Goal: Transaction & Acquisition: Subscribe to service/newsletter

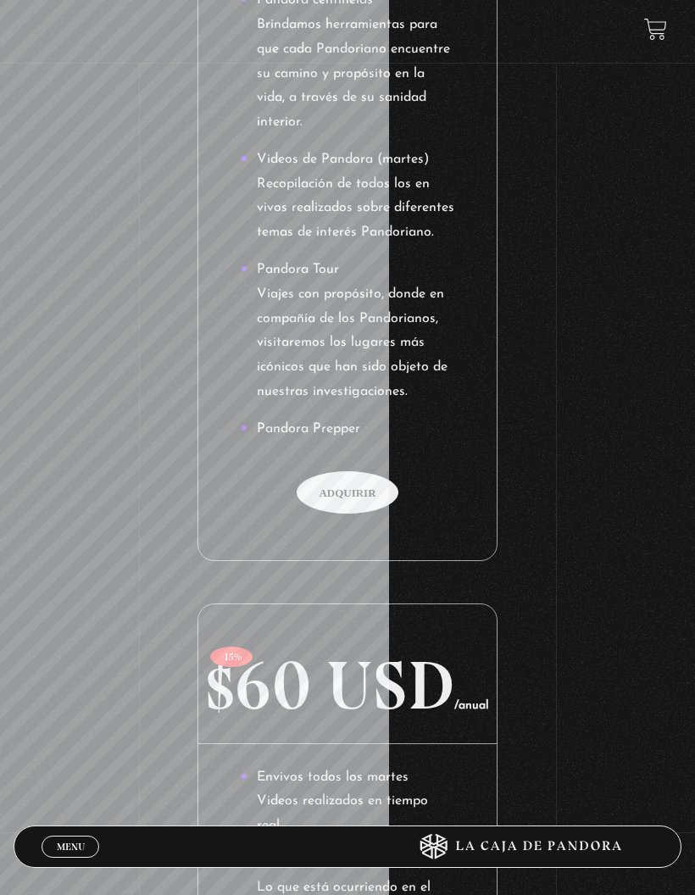
scroll to position [1339, 0]
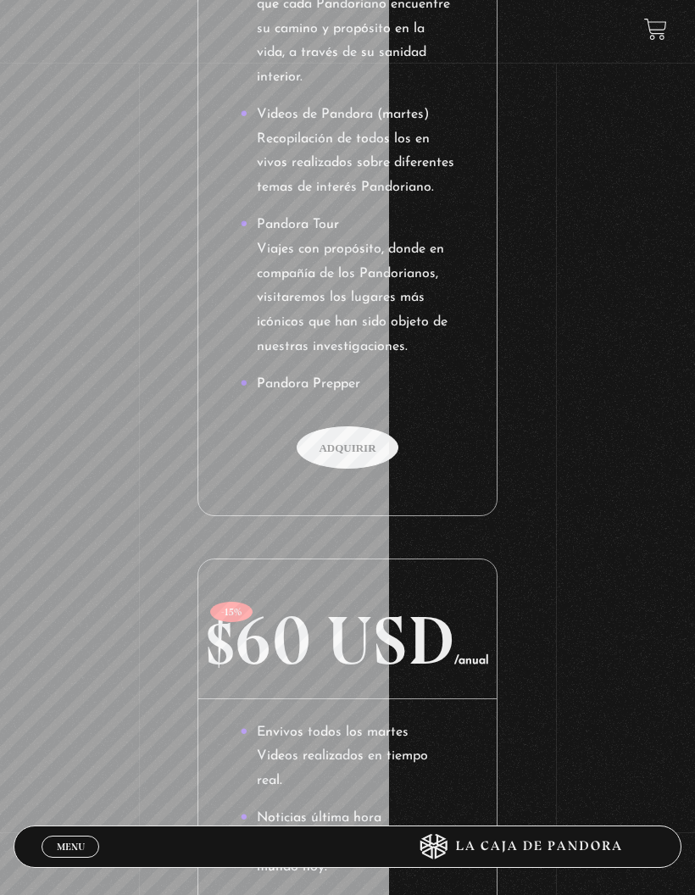
click at [364, 427] on span "Adquirir" at bounding box center [348, 448] width 102 height 42
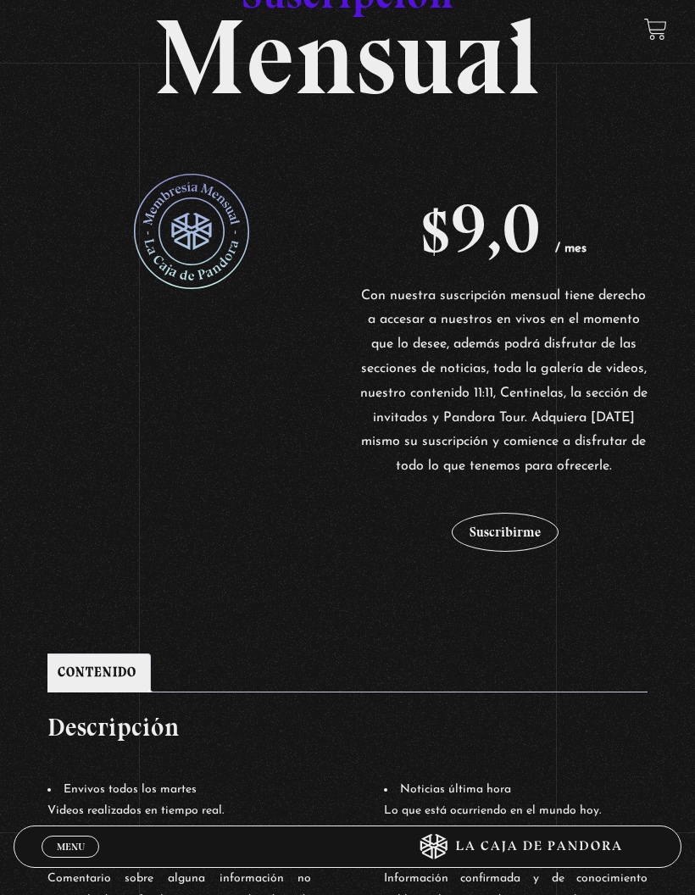
scroll to position [215, 0]
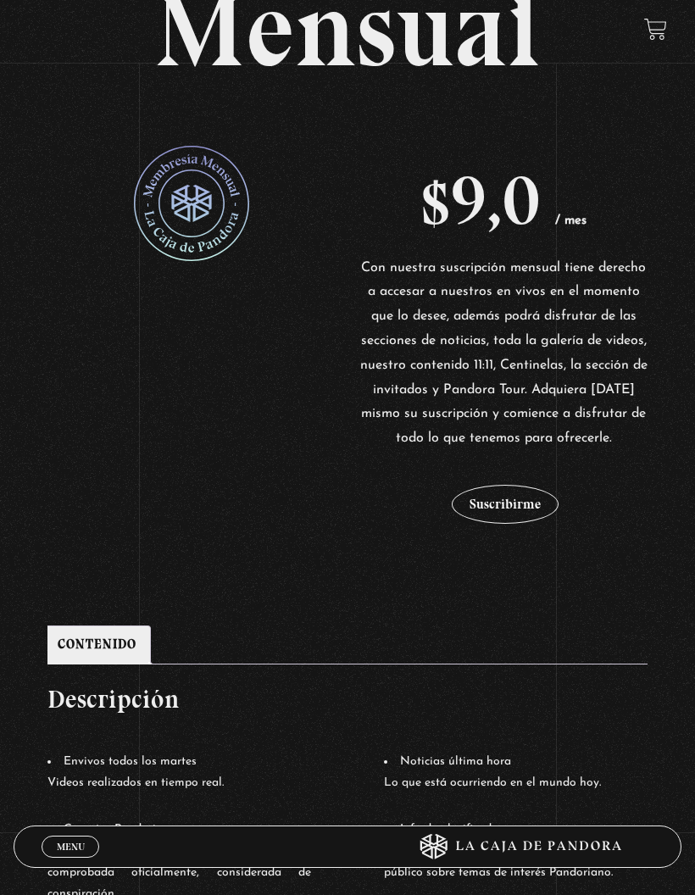
click at [512, 510] on button "Suscribirme" at bounding box center [505, 504] width 107 height 39
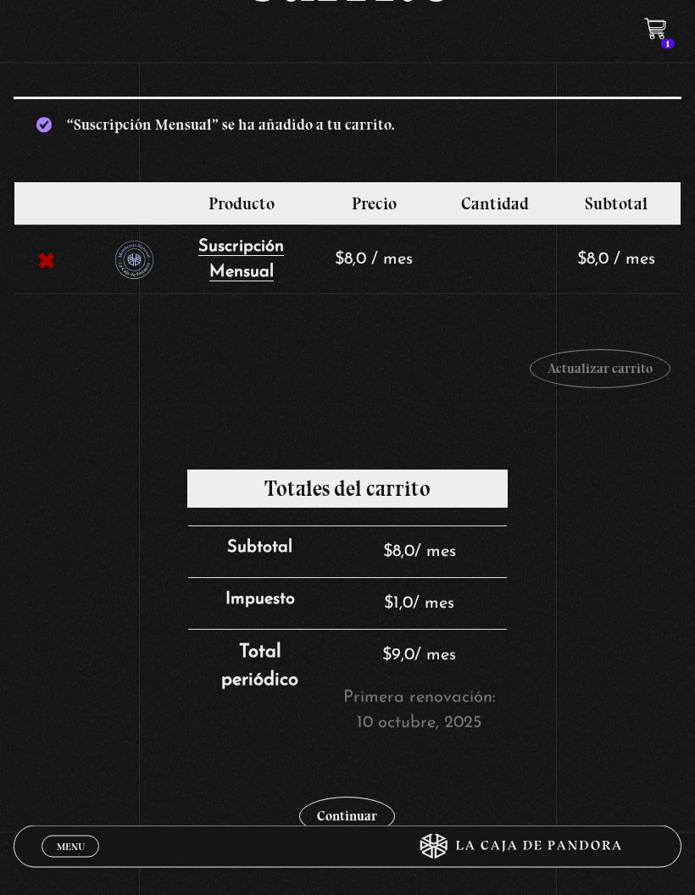
scroll to position [131, 0]
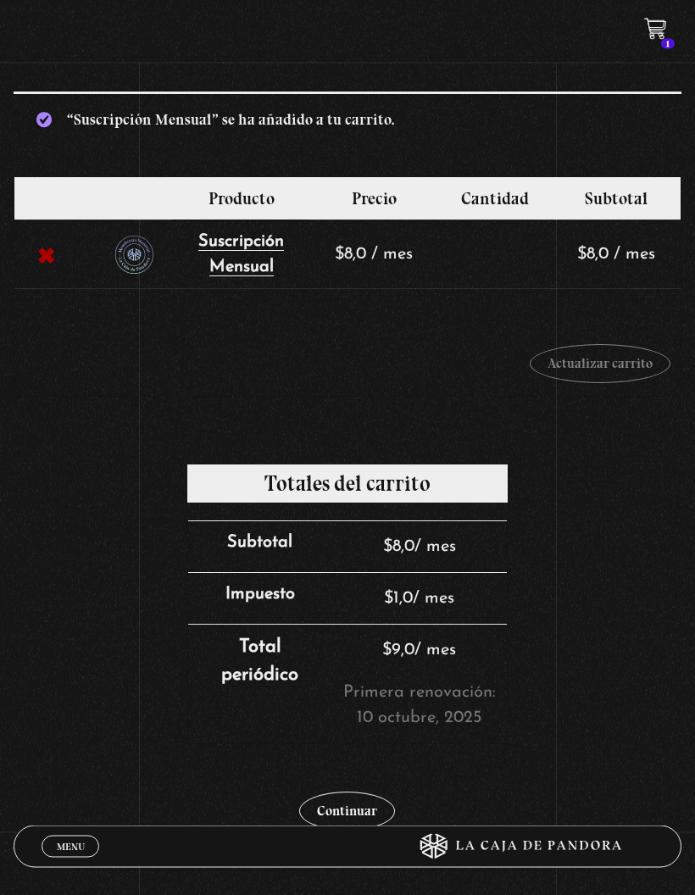
click at [368, 827] on link "Continuar" at bounding box center [347, 812] width 96 height 39
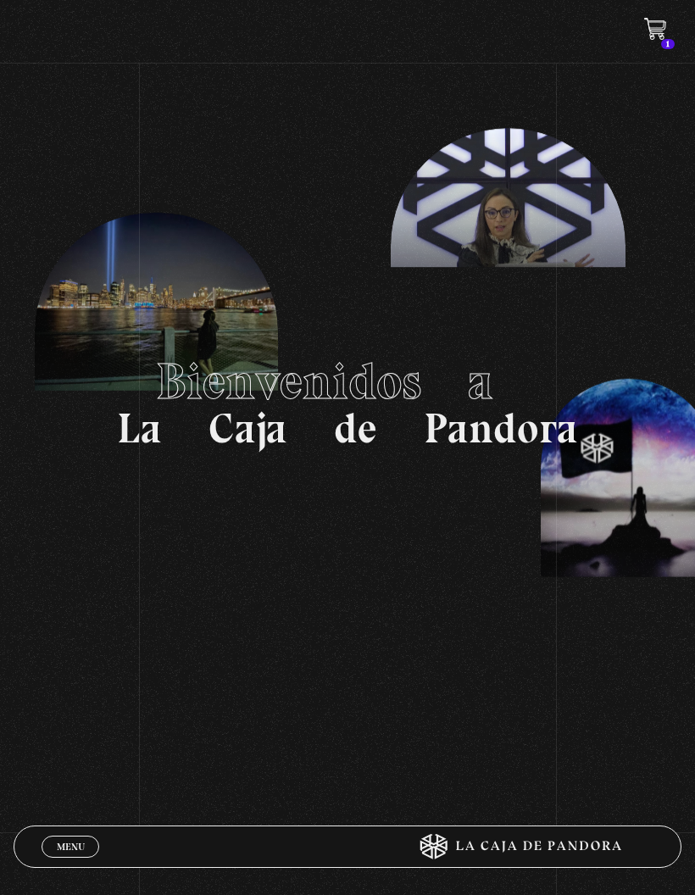
click at [78, 836] on link "Menu Cerrar" at bounding box center [71, 847] width 58 height 22
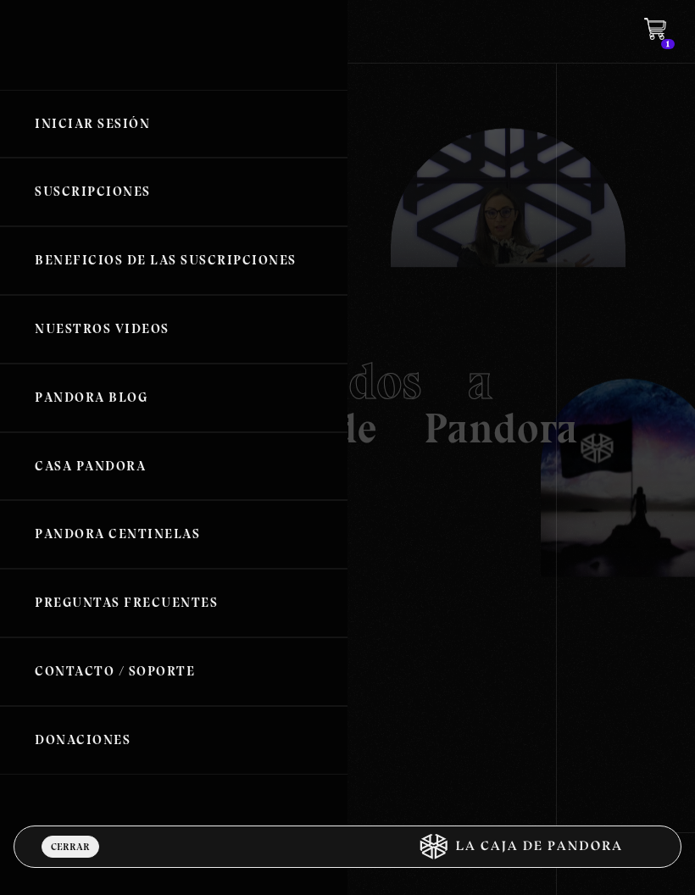
click at [164, 138] on link "Iniciar Sesión" at bounding box center [174, 124] width 348 height 69
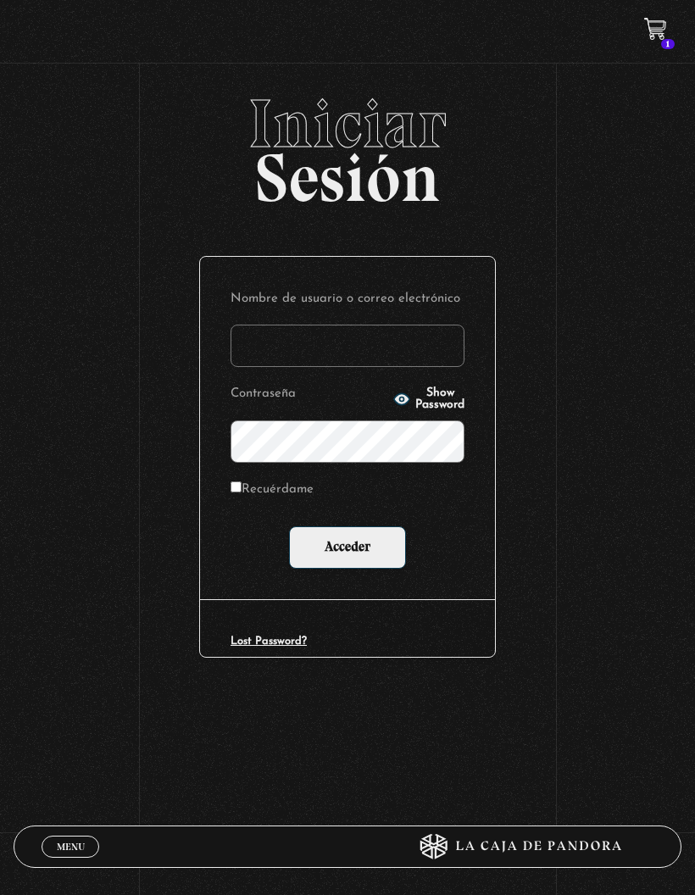
type input "p.ale.soltero.herrera@gmail.com"
click at [385, 569] on input "Acceder" at bounding box center [347, 548] width 117 height 42
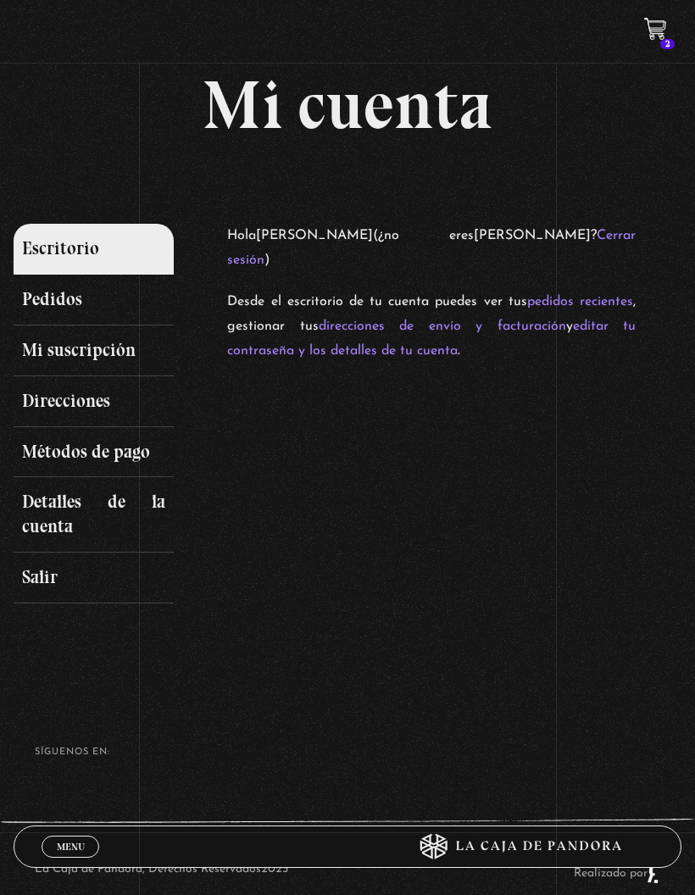
click at [137, 360] on link "Mi suscripción" at bounding box center [94, 351] width 160 height 51
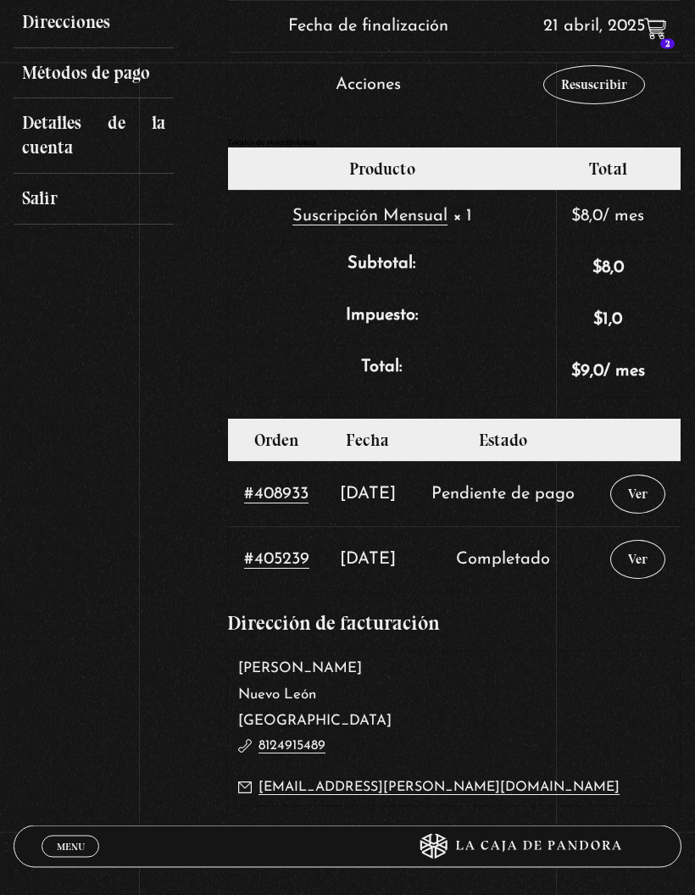
scroll to position [379, 0]
click at [572, 92] on link "Resuscribir" at bounding box center [595, 84] width 102 height 39
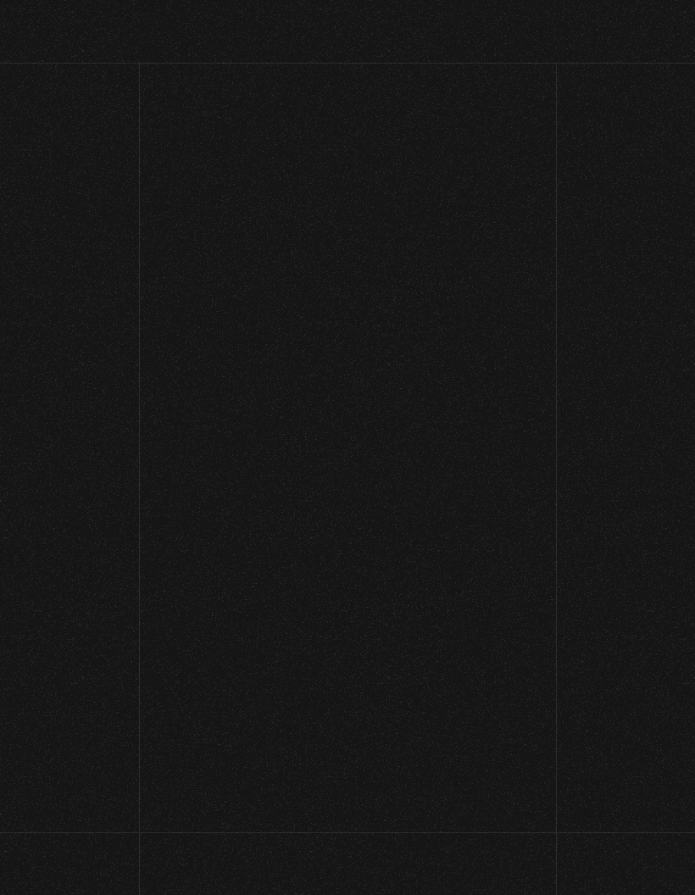
select select "NL"
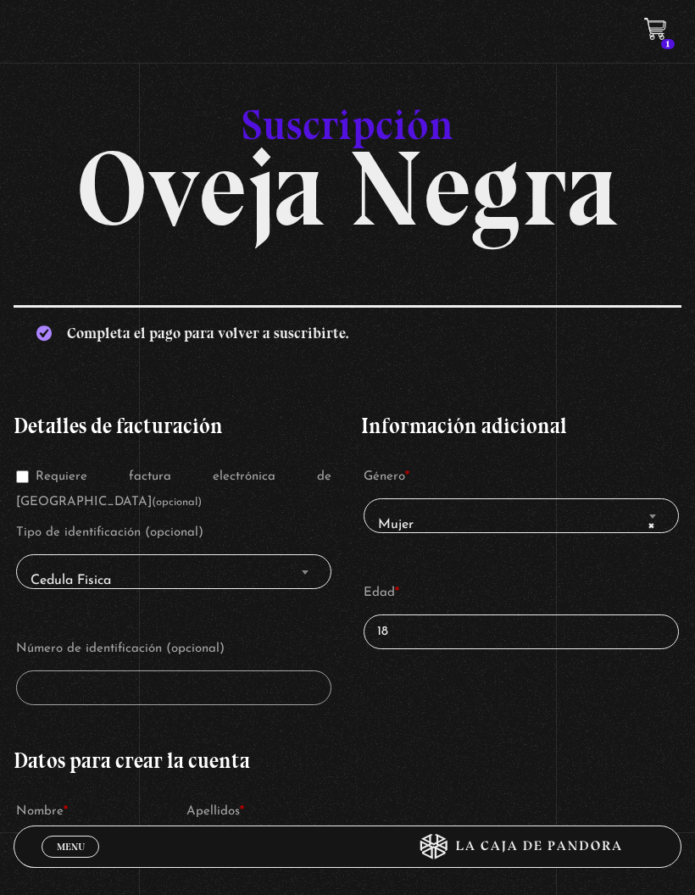
type input "18 '"
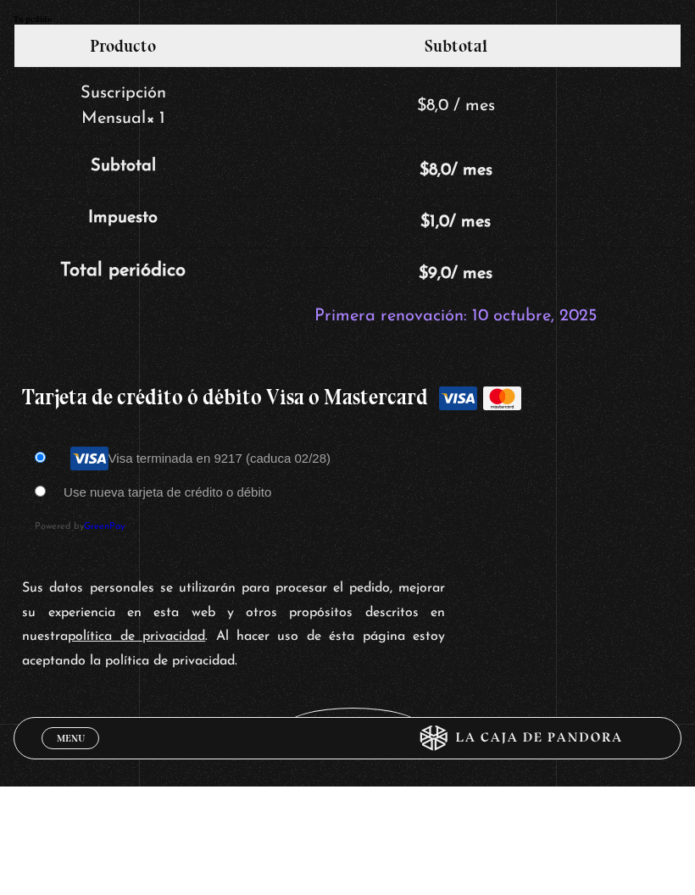
scroll to position [1256, 0]
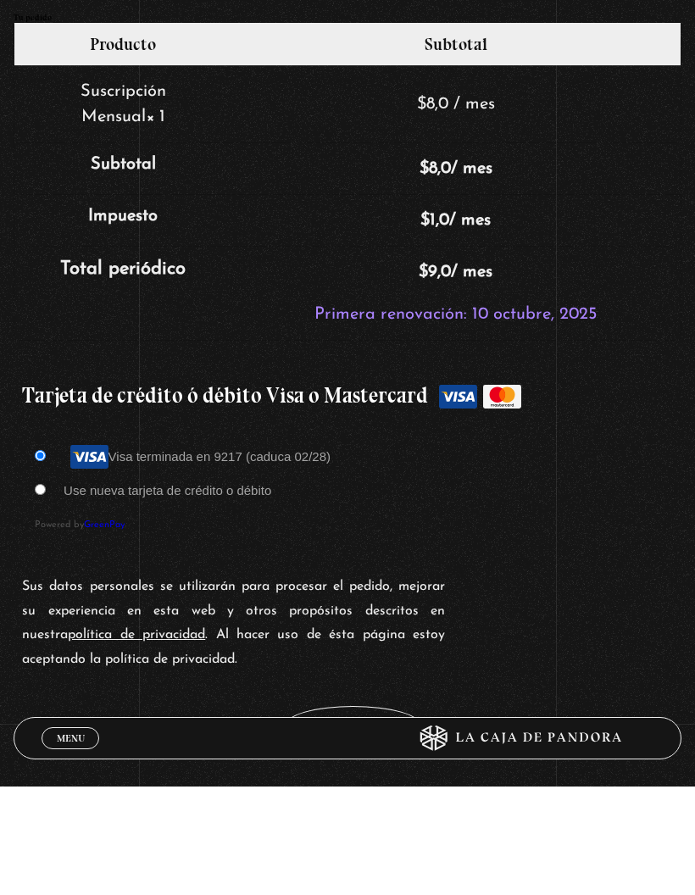
click at [44, 593] on input "Use nueva tarjeta de crédito o débito" at bounding box center [40, 598] width 11 height 11
radio input "true"
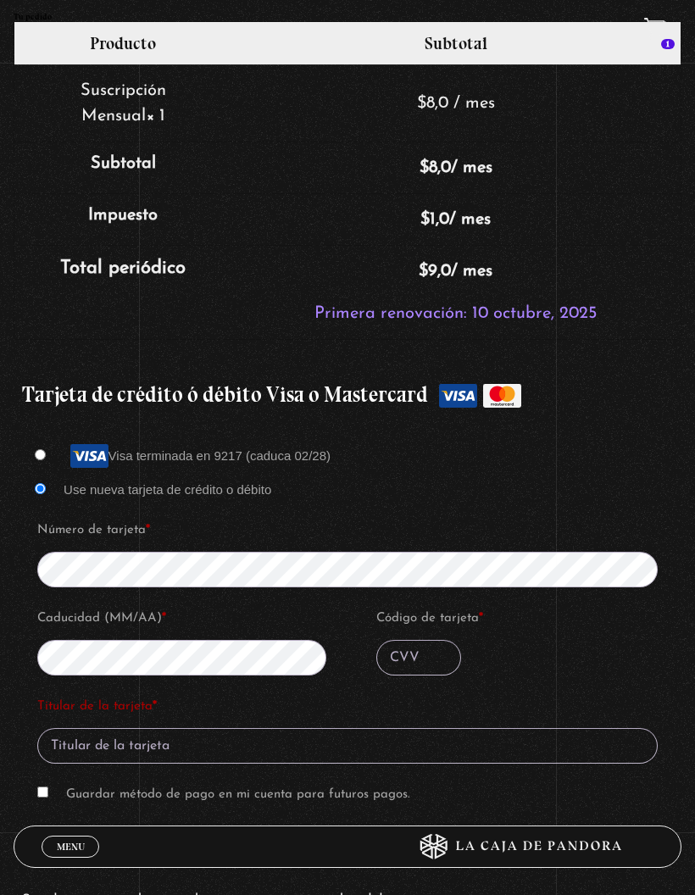
scroll to position [1364, 0]
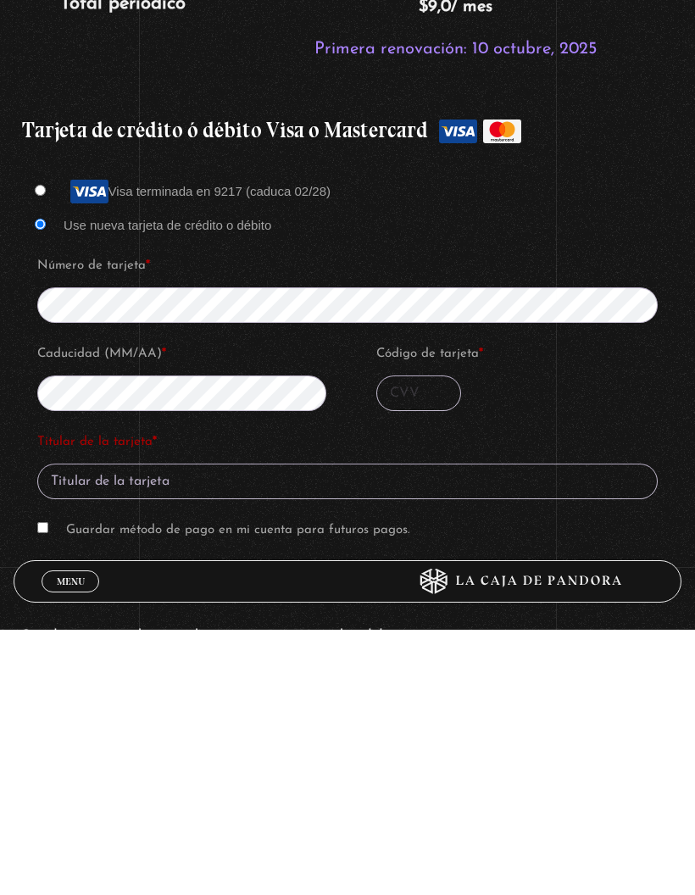
click at [420, 641] on input "Código de tarjeta *" at bounding box center [418, 659] width 85 height 36
type input "814"
click at [442, 729] on input "Titular de la tarjeta *" at bounding box center [347, 747] width 621 height 36
type input "Paloma Solteron"
click at [41, 788] on input "Guardar método de pago en mi cuenta para futuros pagos." at bounding box center [42, 793] width 11 height 11
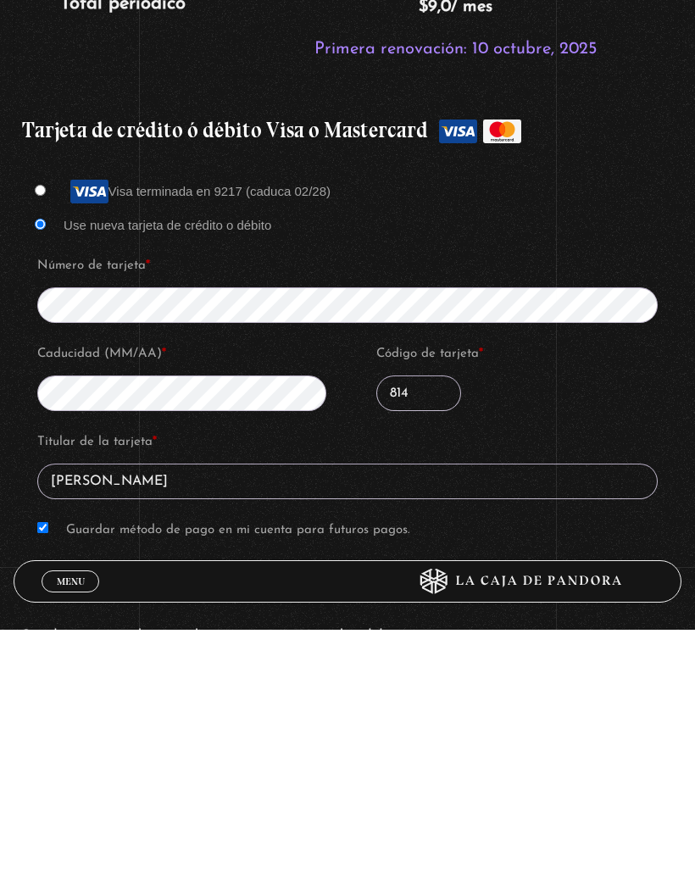
scroll to position [1631, 0]
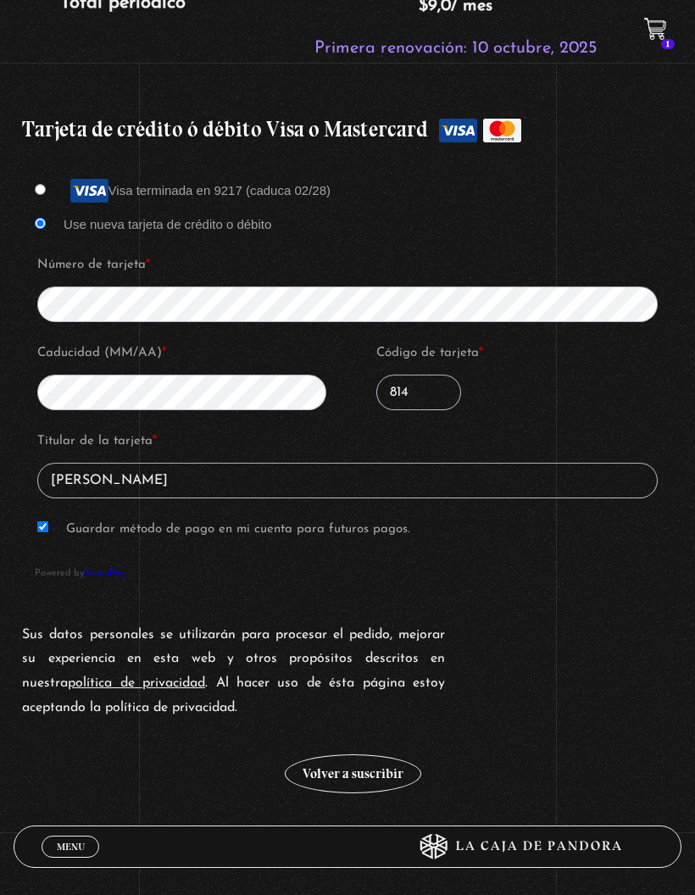
click at [39, 533] on input "Guardar método de pago en mi cuenta para futuros pagos." at bounding box center [42, 526] width 11 height 11
click at [48, 533] on input "Guardar método de pago en mi cuenta para futuros pagos." at bounding box center [42, 526] width 11 height 11
checkbox input "true"
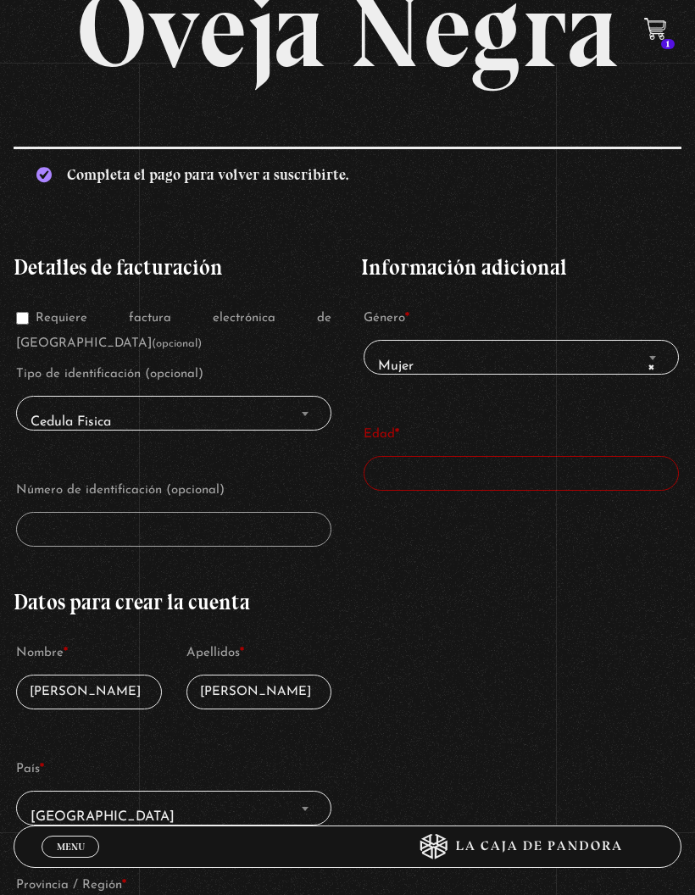
scroll to position [158, 0]
click at [479, 474] on input "Edad *" at bounding box center [521, 474] width 315 height 35
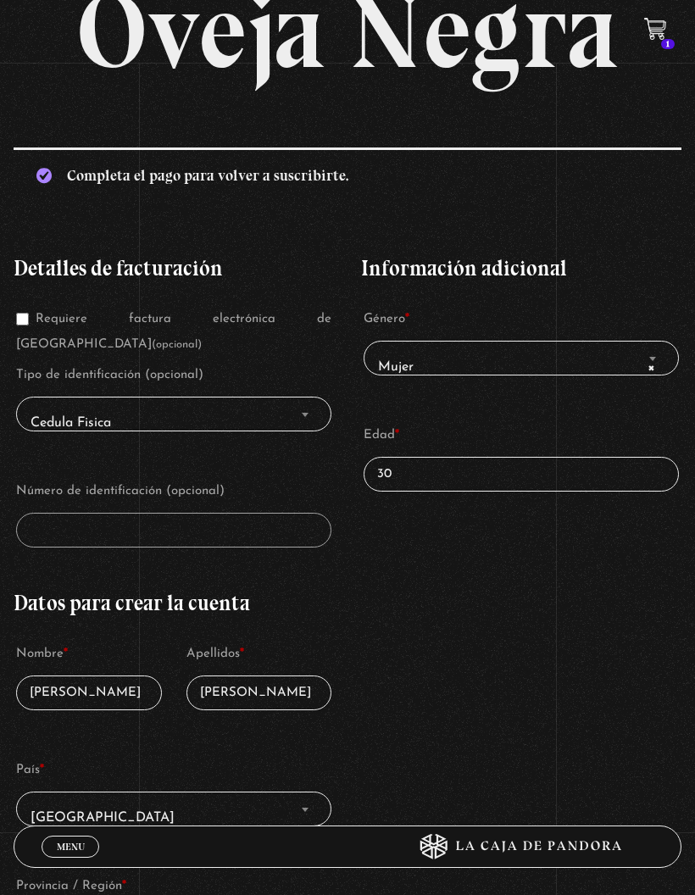
type input "30"
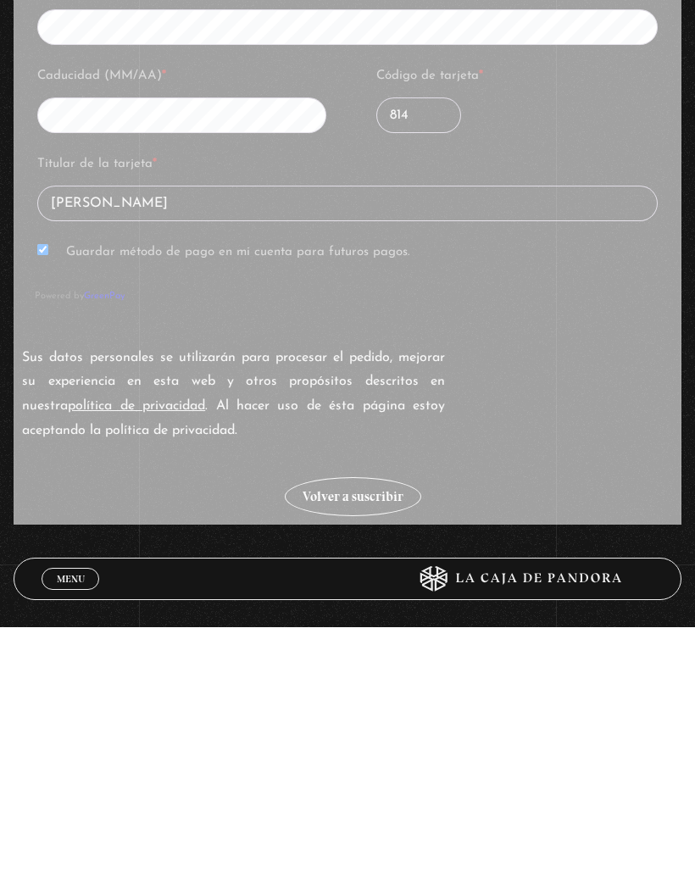
scroll to position [1908, 0]
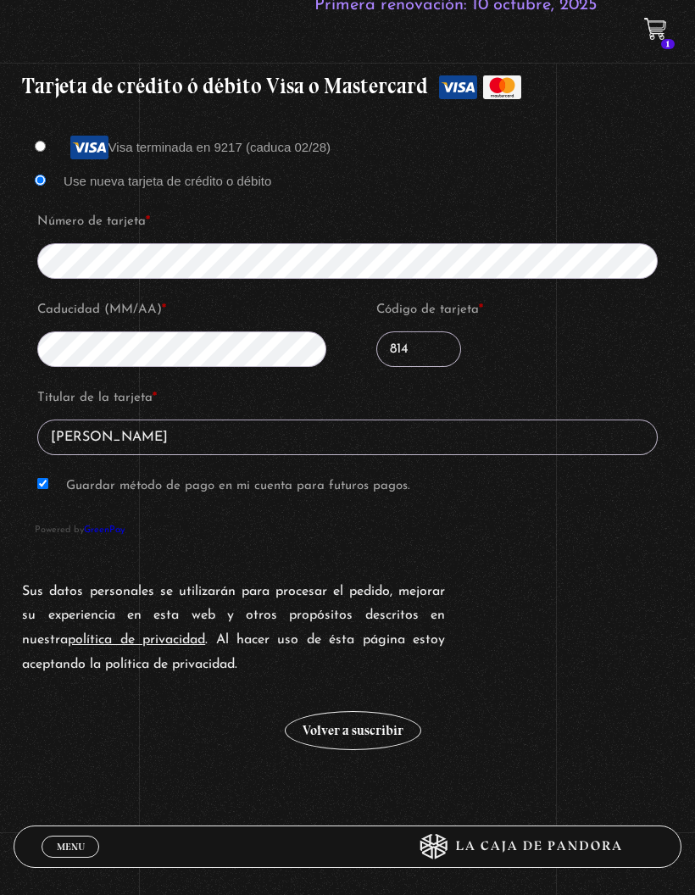
scroll to position [1734, 0]
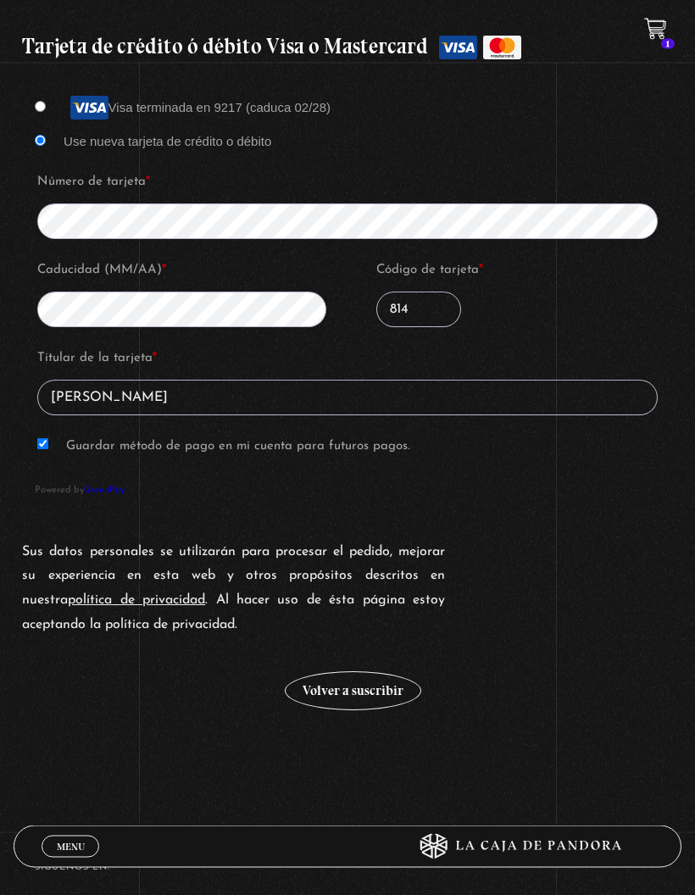
click at [367, 700] on button "Volver a suscribir" at bounding box center [353, 691] width 137 height 39
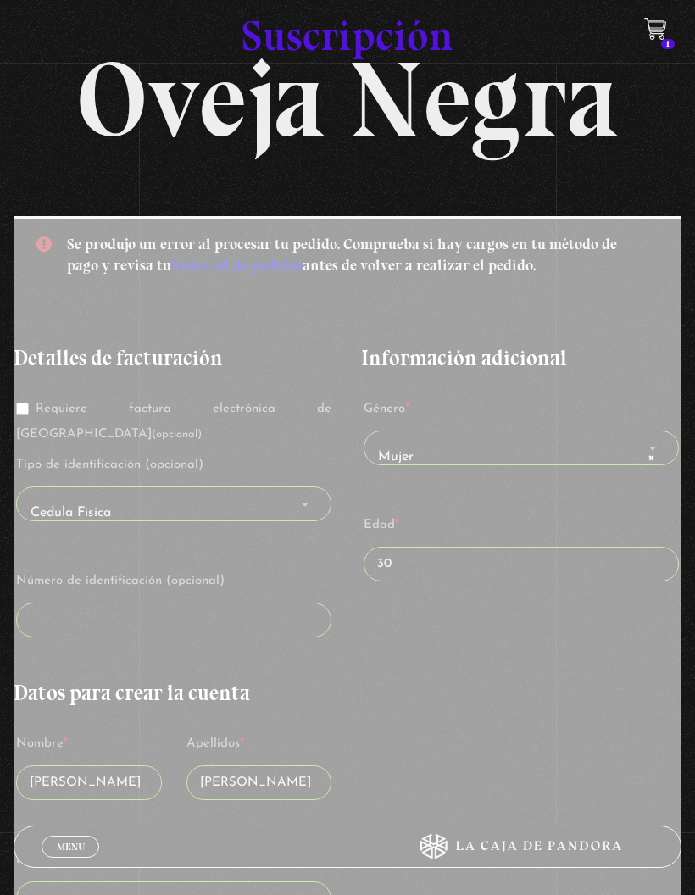
scroll to position [0, 0]
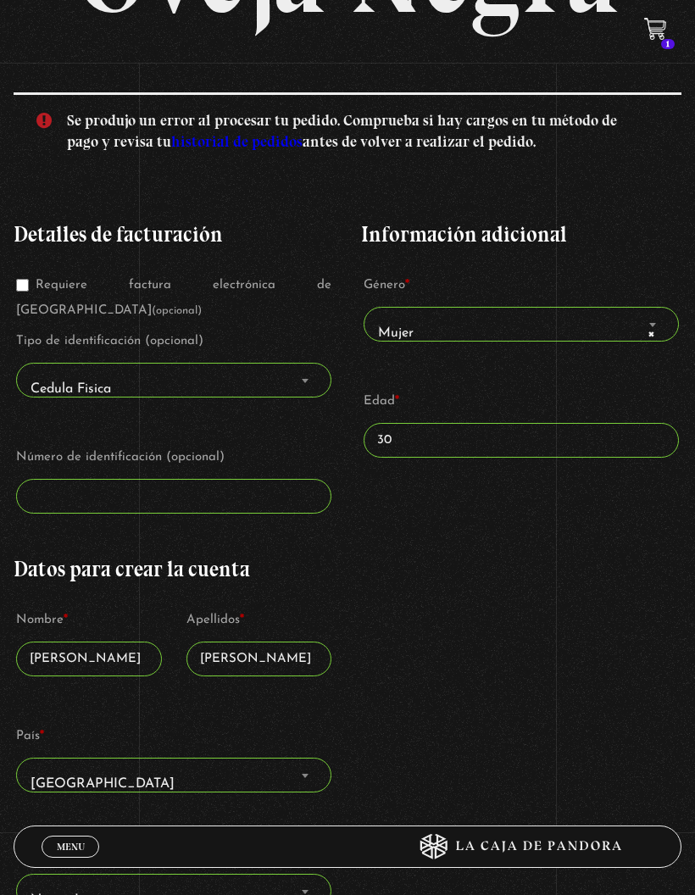
scroll to position [226, 0]
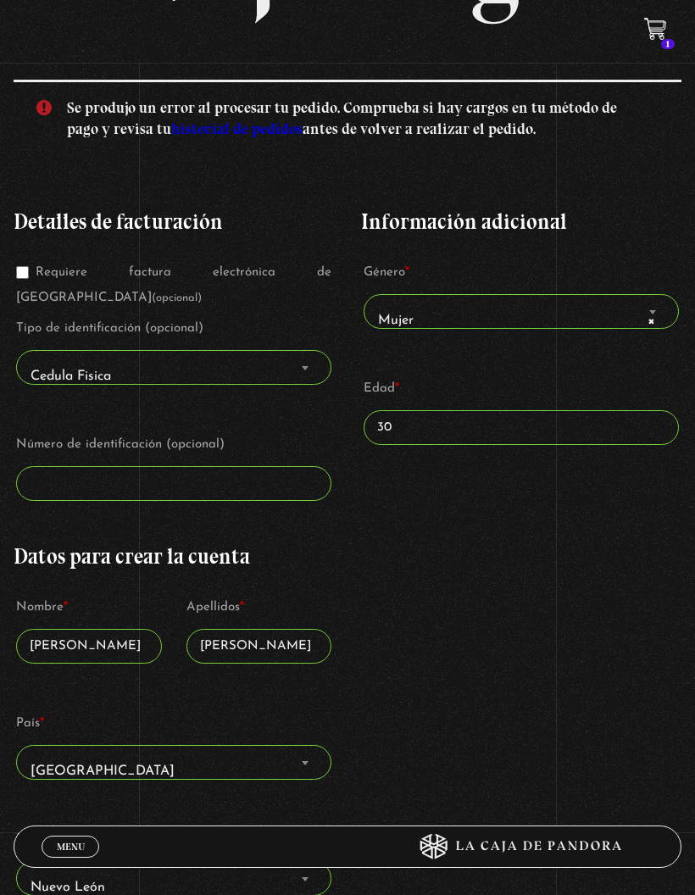
click at [98, 204] on div "Detalles de facturación Requiere factura electrónica de Costa Rica (opcional) T…" at bounding box center [174, 680] width 321 height 988
click at [172, 132] on link "historial de pedidos" at bounding box center [236, 129] width 131 height 19
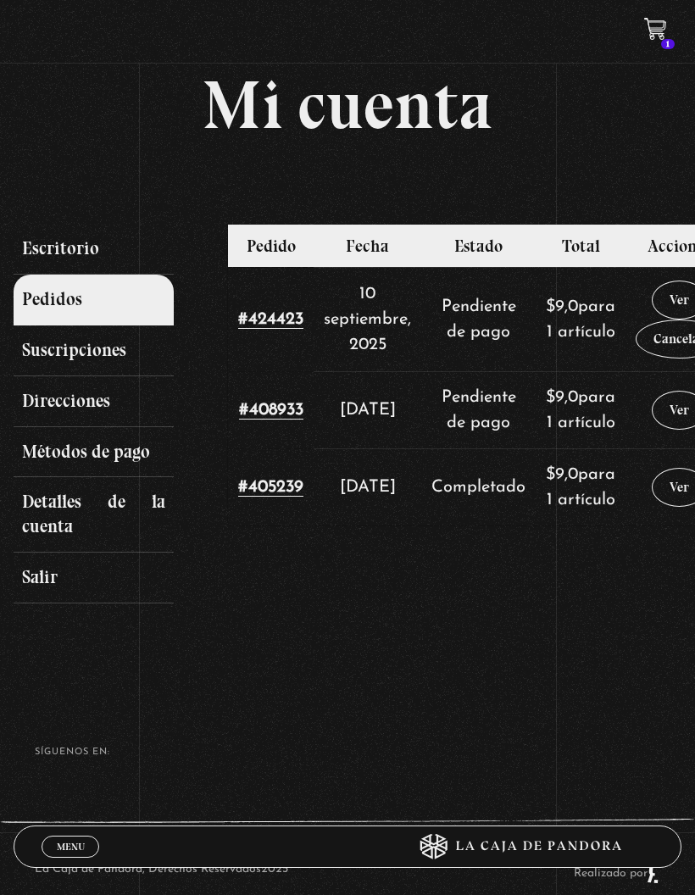
click at [656, 29] on icon at bounding box center [654, 28] width 21 height 20
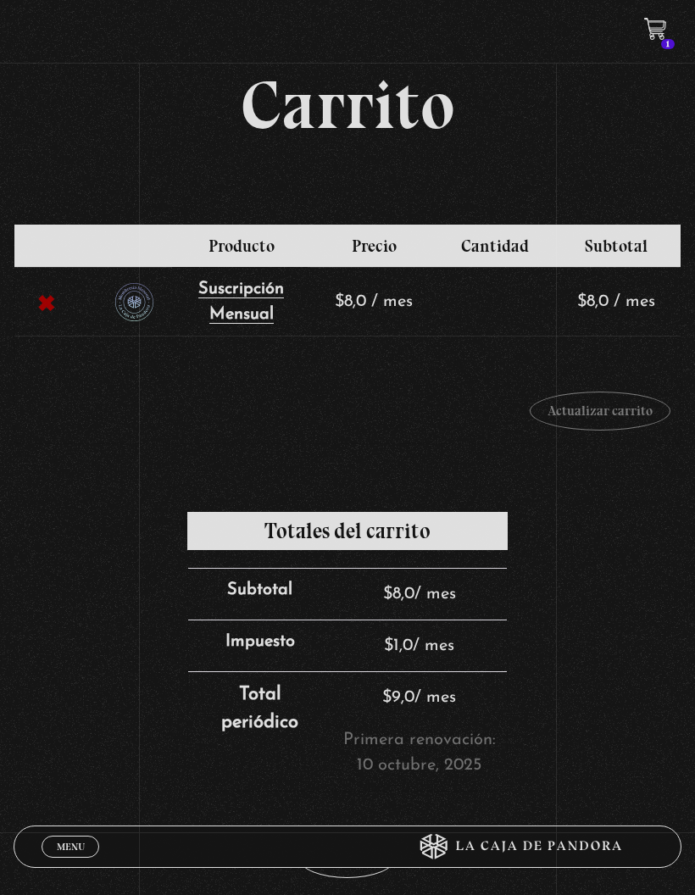
click at [86, 850] on link "Menu Cerrar" at bounding box center [71, 847] width 58 height 22
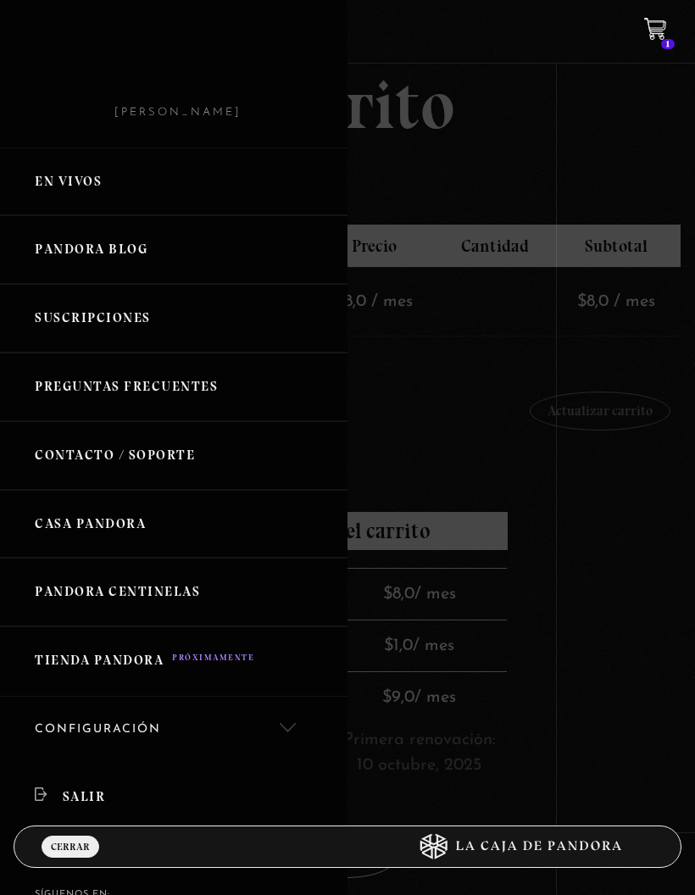
click at [79, 798] on link "Salir" at bounding box center [174, 797] width 348 height 67
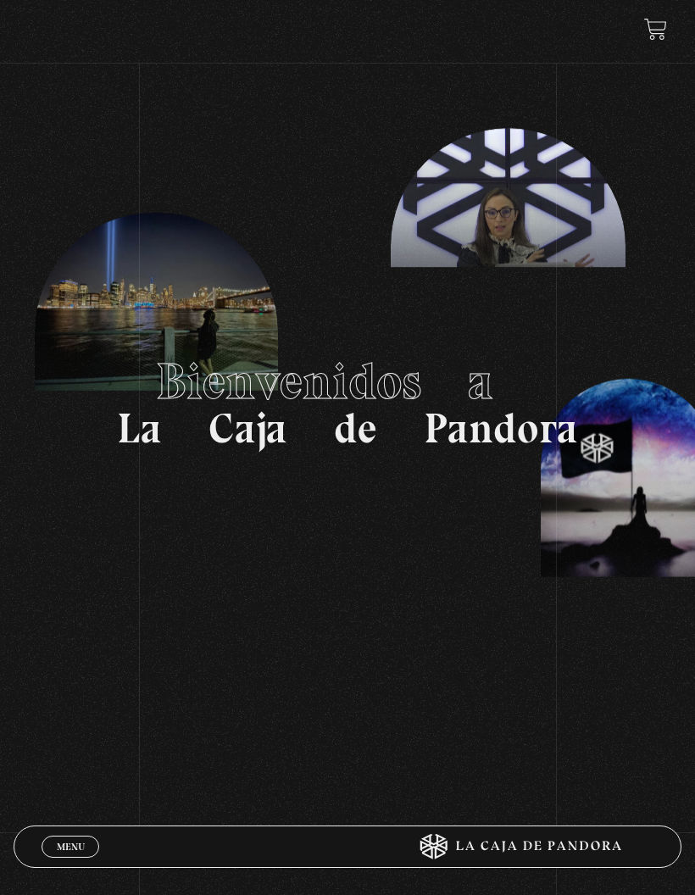
click at [80, 848] on span "Menu" at bounding box center [71, 847] width 28 height 10
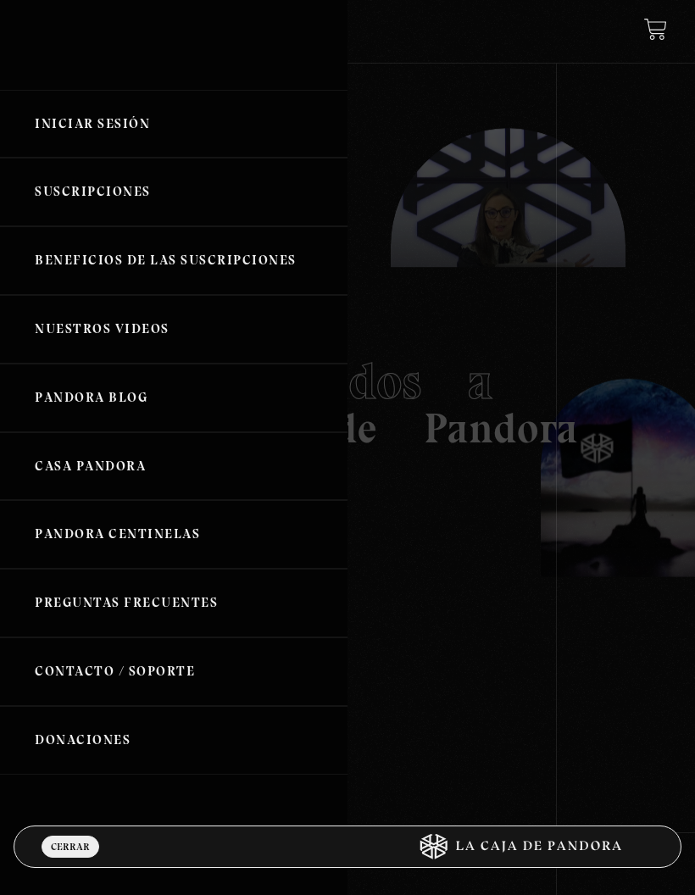
click at [143, 142] on link "Iniciar Sesión" at bounding box center [174, 124] width 348 height 69
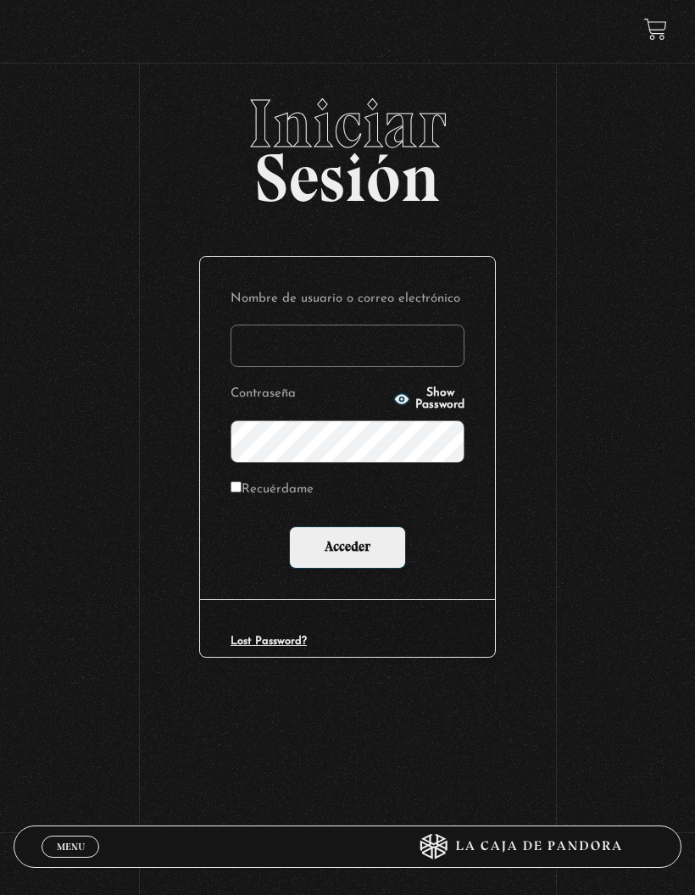
click at [678, 24] on section "Iniciar Sesión Nombre de usuario o correo electrónico Contraseña Show Password …" at bounding box center [347, 501] width 695 height 1003
click at [661, 36] on link at bounding box center [655, 29] width 23 height 23
click at [42, 850] on link "Menu Cerrar" at bounding box center [71, 847] width 58 height 22
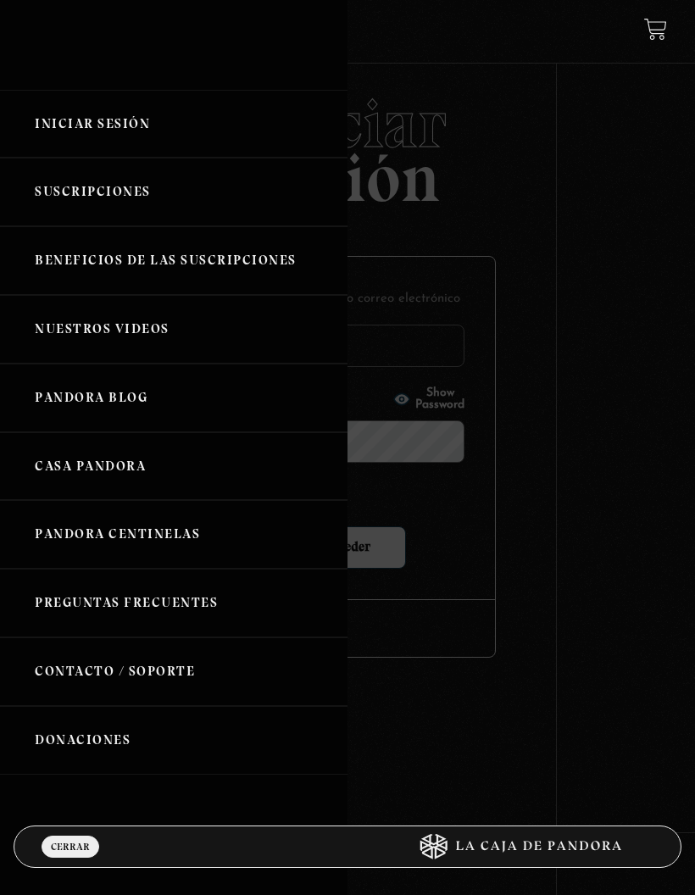
click at [153, 209] on link "Suscripciones" at bounding box center [174, 192] width 348 height 69
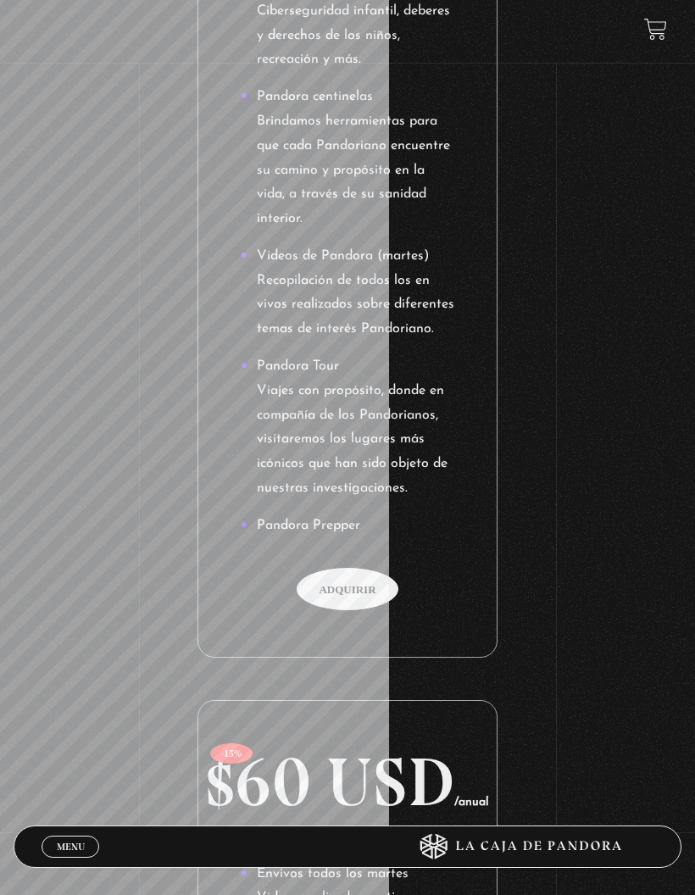
scroll to position [1281, 0]
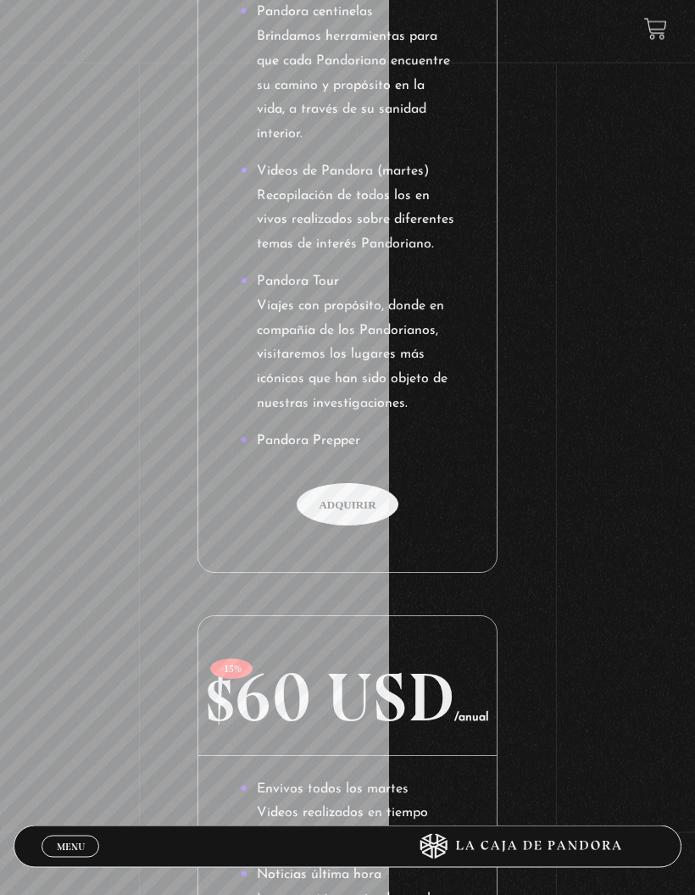
click at [346, 484] on span "Adquirir" at bounding box center [348, 505] width 102 height 42
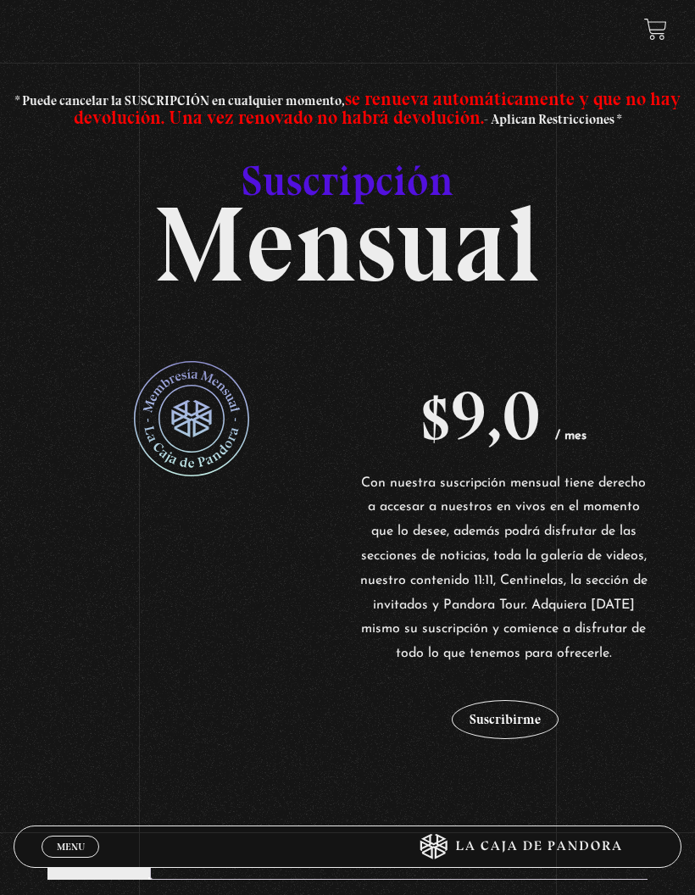
click at [530, 739] on button "Suscribirme" at bounding box center [505, 719] width 107 height 39
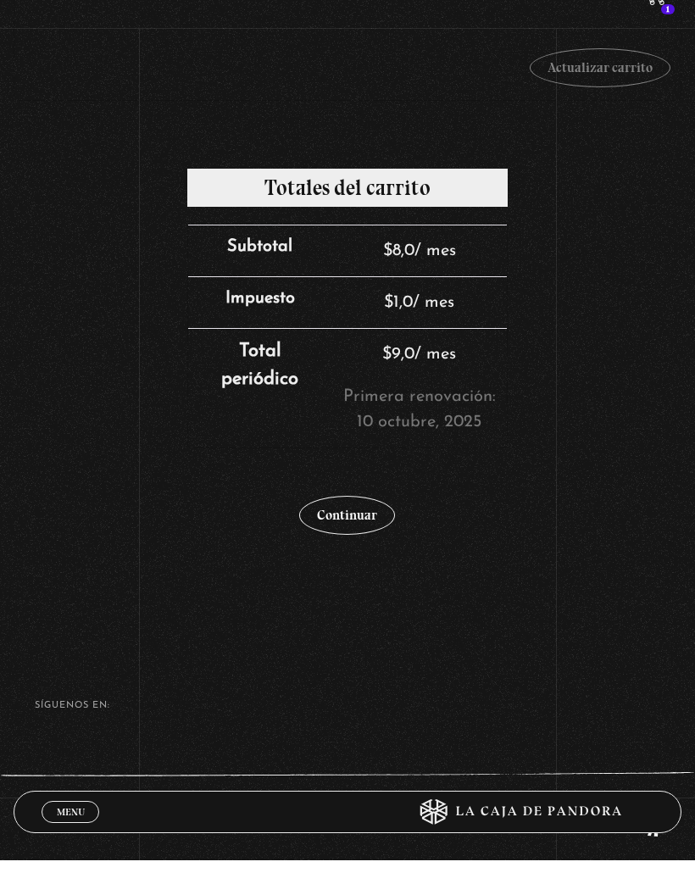
scroll to position [393, 0]
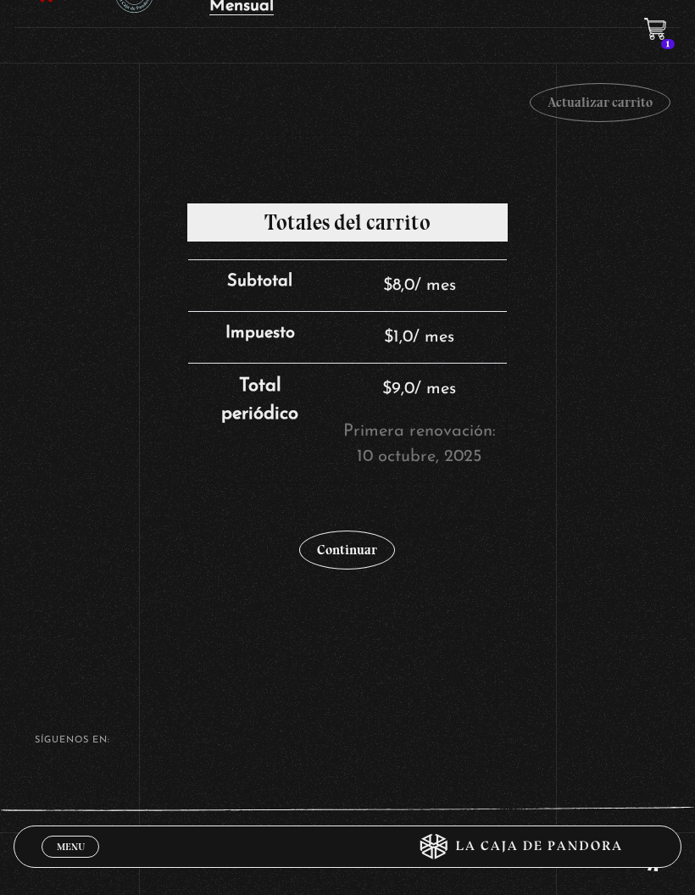
click at [366, 560] on link "Continuar" at bounding box center [347, 550] width 96 height 39
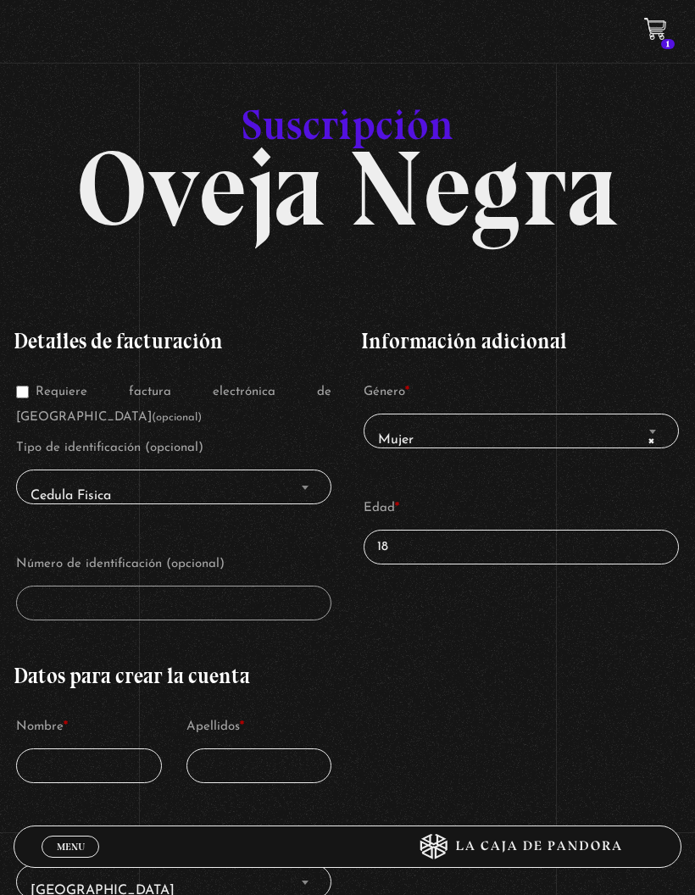
click at [440, 564] on input "18" at bounding box center [521, 547] width 315 height 35
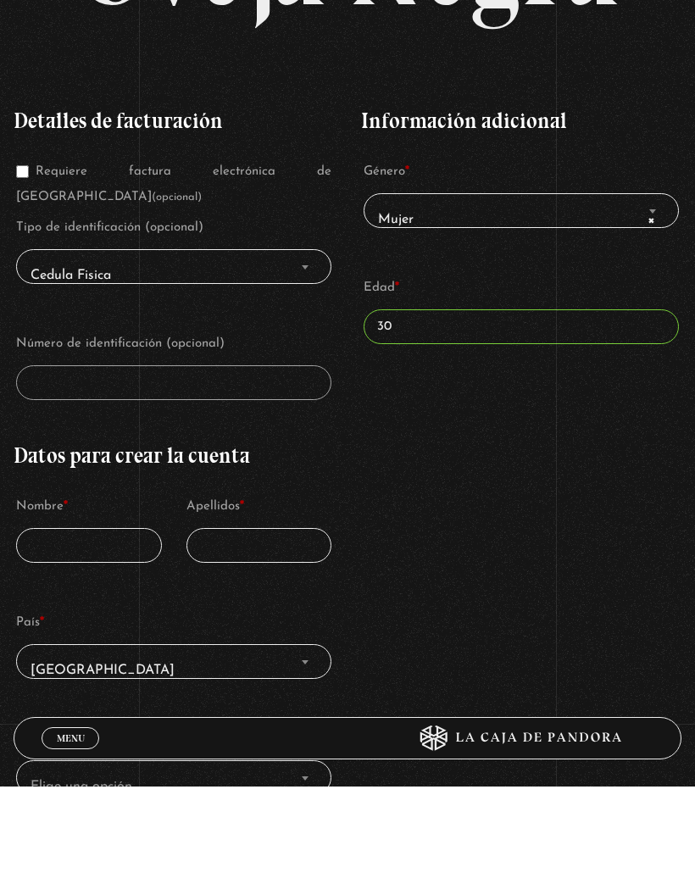
scroll to position [112, 0]
type input "30"
click at [31, 637] on input "Nombre *" at bounding box center [89, 654] width 146 height 35
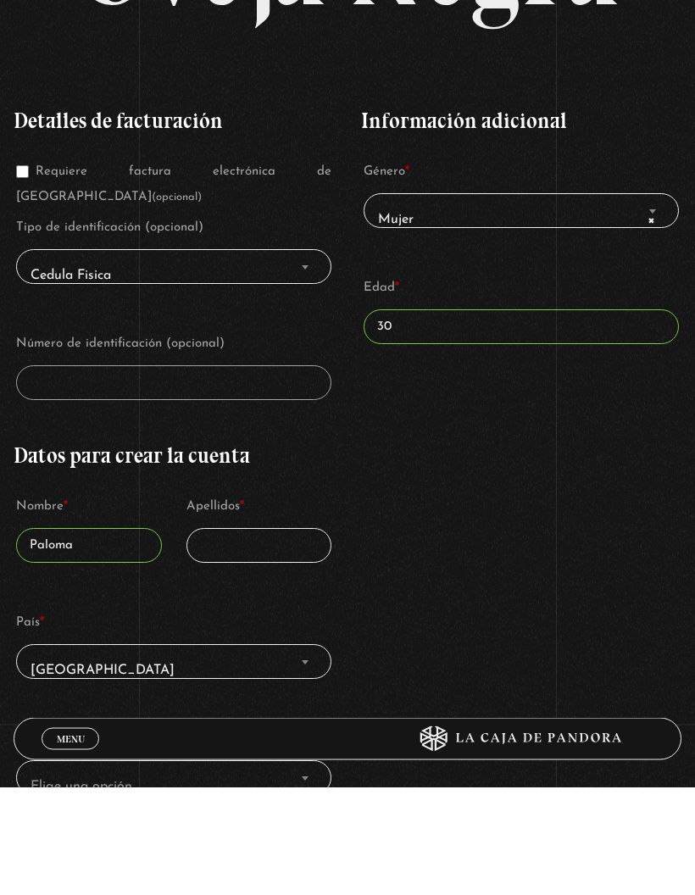
type input "Paloma"
type input "Herrera"
click at [297, 760] on span "País" at bounding box center [305, 771] width 17 height 22
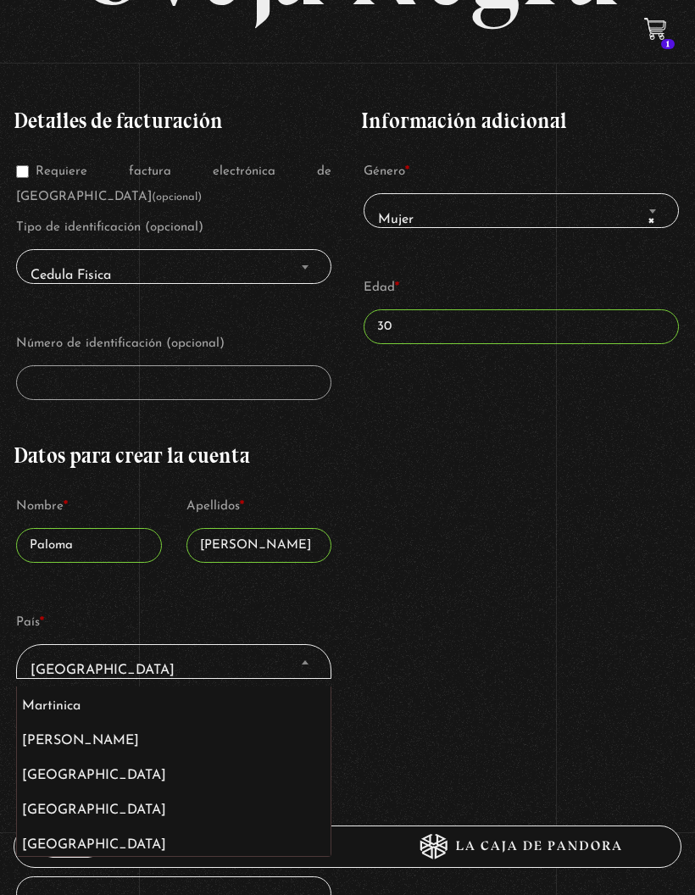
scroll to position [5324, 0]
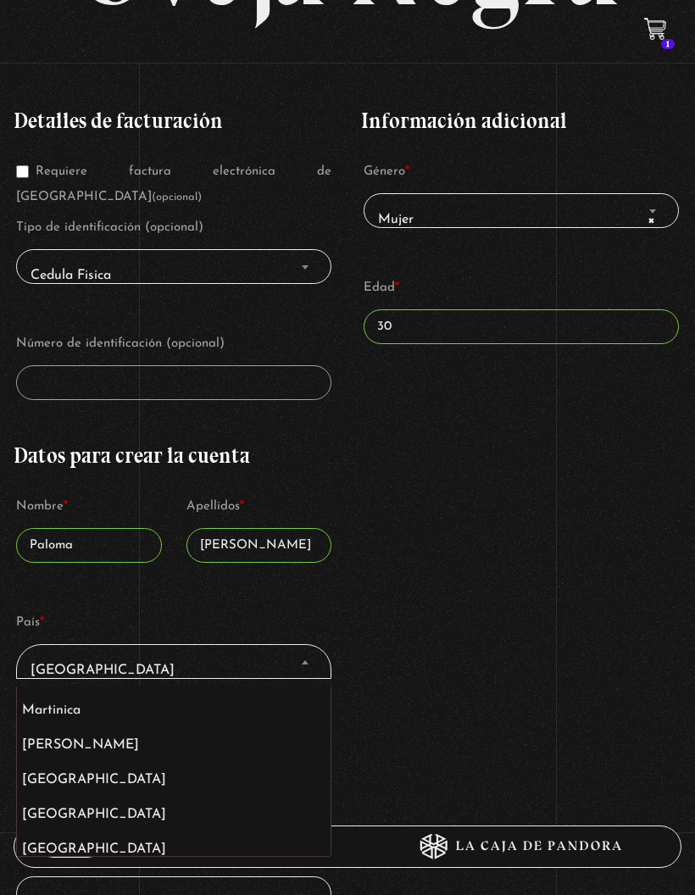
select select "MX"
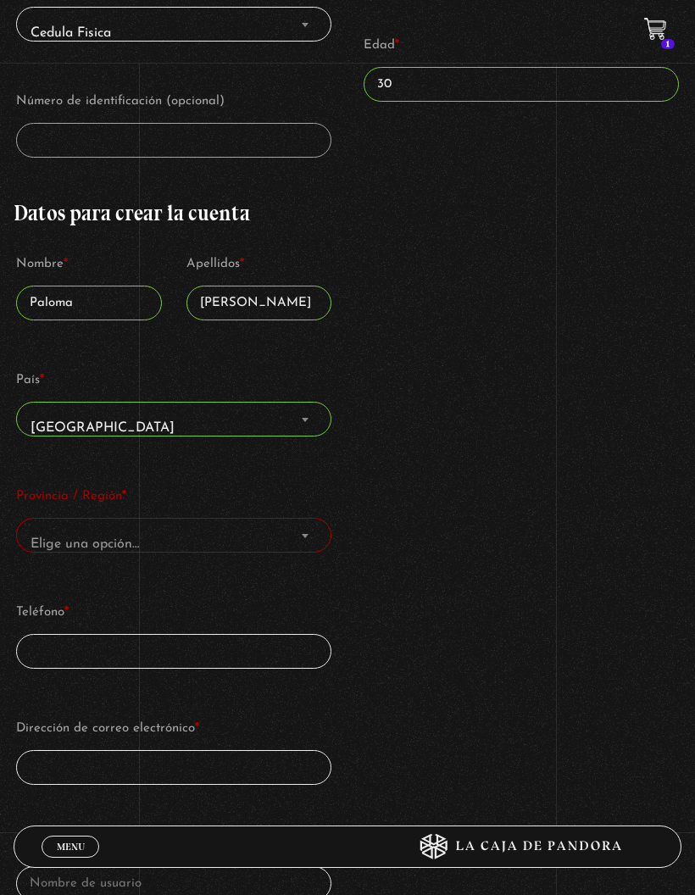
scroll to position [470, 0]
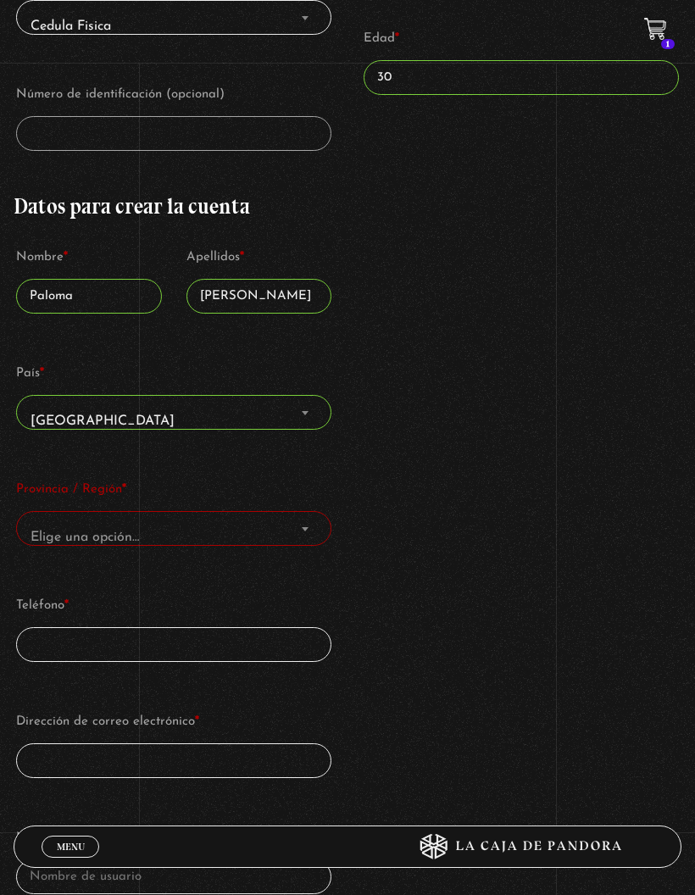
click at [276, 538] on span "Elige una opción…" at bounding box center [174, 537] width 300 height 37
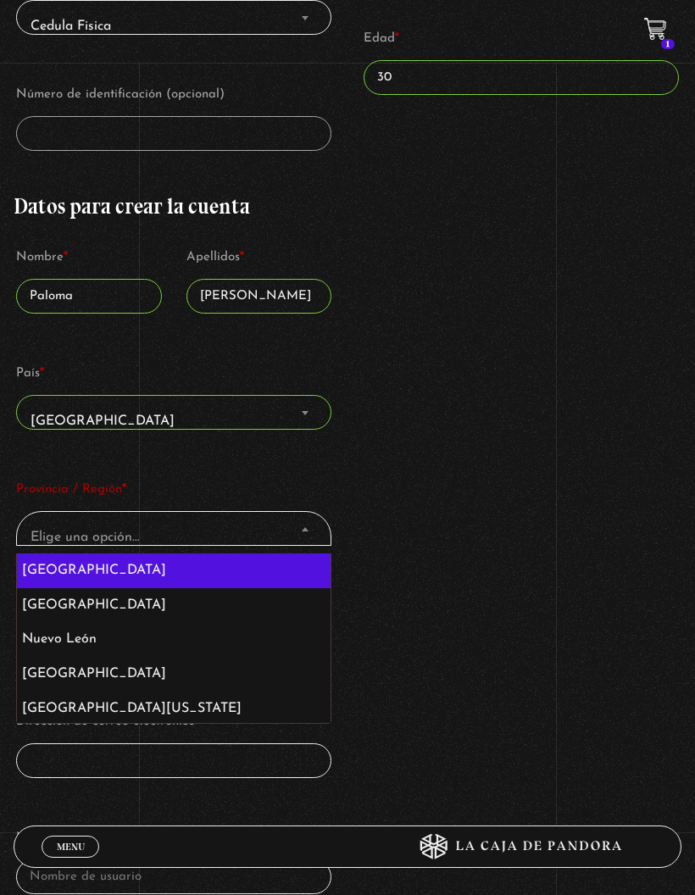
select select "NL"
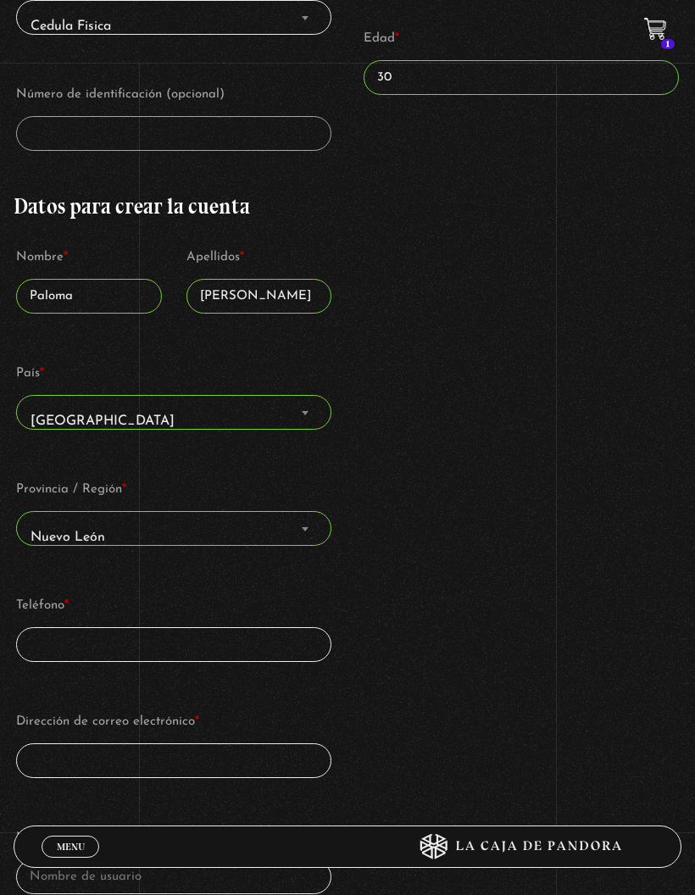
click at [252, 646] on input "Teléfono *" at bounding box center [173, 644] width 315 height 35
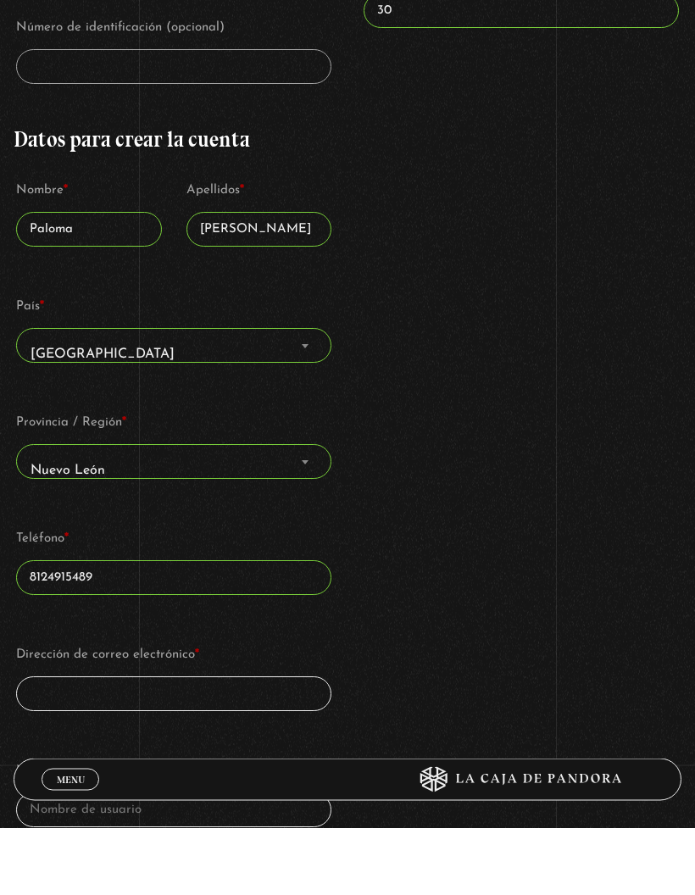
type input "8124915489"
click at [34, 744] on input "Dirección de correo electrónico *" at bounding box center [173, 761] width 315 height 35
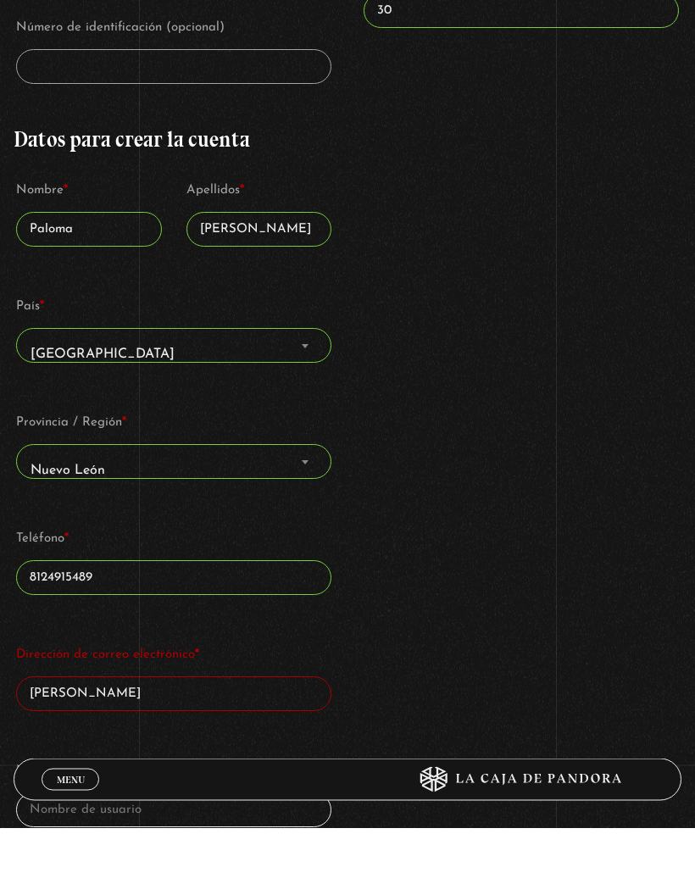
click at [105, 744] on input "p.a.soltero" at bounding box center [173, 761] width 315 height 35
click at [95, 744] on input "p.a.soltero" at bounding box center [173, 761] width 315 height 35
click at [101, 744] on input "p.a.soltero" at bounding box center [173, 761] width 315 height 35
click at [123, 744] on input "p.a.soltero" at bounding box center [173, 761] width 315 height 35
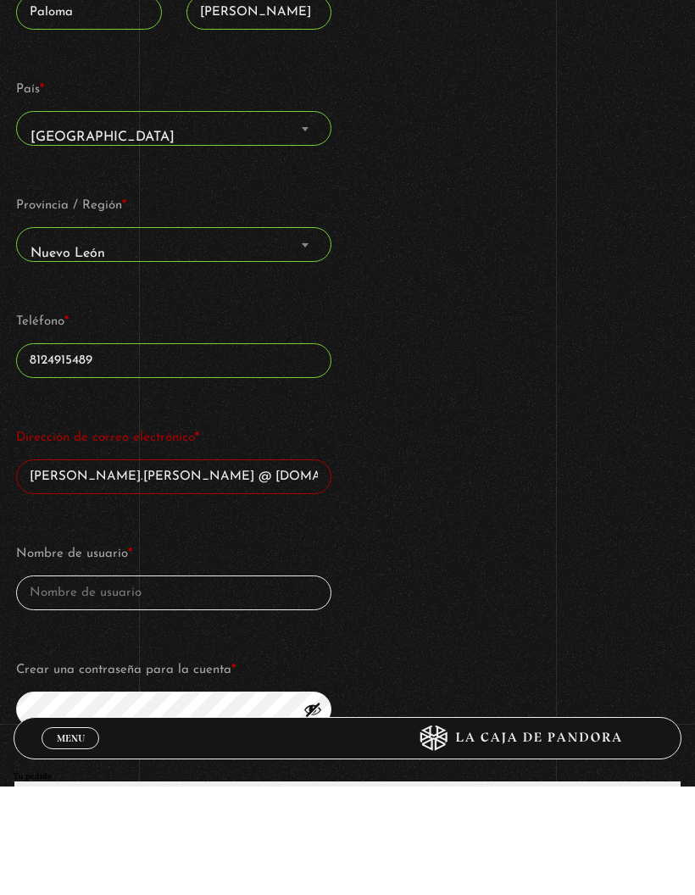
scroll to position [646, 0]
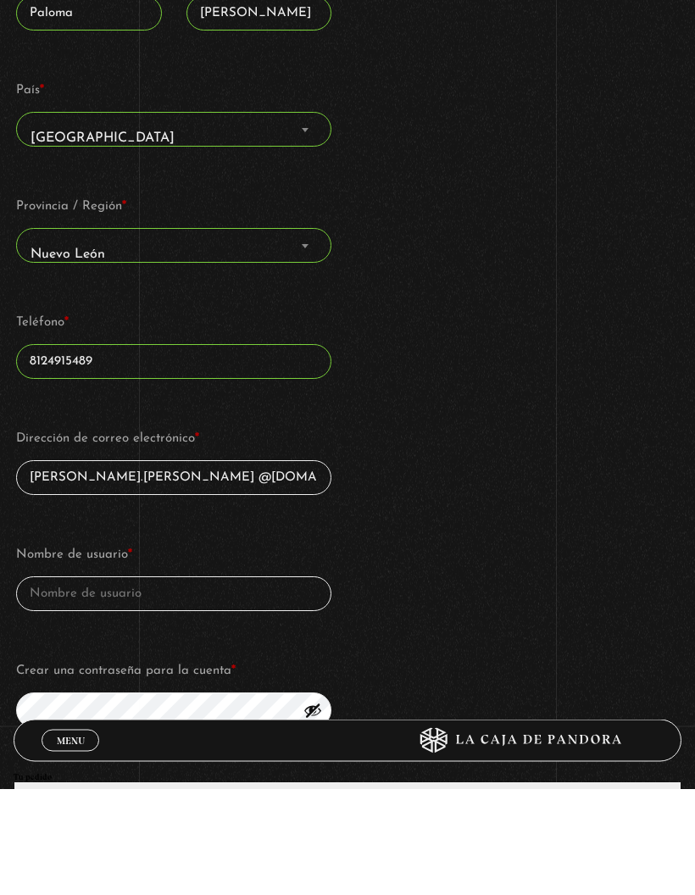
type input "p.a.soltero.herrera @gmail.com"
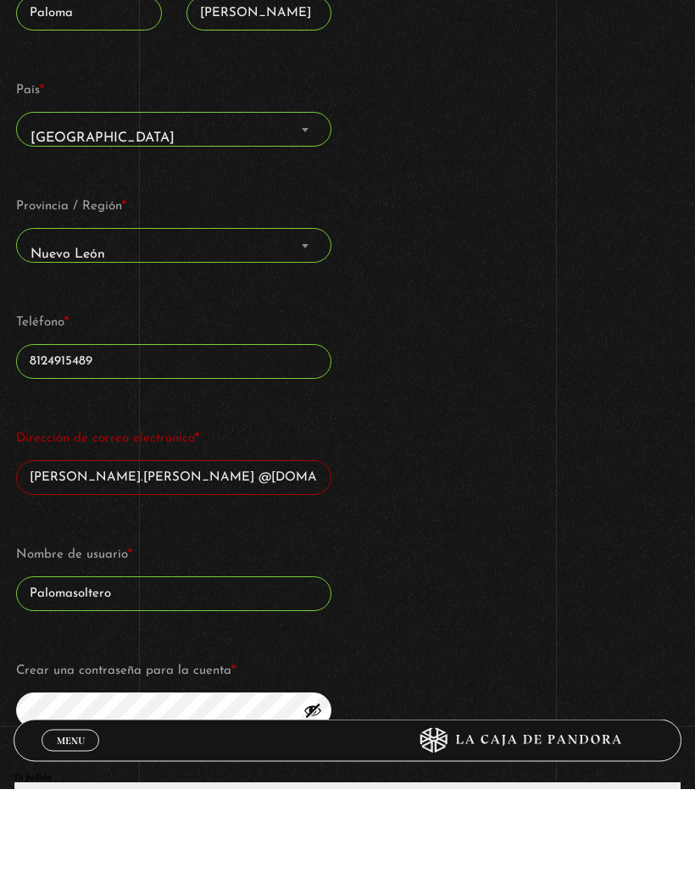
scroll to position [681, 0]
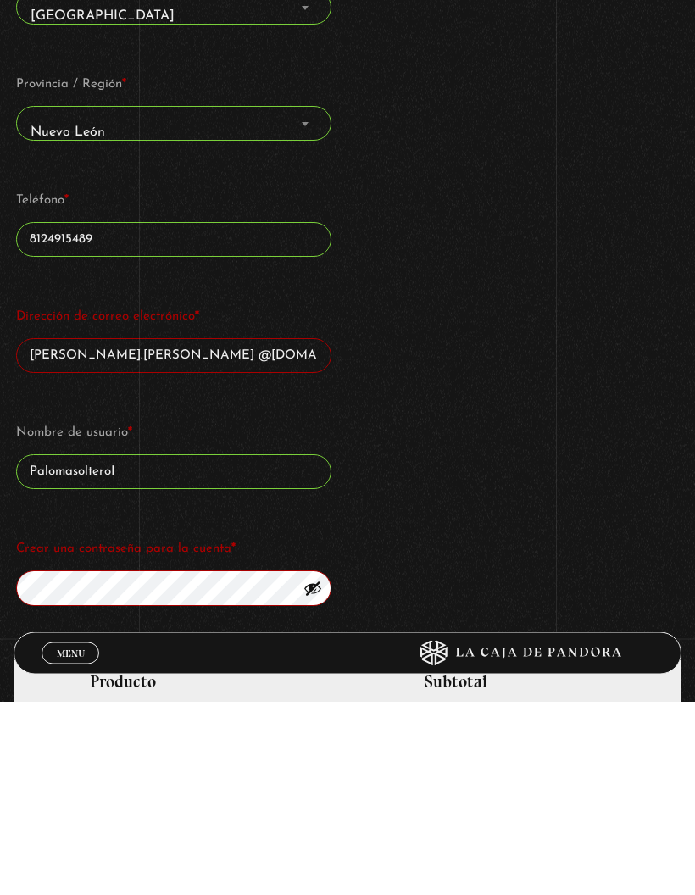
click at [170, 649] on input "PalomasolteroI" at bounding box center [173, 666] width 315 height 35
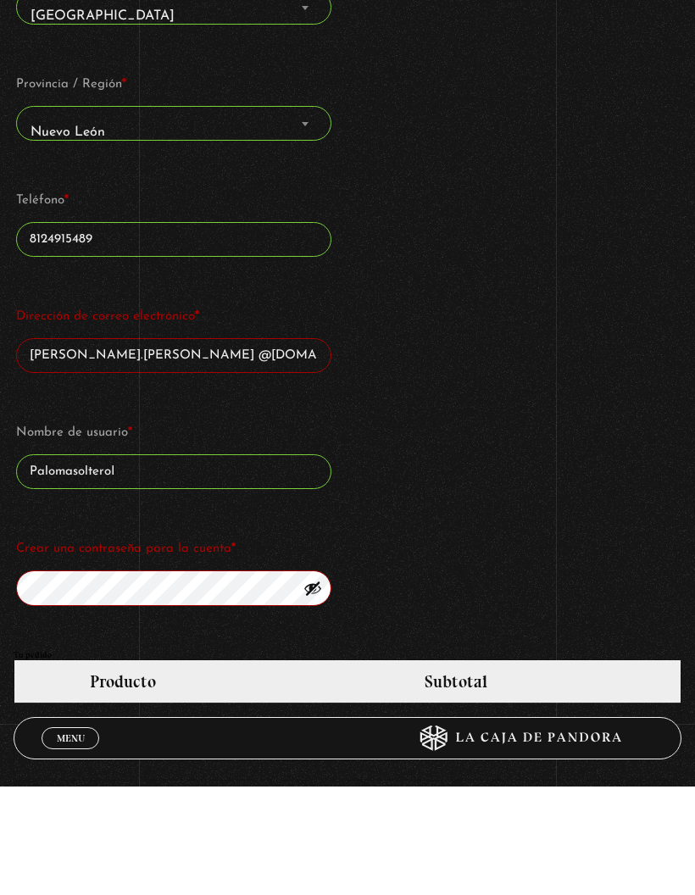
type input "PalomasolteroI /"
click at [53, 563] on input "Nombre de usuario *" at bounding box center [173, 580] width 315 height 35
type input "C"
type input "Pash30"
type input "palomasoltero"
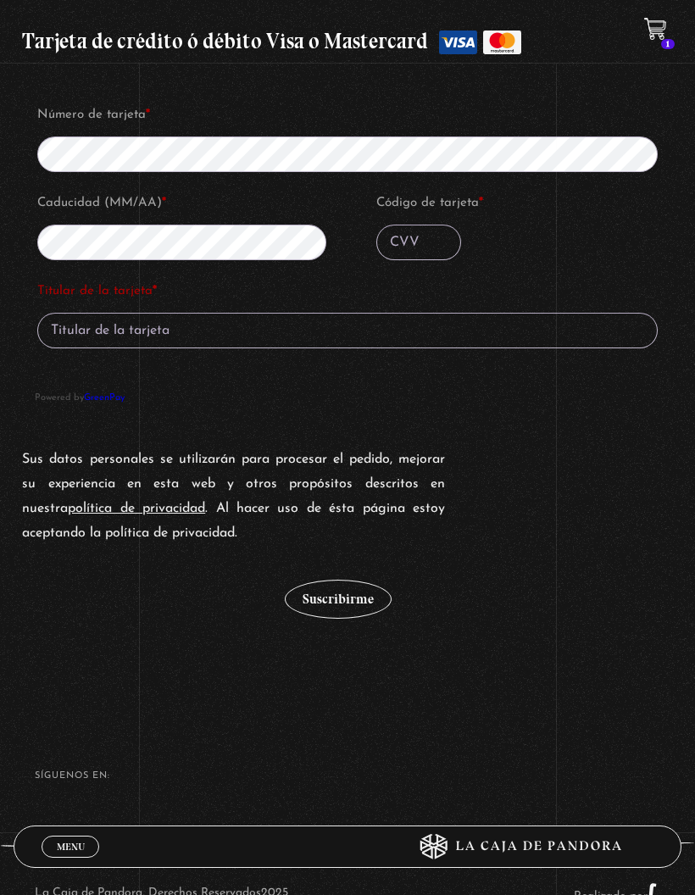
scroll to position [1896, 0]
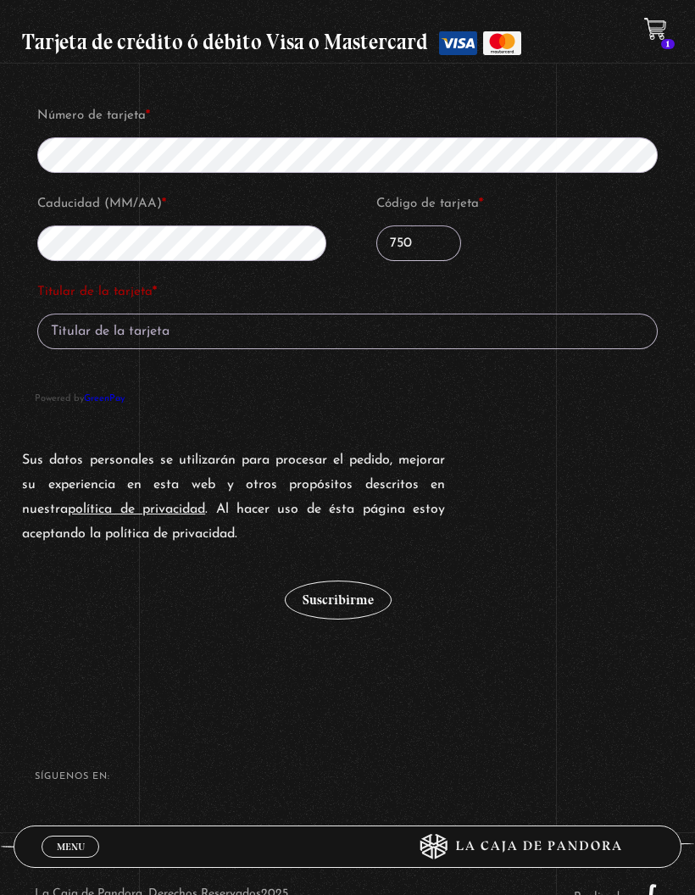
type input "750"
type input "Paloma soltero"
click at [353, 605] on button "Suscribirme" at bounding box center [338, 600] width 107 height 39
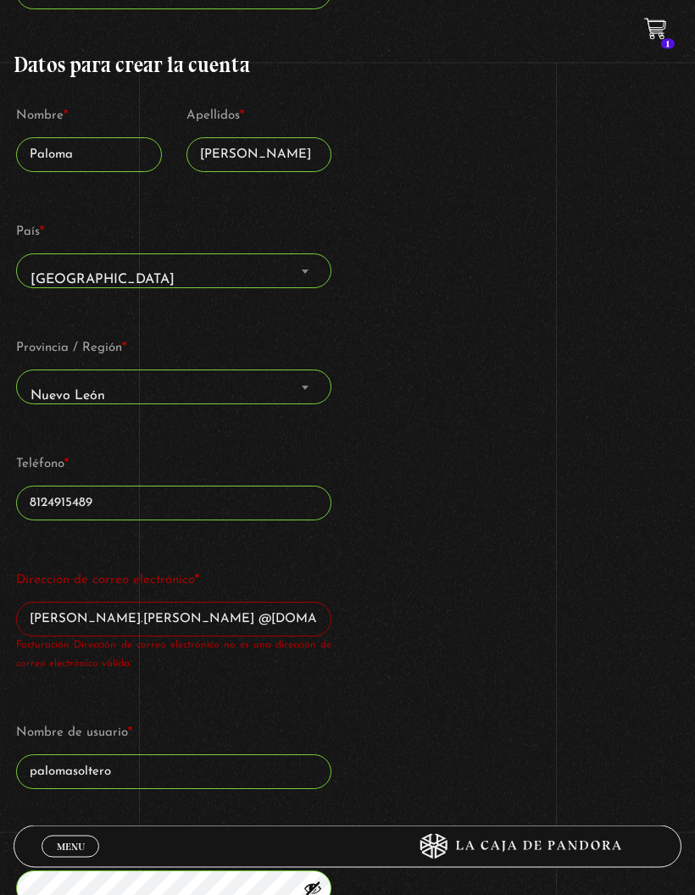
scroll to position [698, 0]
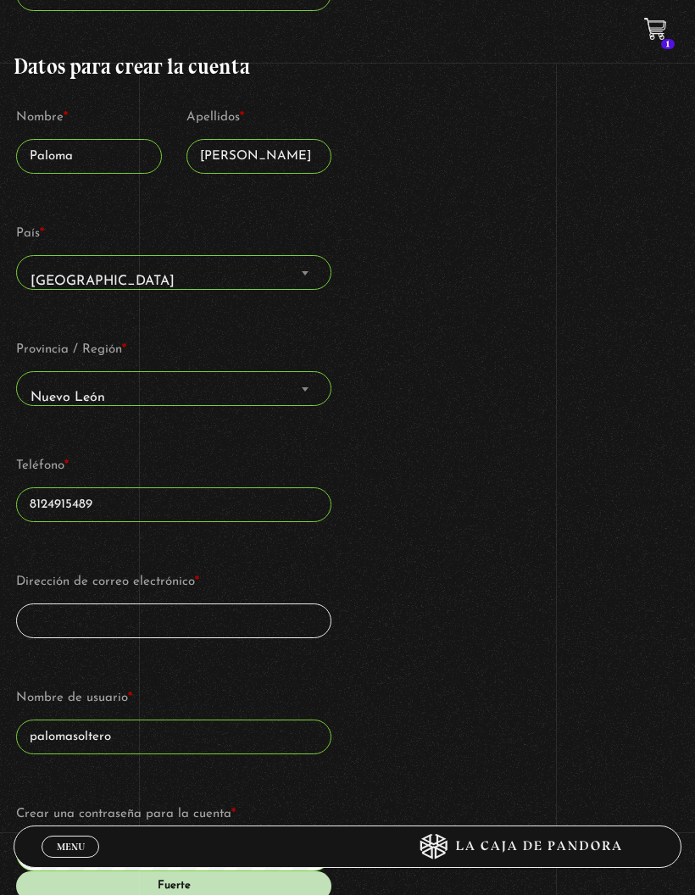
click at [40, 505] on input "8124915489" at bounding box center [173, 505] width 315 height 35
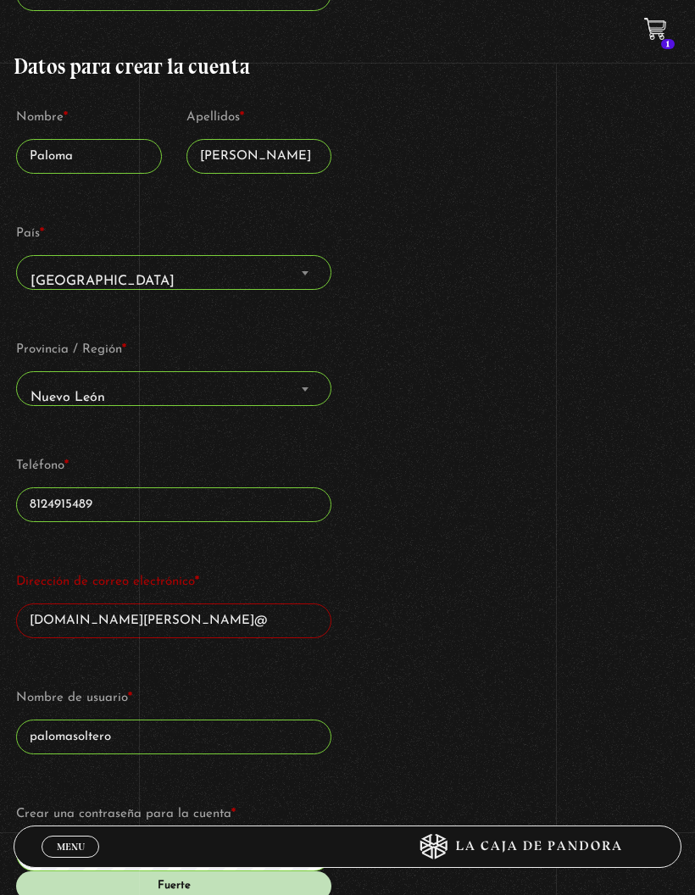
type input "p.ale.soltero.here@"
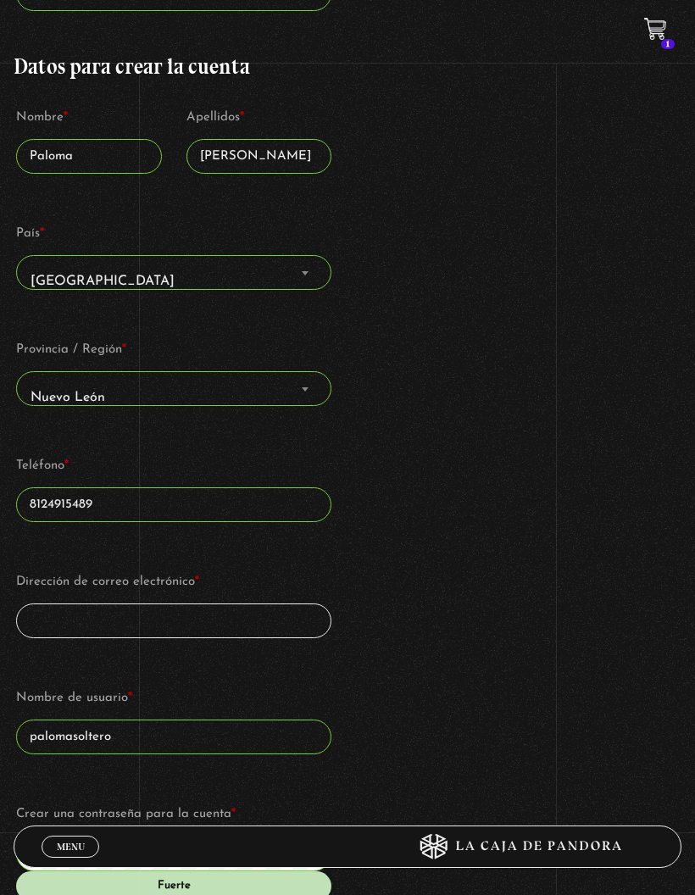
click at [250, 628] on input "Dirección de correo electrónico *" at bounding box center [173, 621] width 315 height 35
click at [479, 696] on div "Detalles de facturación Requiere factura electrónica de Costa Rica (opcional) T…" at bounding box center [347, 321] width 667 height 1251
click at [259, 622] on input "Dirección de correo electrónico *" at bounding box center [173, 621] width 315 height 35
type input "p.ale.soltero.herrera@g"
type input "p.a.soltero.herrera@gmail.com"
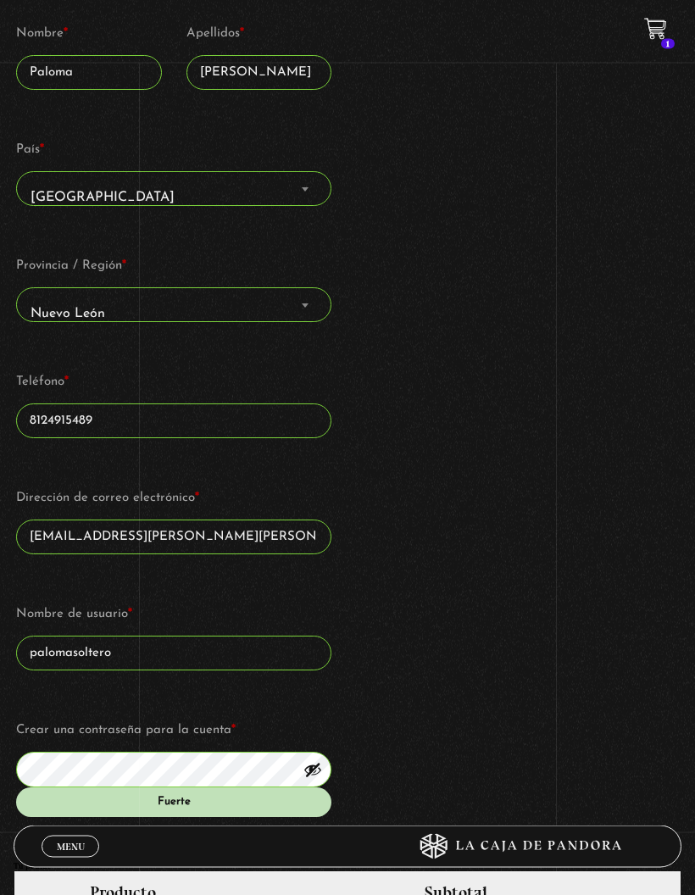
scroll to position [782, 0]
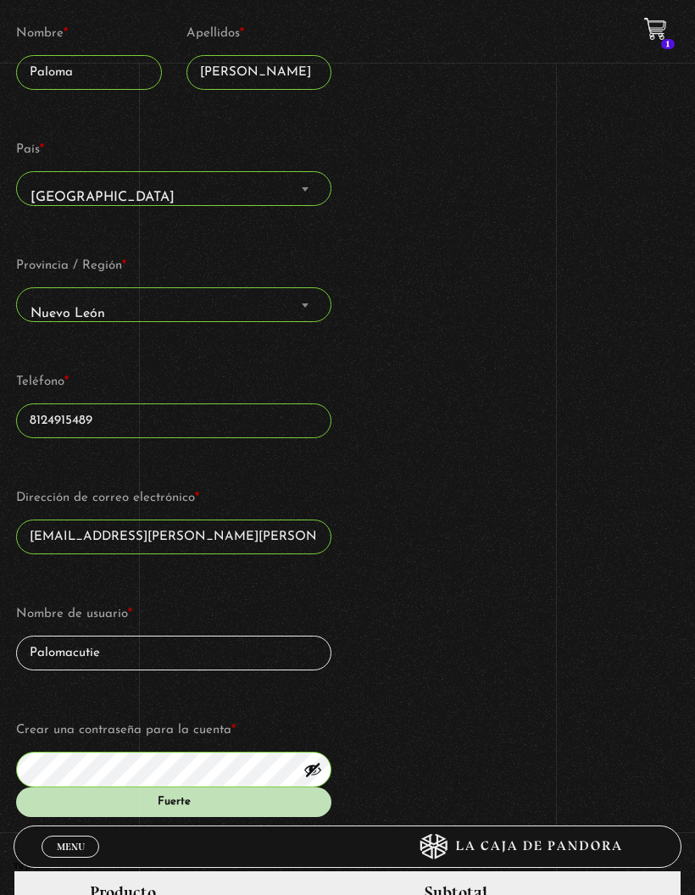
type input "Palomacutie"
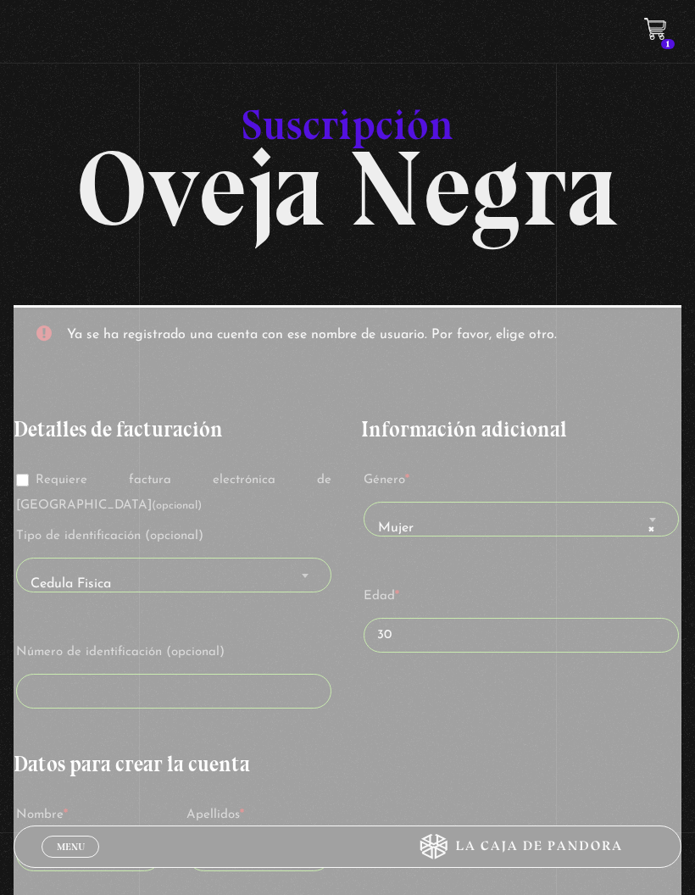
scroll to position [17, 0]
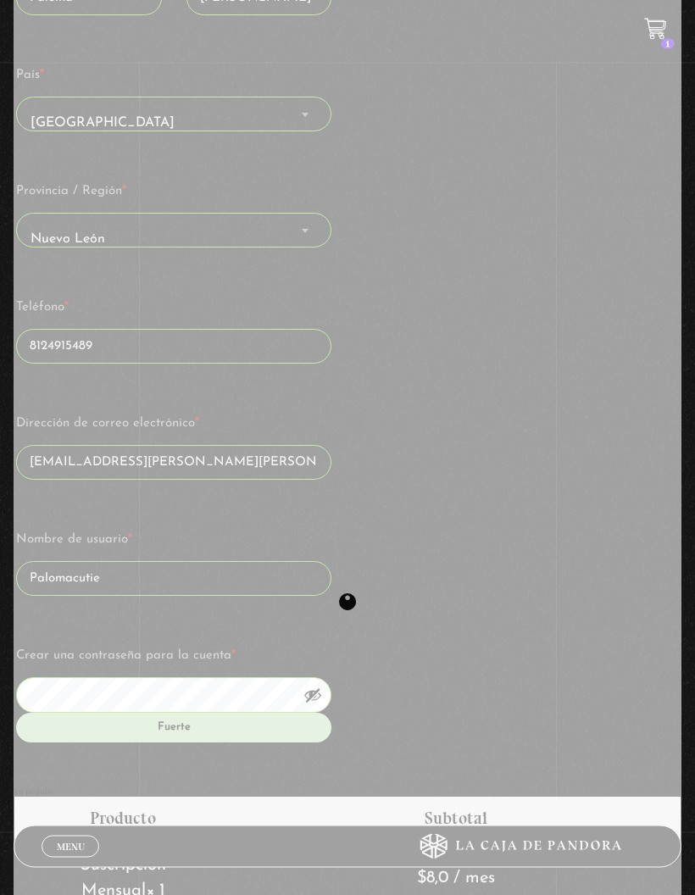
scroll to position [856, 0]
click at [550, 715] on div "Finalizar compra" at bounding box center [347, 602] width 667 height 2306
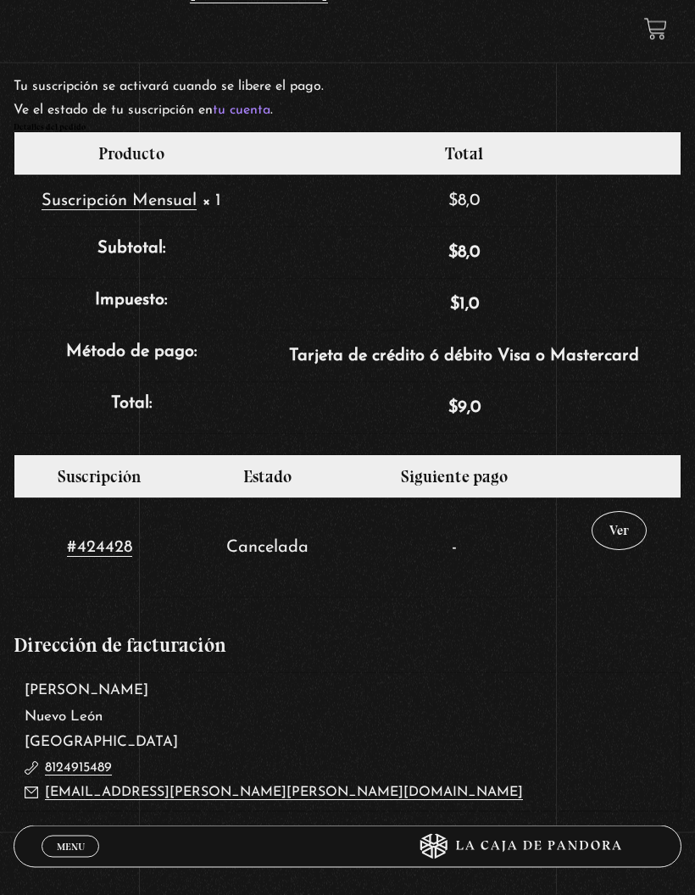
scroll to position [612, 0]
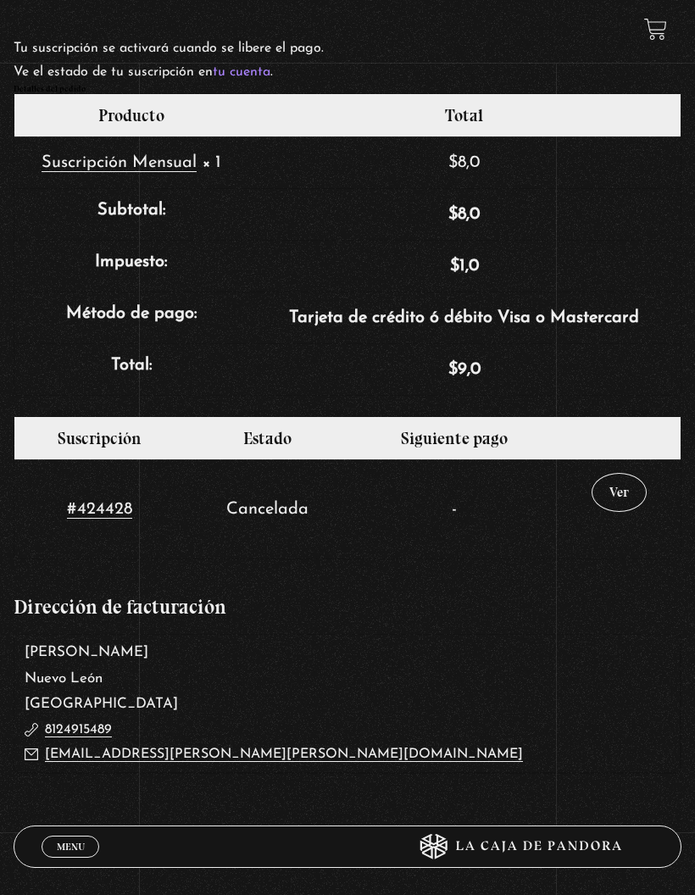
click at [611, 511] on link "Ver" at bounding box center [619, 492] width 55 height 39
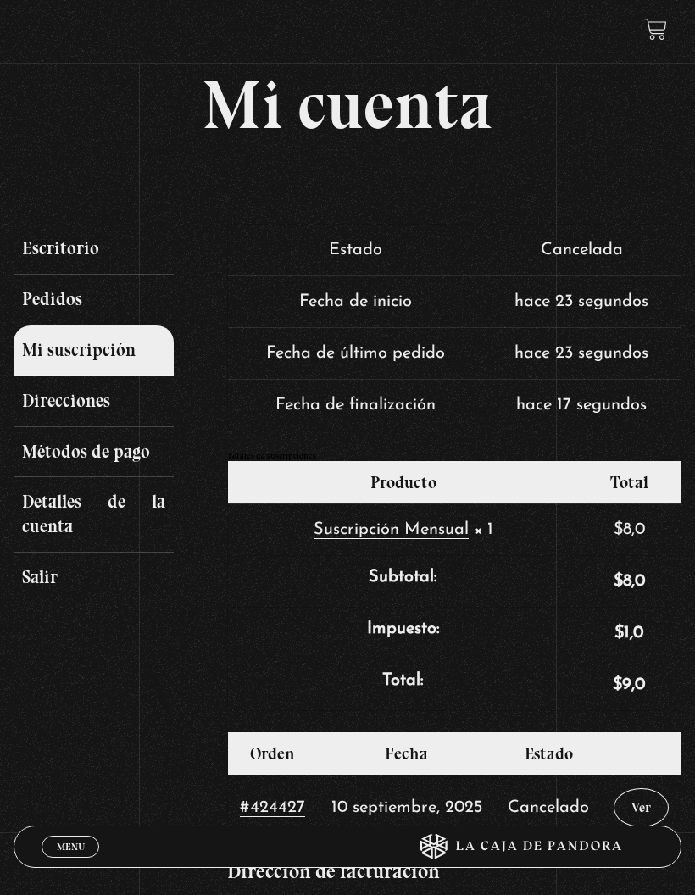
click at [50, 566] on link "Salir" at bounding box center [94, 578] width 160 height 51
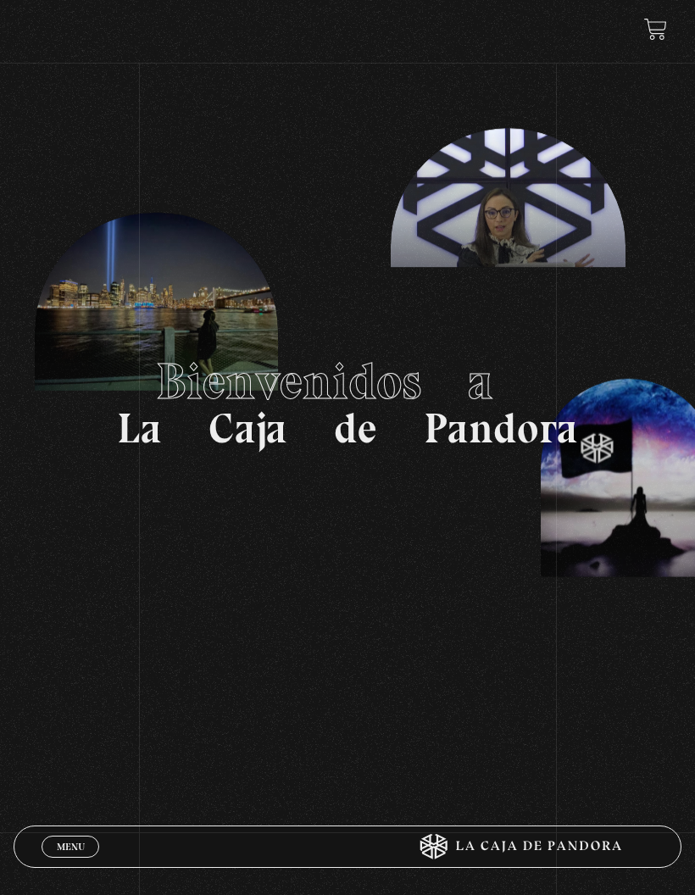
click at [644, 37] on link at bounding box center [655, 29] width 23 height 23
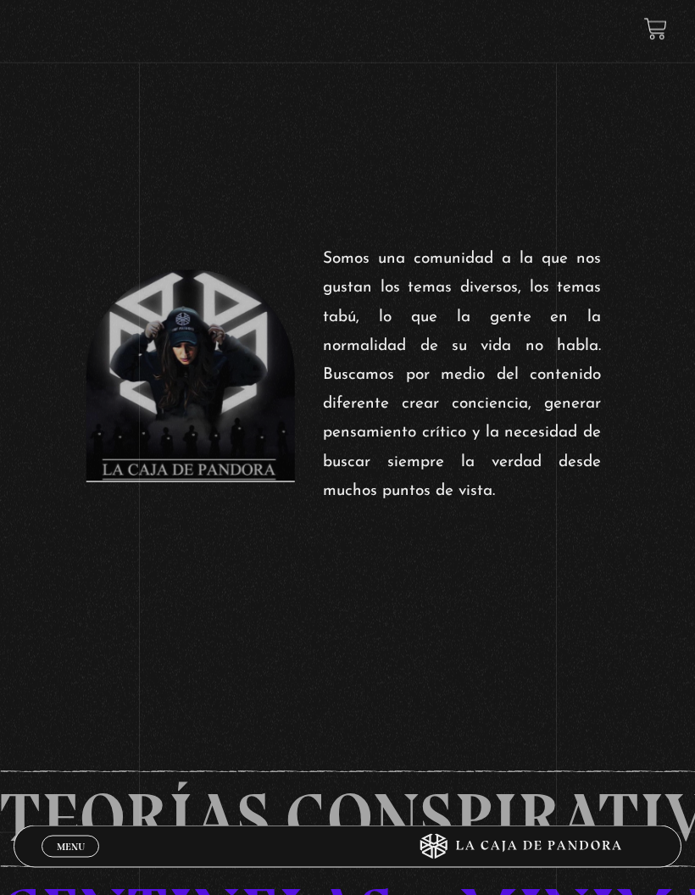
scroll to position [699, 0]
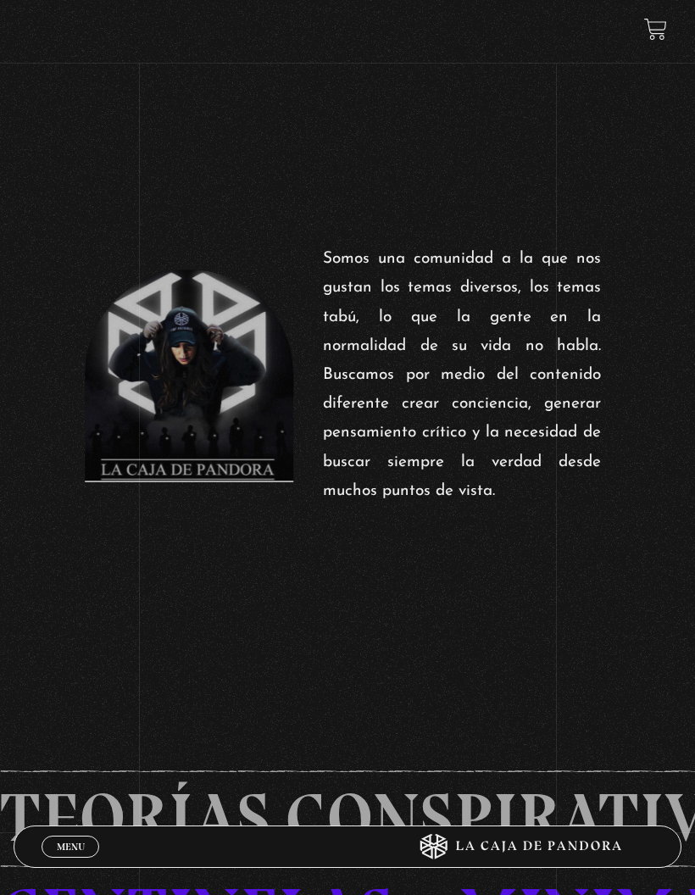
click at [72, 852] on span "Menu" at bounding box center [71, 847] width 28 height 10
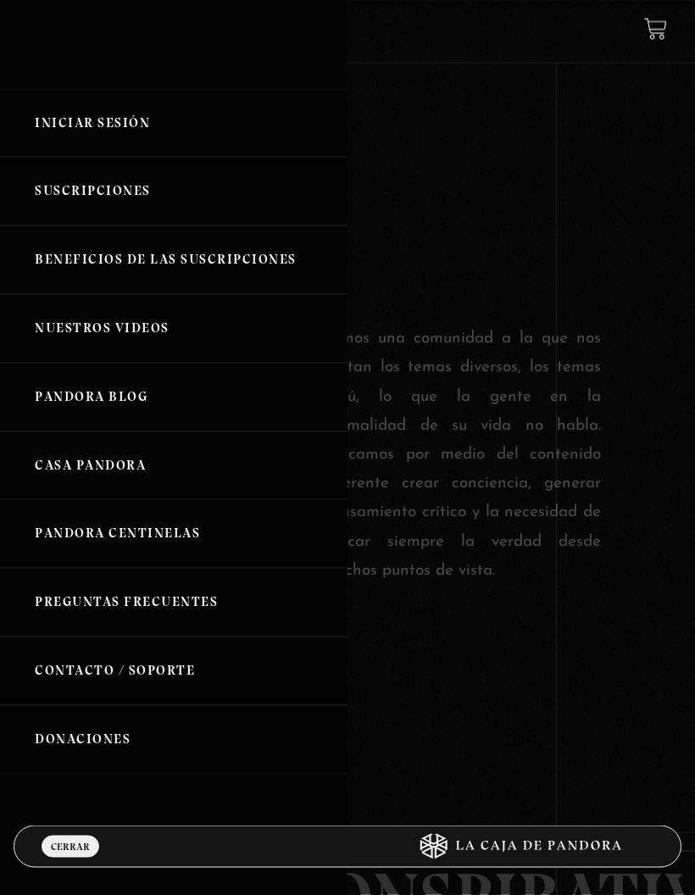
scroll to position [615, 0]
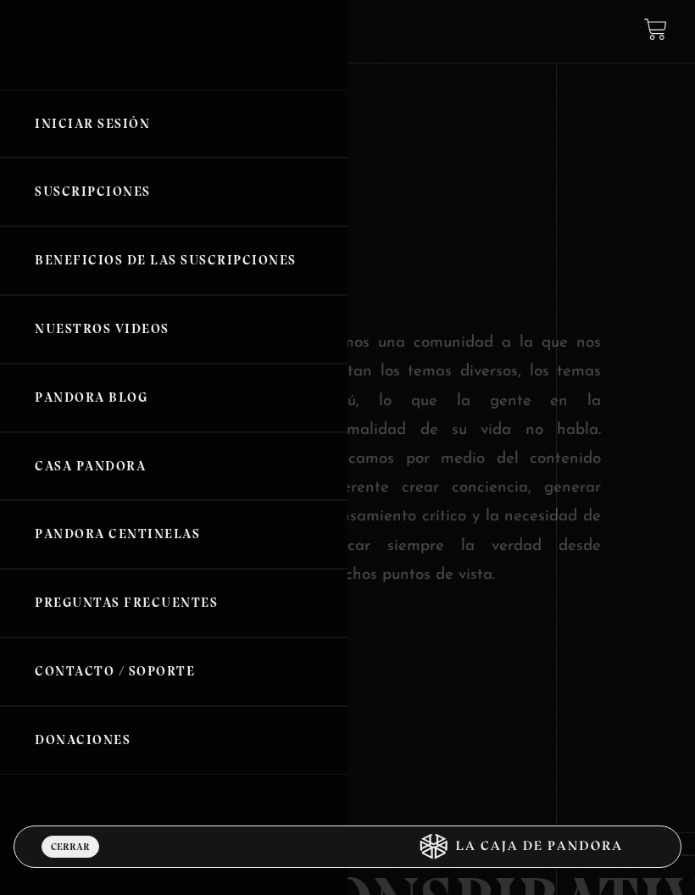
click at [111, 146] on link "Iniciar Sesión" at bounding box center [174, 124] width 348 height 69
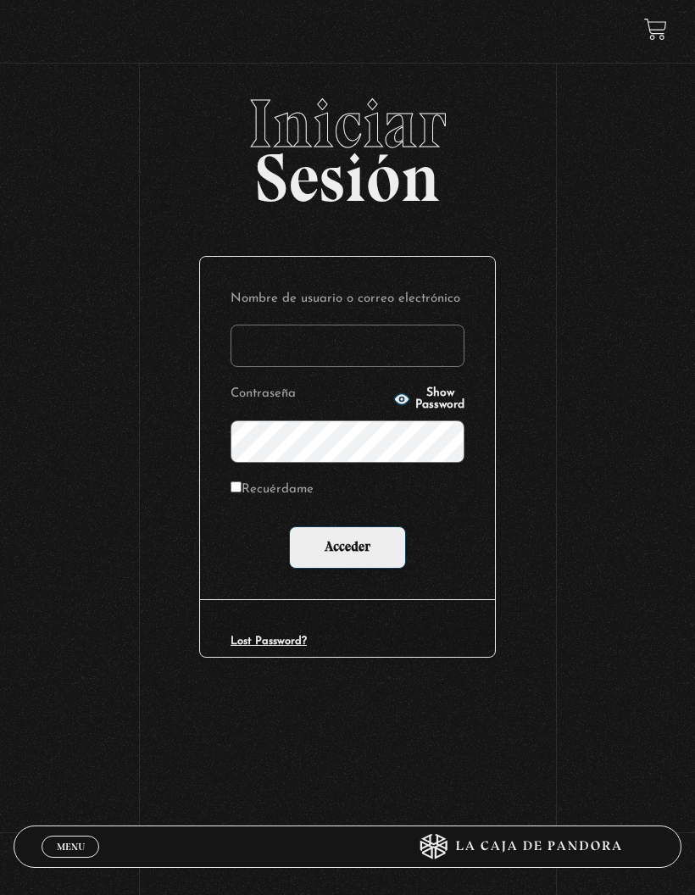
type input "p.ale.soltero.herrera@gmail.com"
click at [375, 569] on input "Acceder" at bounding box center [347, 548] width 117 height 42
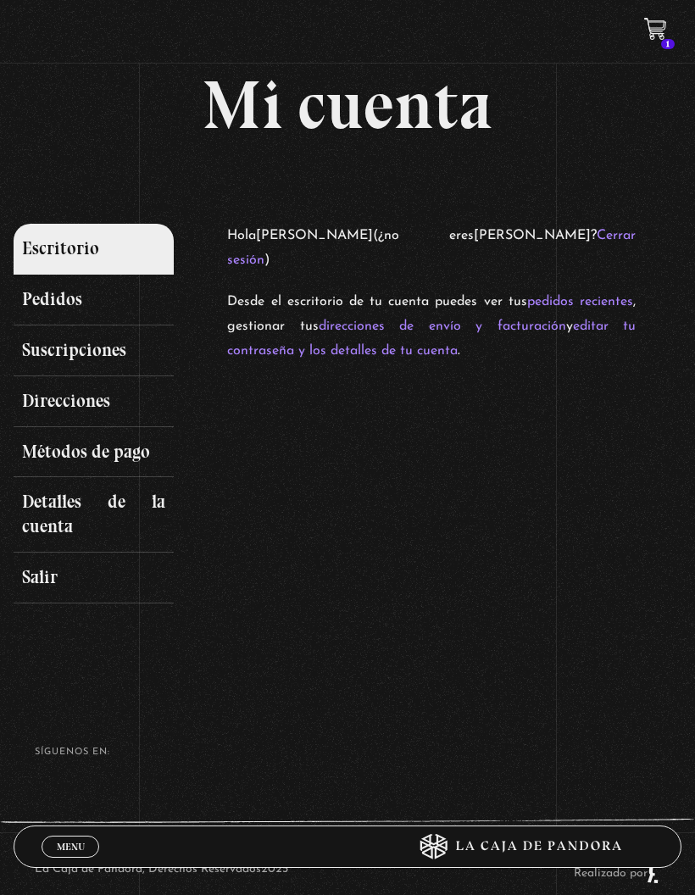
click at [129, 343] on link "Suscripciones" at bounding box center [94, 351] width 160 height 51
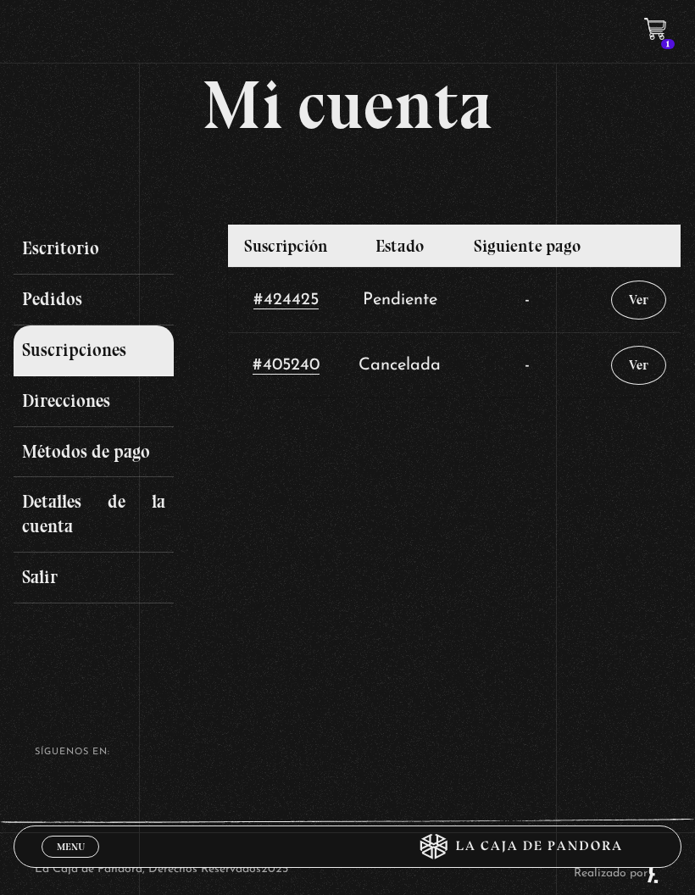
click at [653, 304] on link "Ver" at bounding box center [638, 300] width 55 height 39
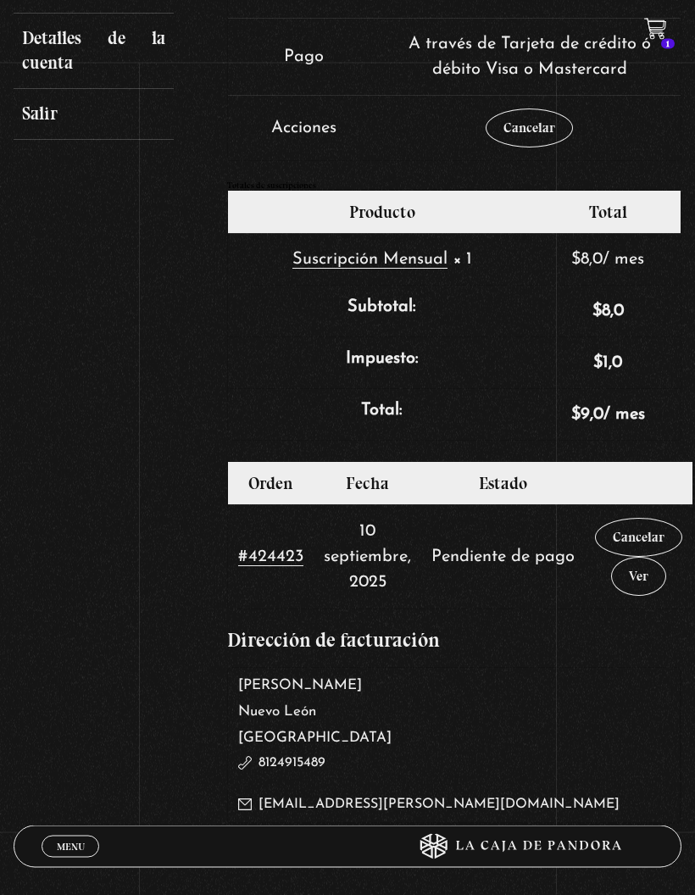
scroll to position [477, 0]
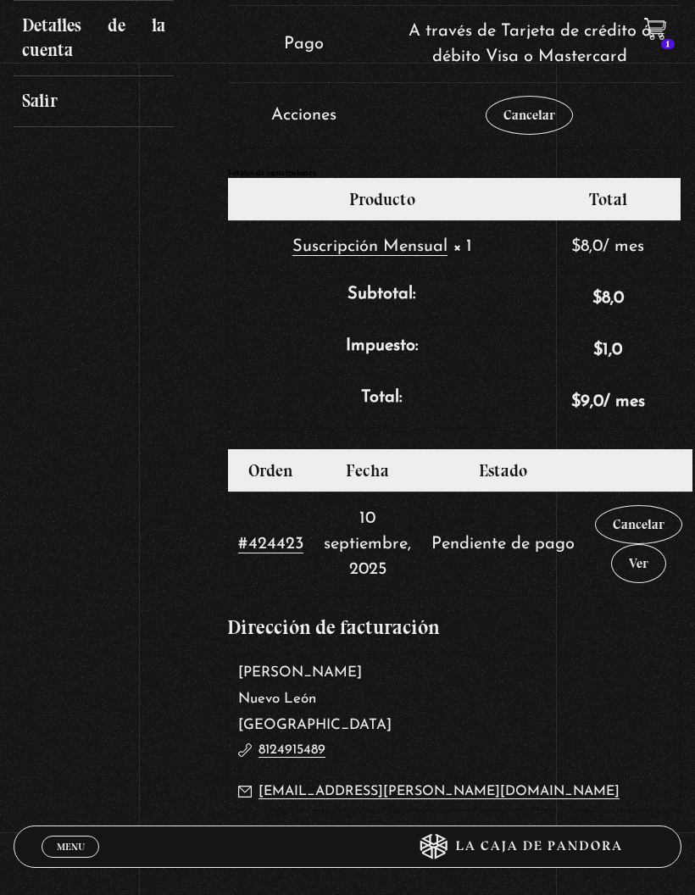
click at [633, 569] on link "Ver" at bounding box center [638, 563] width 55 height 39
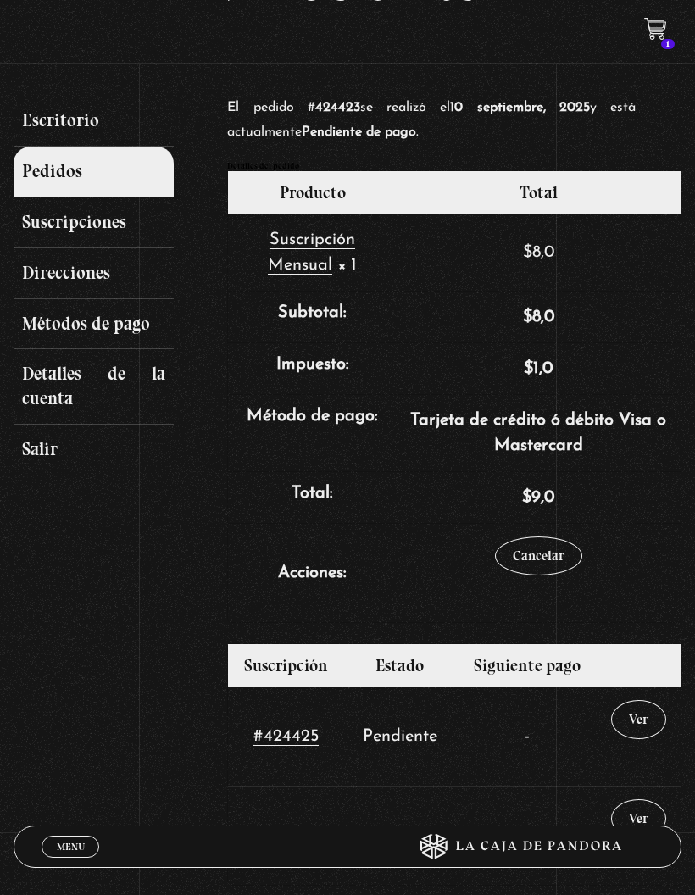
scroll to position [130, 0]
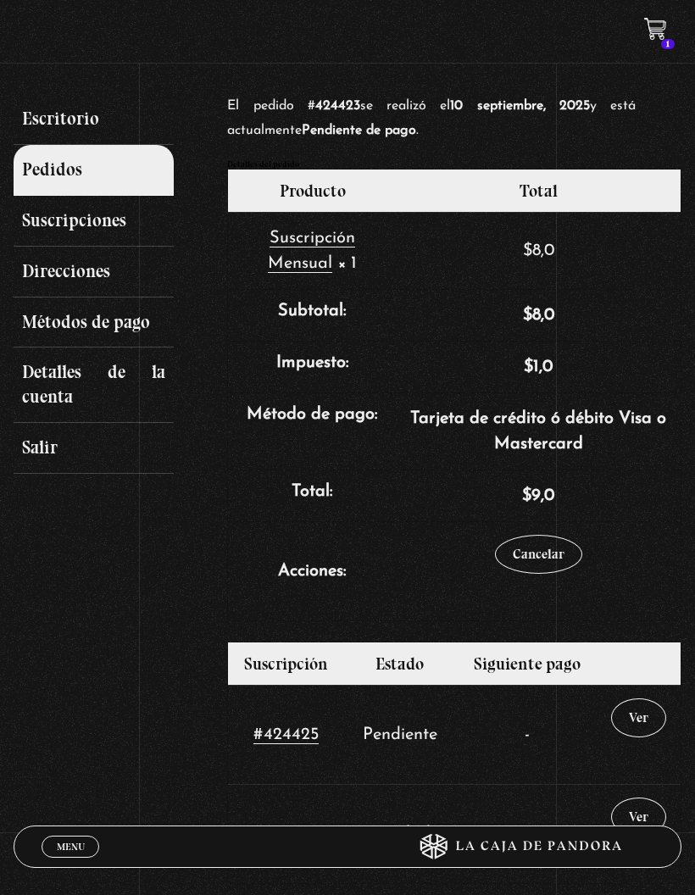
click at [540, 454] on td "Tarjeta de crédito ó débito Visa o Mastercard" at bounding box center [538, 431] width 283 height 77
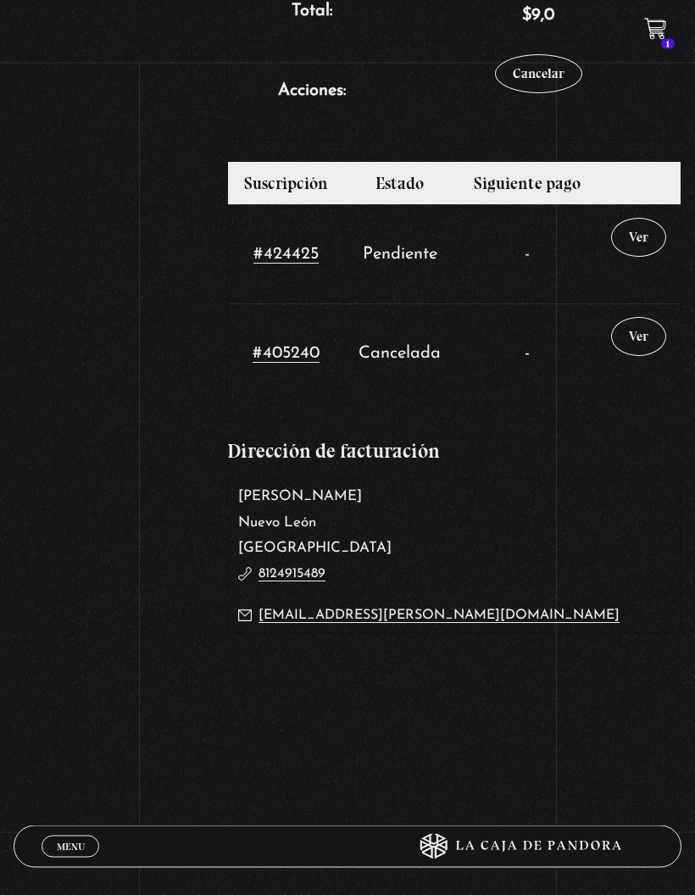
scroll to position [609, 0]
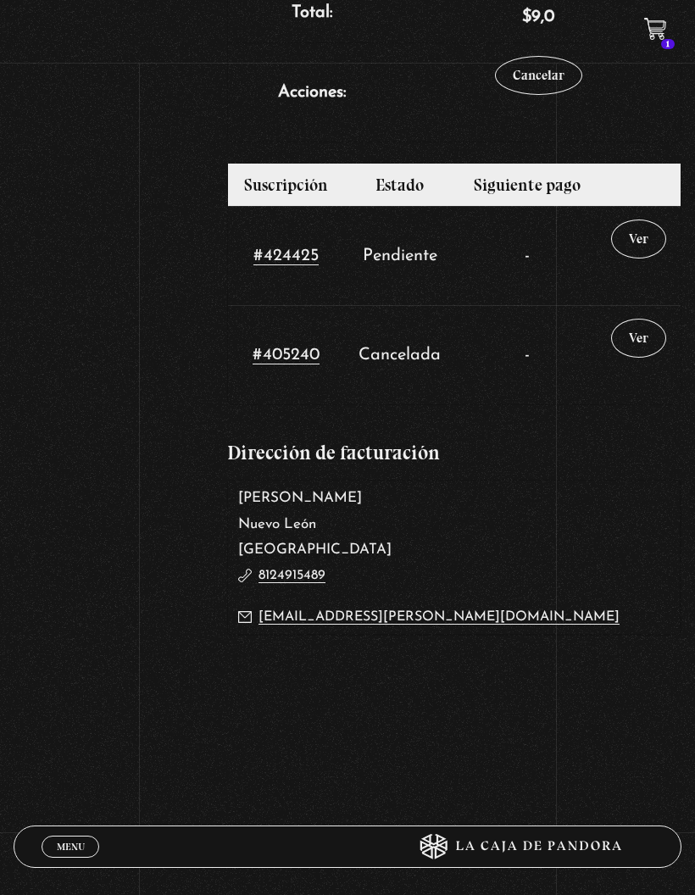
click at [632, 248] on link "Ver" at bounding box center [638, 239] width 55 height 39
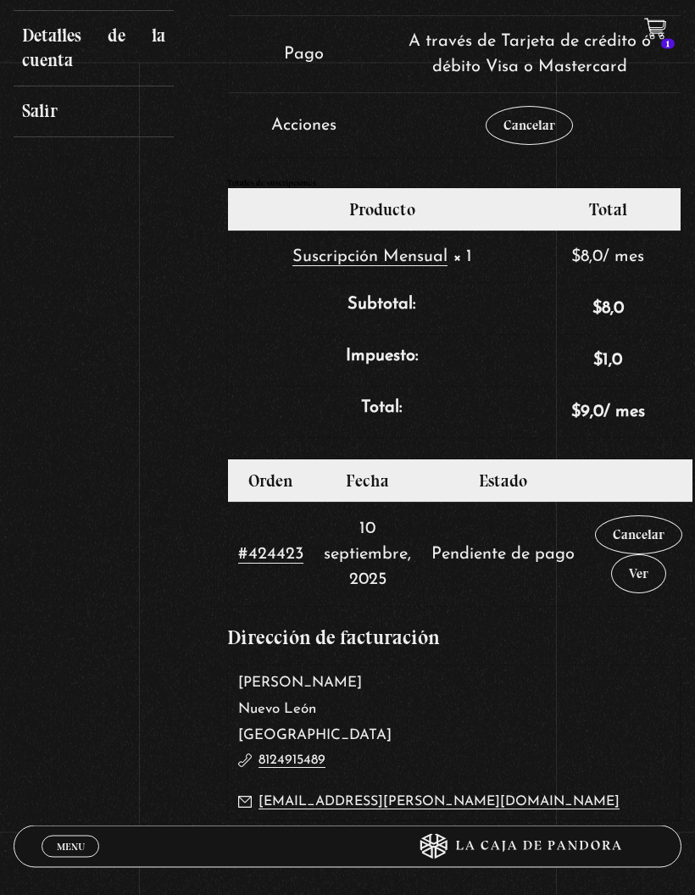
scroll to position [466, 0]
click at [643, 544] on link "Cancelar" at bounding box center [638, 535] width 87 height 39
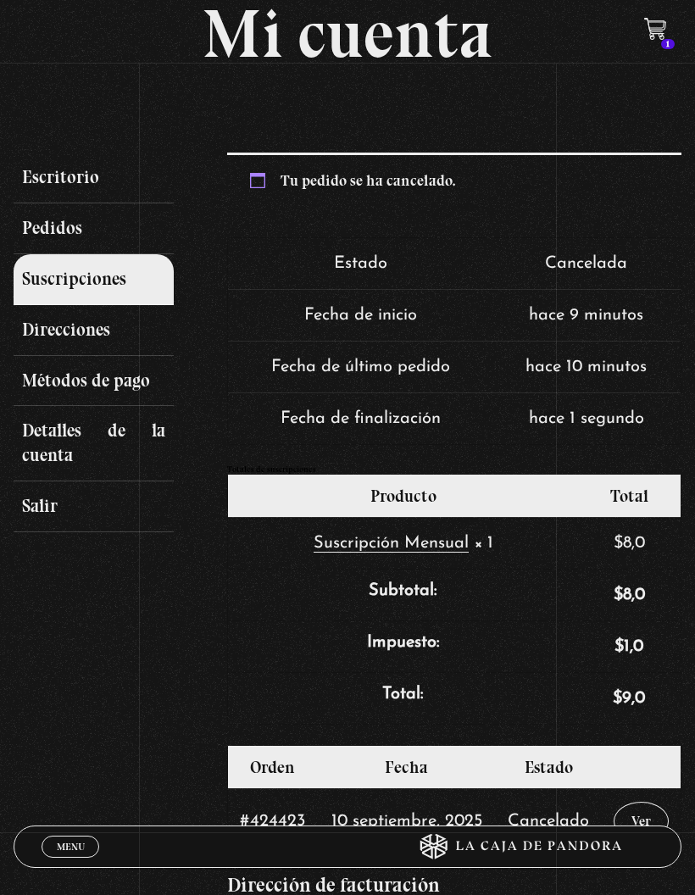
scroll to position [89, 0]
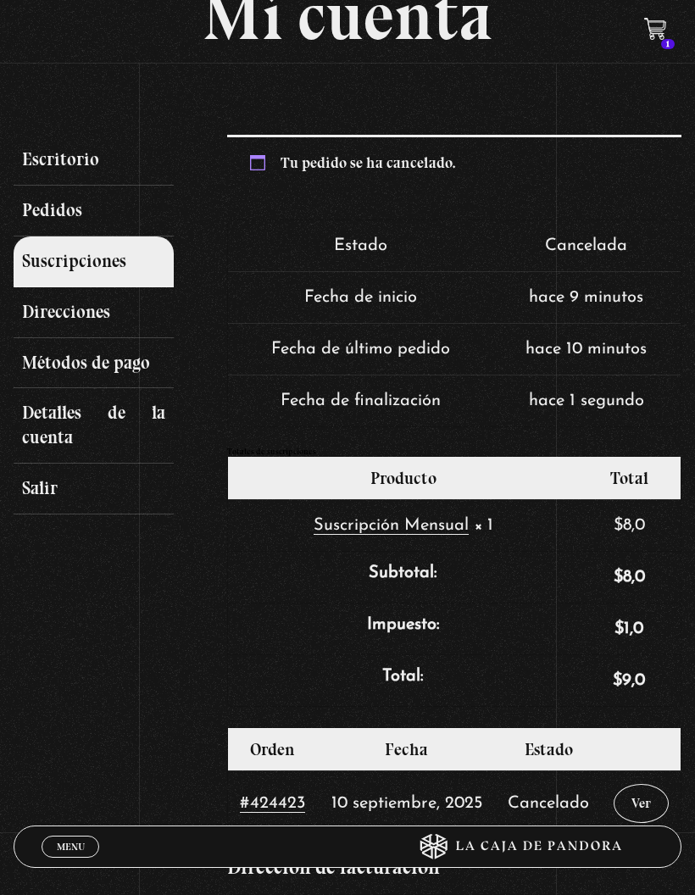
click at [98, 270] on link "Suscripciones" at bounding box center [94, 262] width 160 height 51
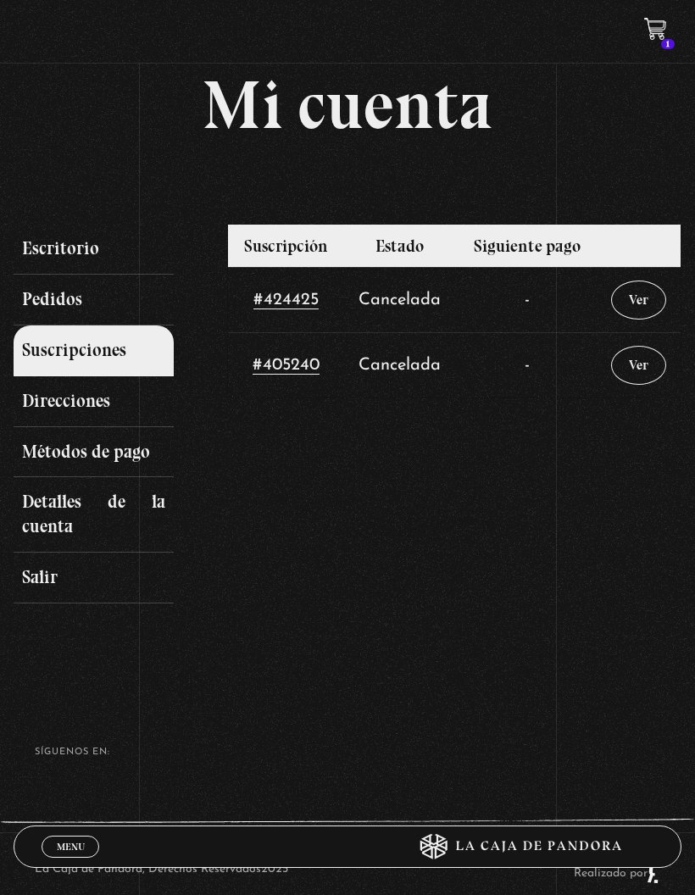
click at [81, 411] on link "Direcciones" at bounding box center [94, 401] width 160 height 51
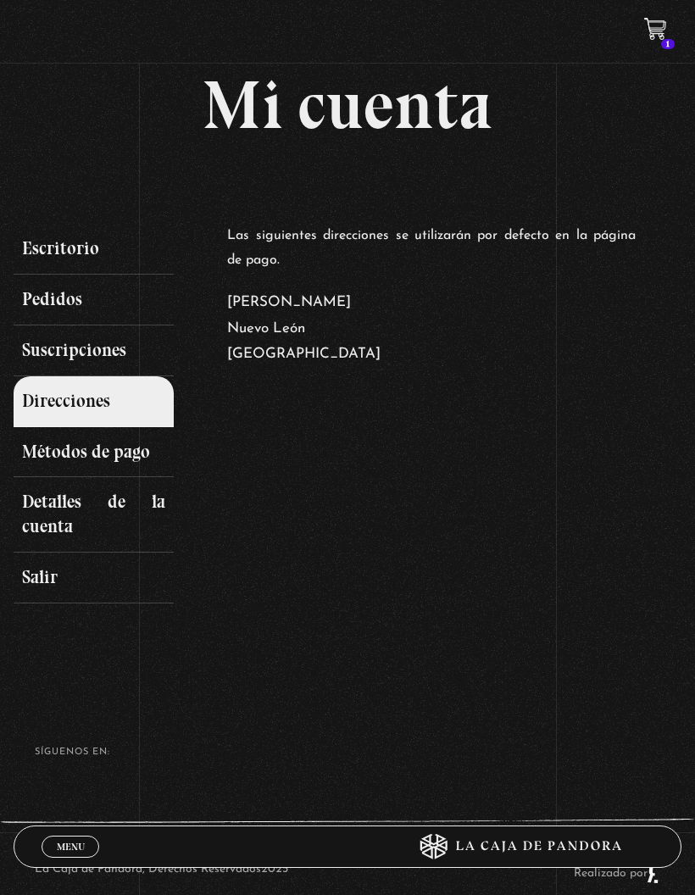
click at [112, 465] on link "Métodos de pago" at bounding box center [94, 452] width 160 height 51
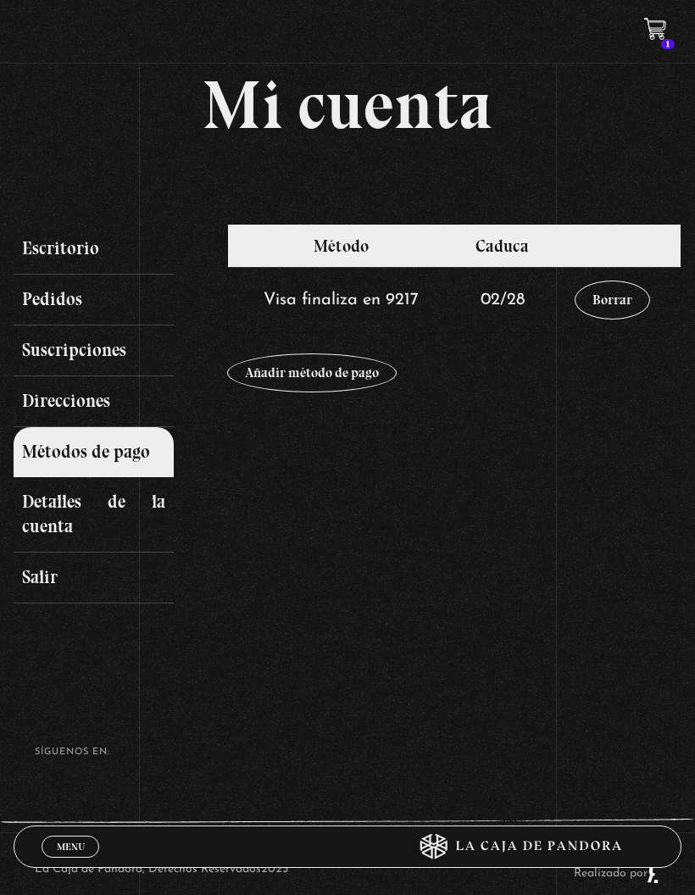
click at [606, 307] on link "Borrar" at bounding box center [612, 300] width 75 height 39
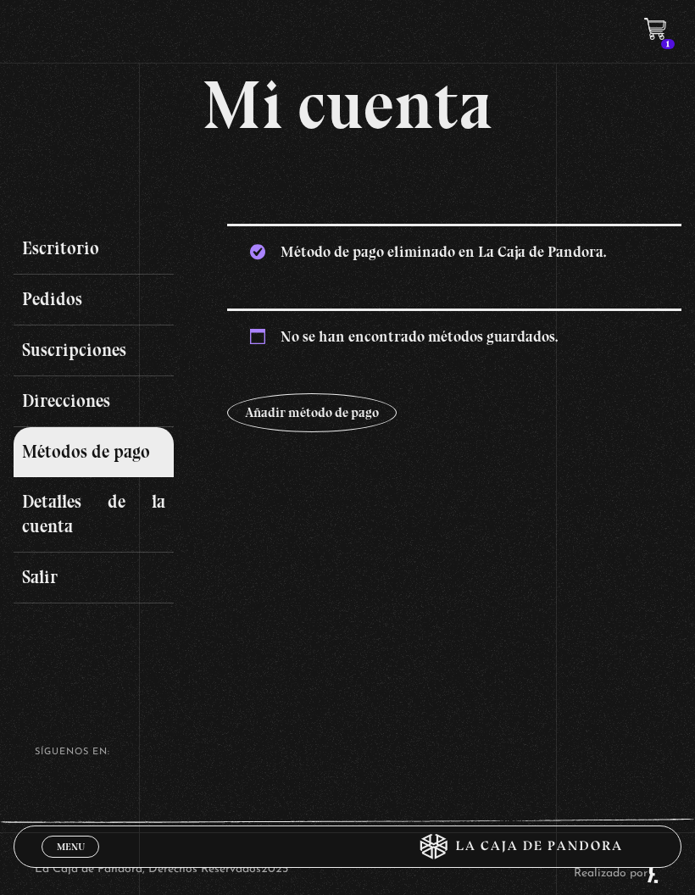
click at [348, 422] on link "Añadir método de pago" at bounding box center [312, 412] width 170 height 39
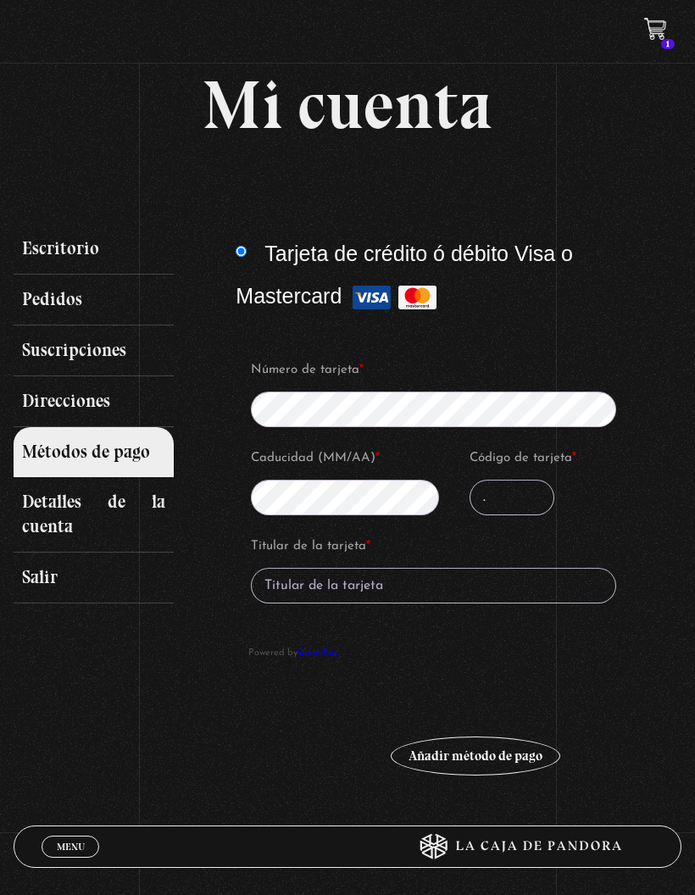
type input "."
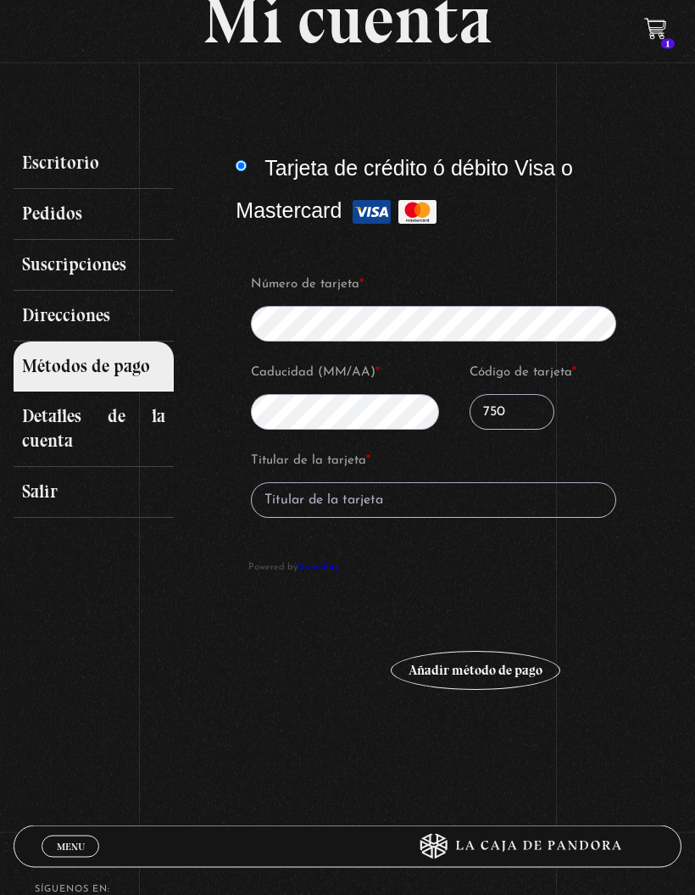
scroll to position [96, 0]
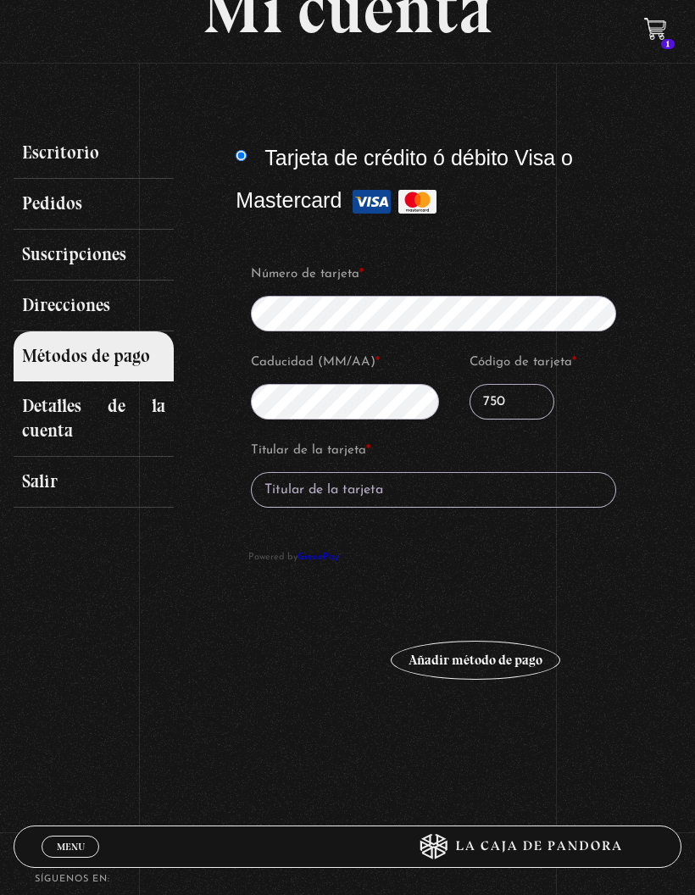
type input "750"
click at [478, 496] on input "Titular de la tarjeta *" at bounding box center [433, 490] width 365 height 36
type input "Palomasoltrro"
type input "Paloma soltero"
click at [477, 665] on button "Añadir método de pago" at bounding box center [476, 660] width 170 height 39
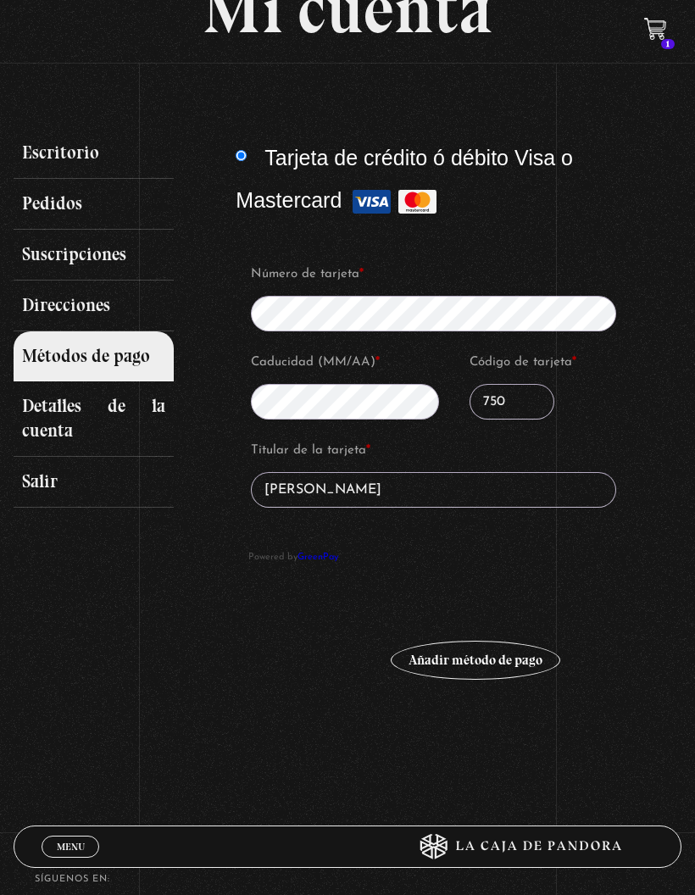
click at [556, 674] on section "Mi cuenta Escritorio Pedidos Suscripciones Direcciones Métodos de pago Detalles…" at bounding box center [347, 338] width 695 height 869
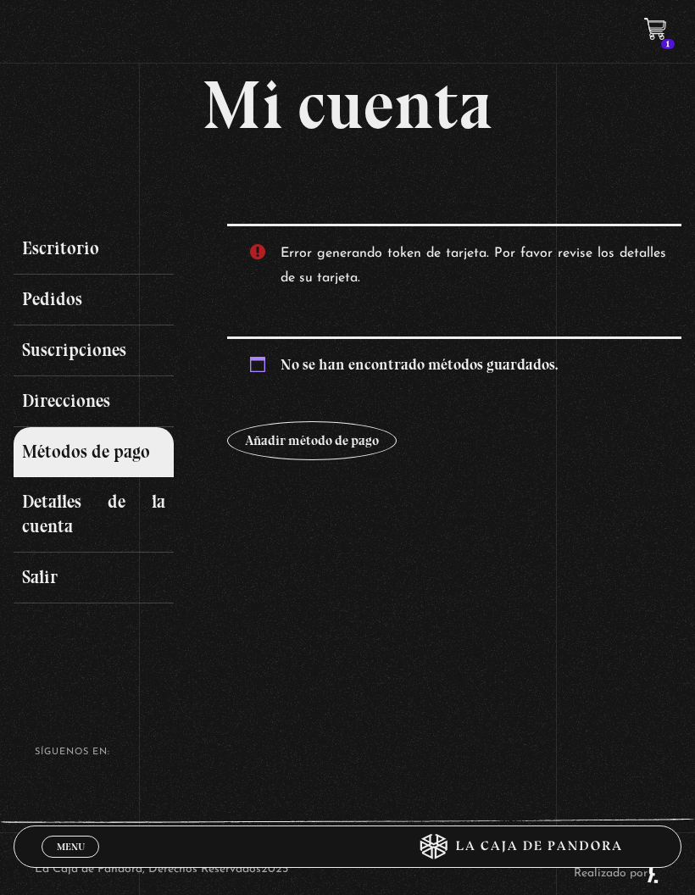
click at [313, 449] on link "Añadir método de pago" at bounding box center [312, 440] width 170 height 39
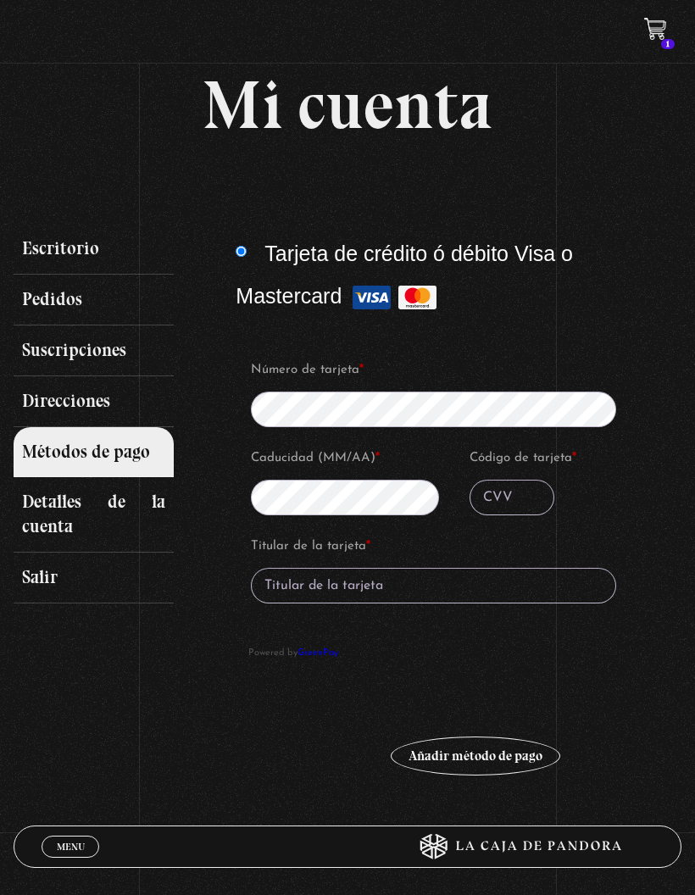
type input "124"
type input "[PERSON_NAME]"
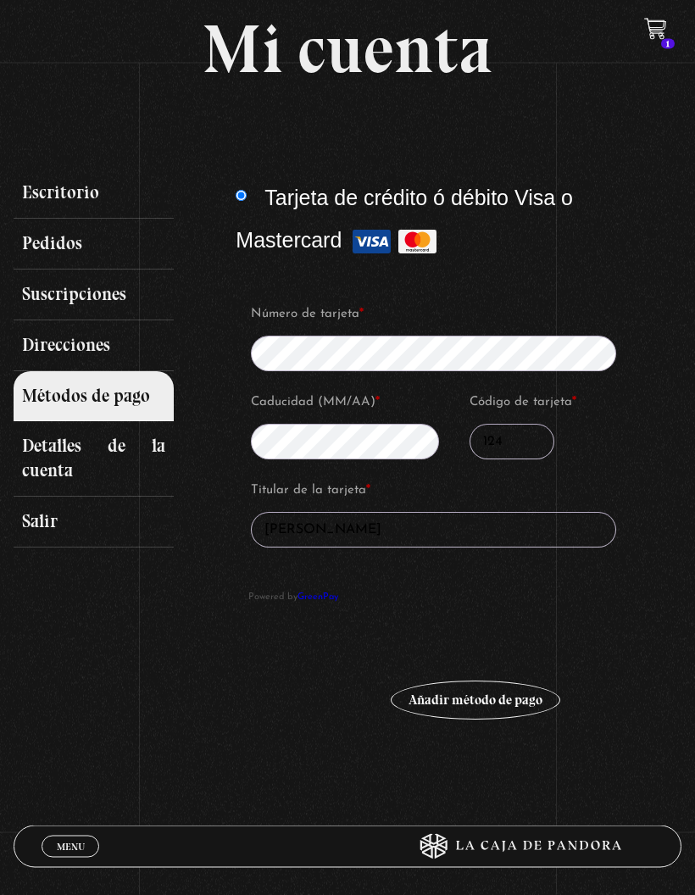
click at [479, 681] on div "Añadir método de pago" at bounding box center [454, 684] width 454 height 90
click at [476, 702] on button "Añadir método de pago" at bounding box center [476, 700] width 170 height 39
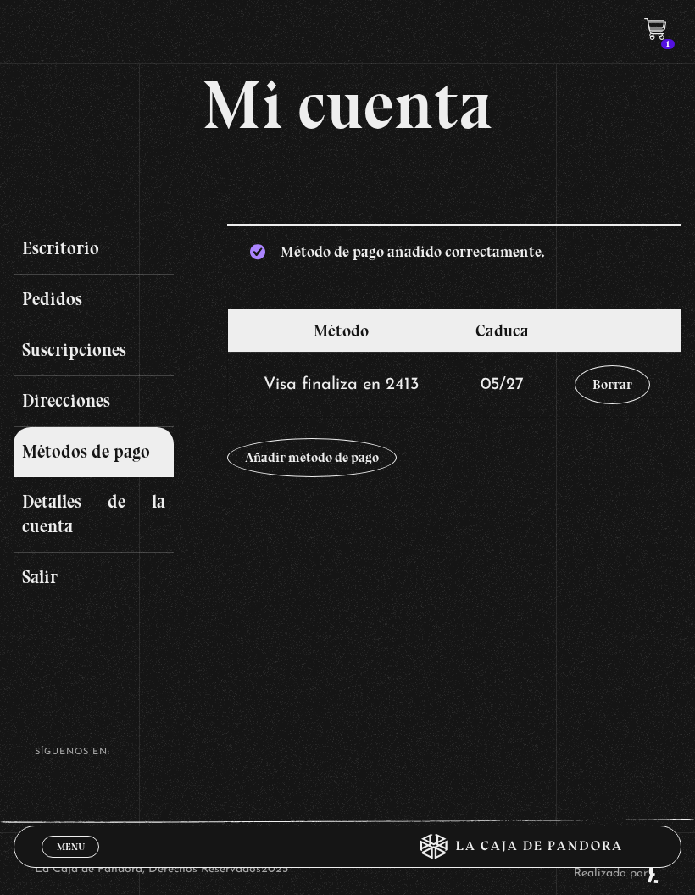
click at [129, 356] on link "Suscripciones" at bounding box center [94, 351] width 160 height 51
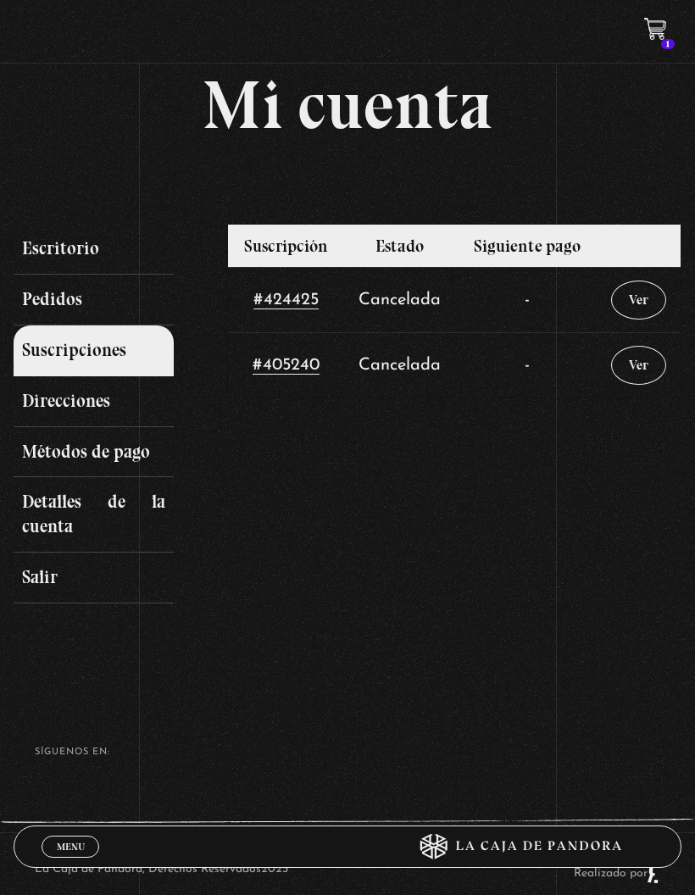
click at [643, 381] on link "Ver" at bounding box center [638, 365] width 55 height 39
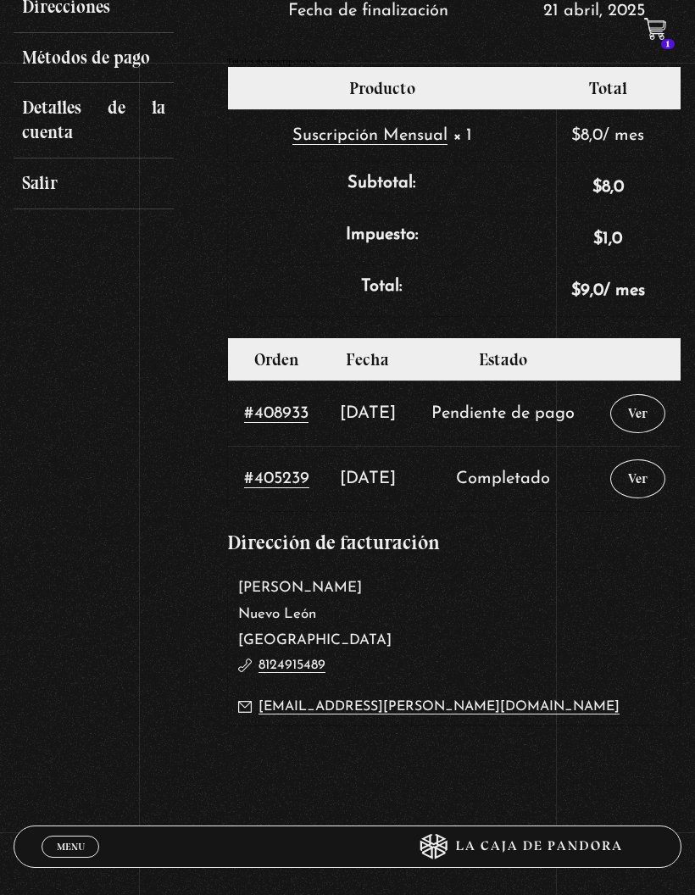
scroll to position [393, 0]
click at [633, 422] on link "Ver" at bounding box center [638, 414] width 55 height 39
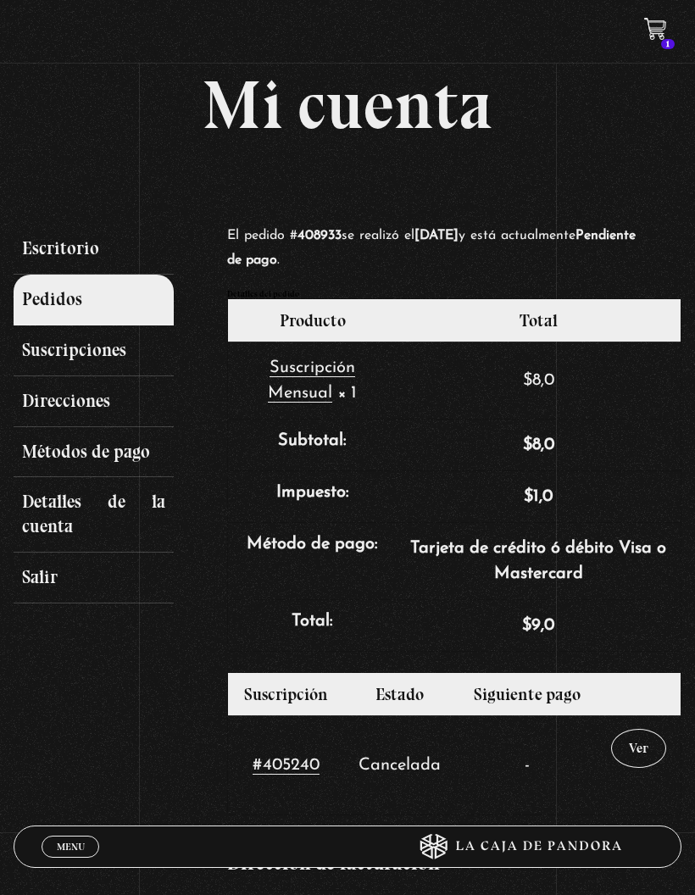
click at [69, 346] on link "Suscripciones" at bounding box center [94, 351] width 160 height 51
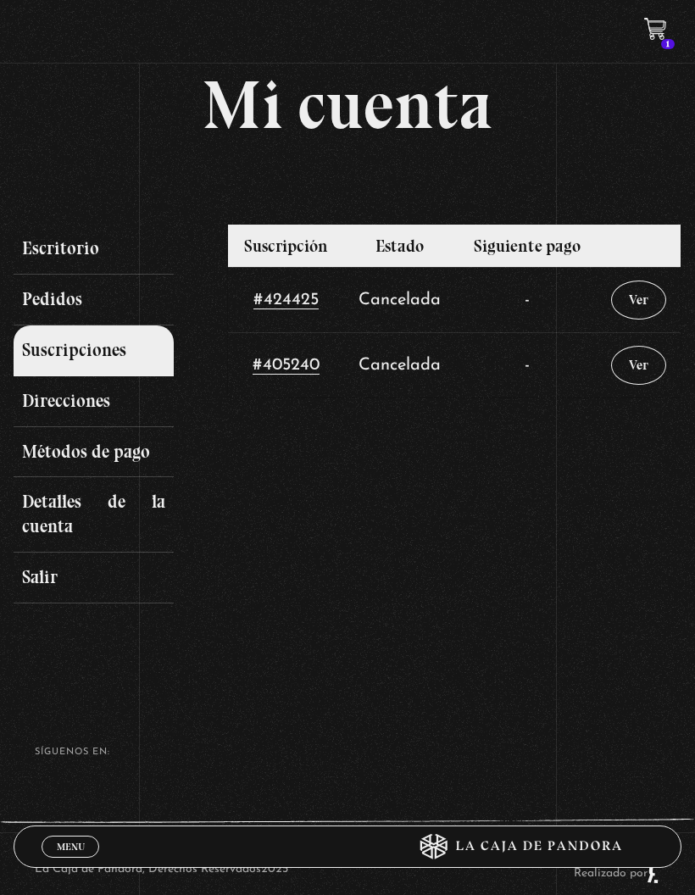
click at [41, 482] on link "Detalles de la cuenta" at bounding box center [94, 514] width 160 height 75
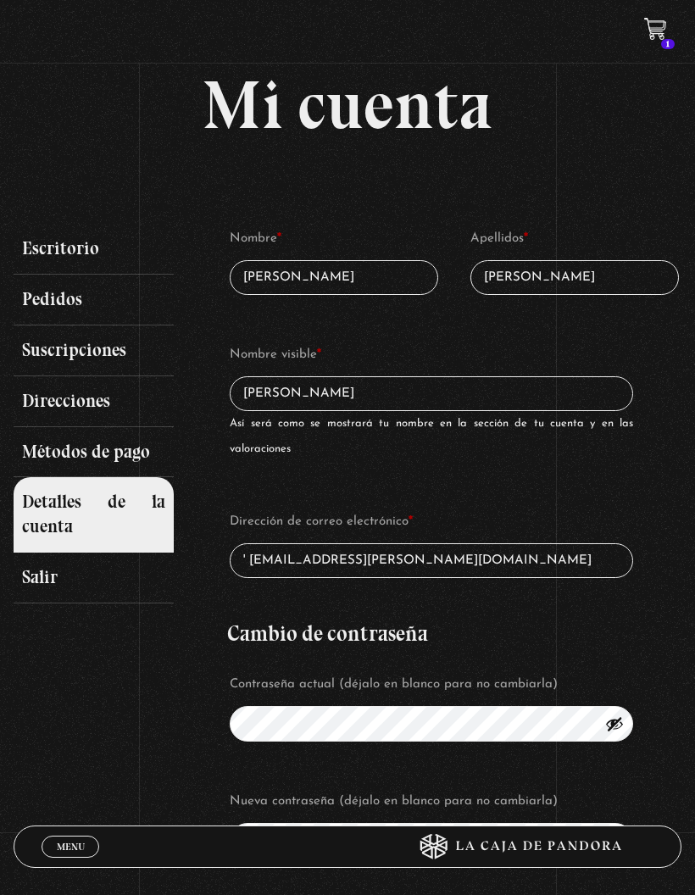
type input "' p.ale.soltero.herrera@gmail.com"
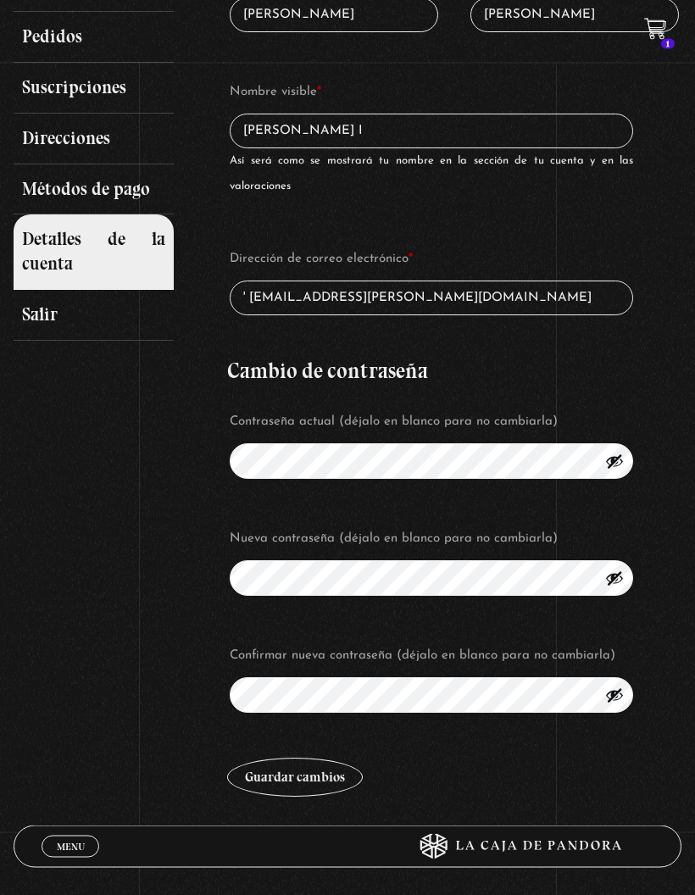
scroll to position [260, 0]
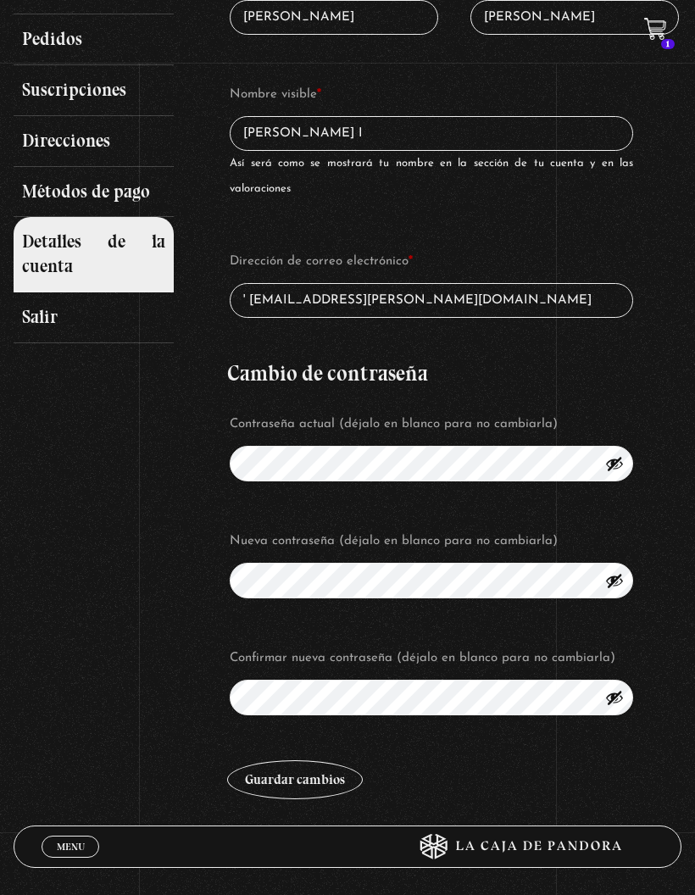
type input "Paloma Alejandra Soltero Herrera I"
click at [45, 306] on link "Salir" at bounding box center [94, 318] width 160 height 51
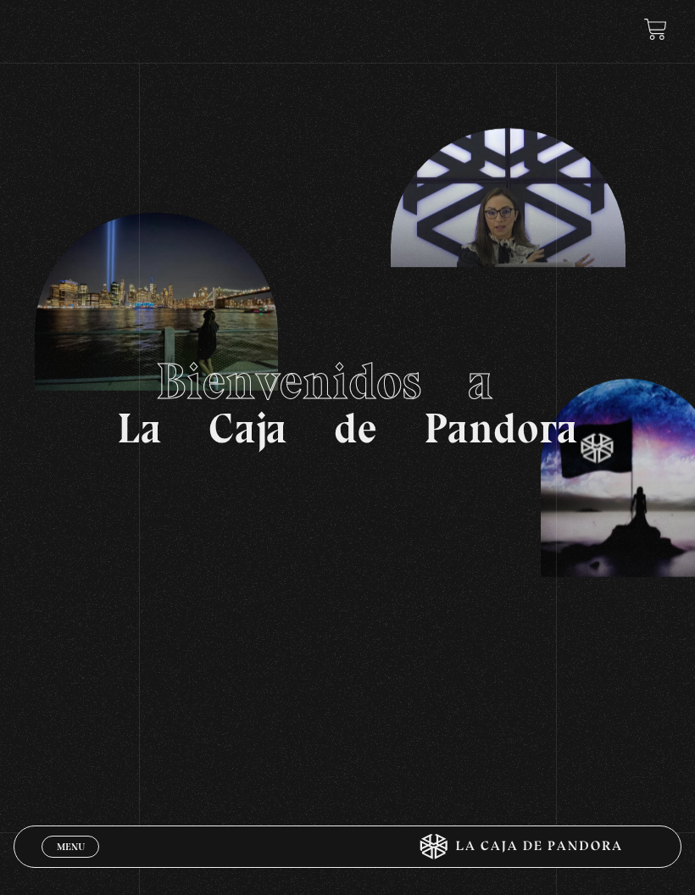
click at [667, 31] on link at bounding box center [655, 29] width 23 height 23
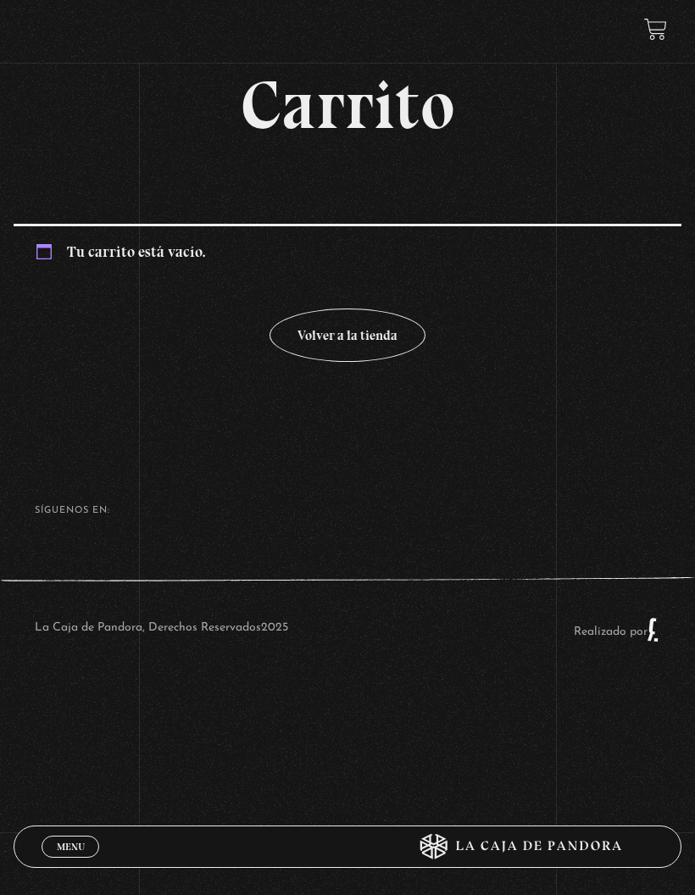
click at [55, 828] on div "Menu Cerrar" at bounding box center [209, 847] width 334 height 41
click at [75, 838] on link "Menu Cerrar" at bounding box center [71, 847] width 58 height 22
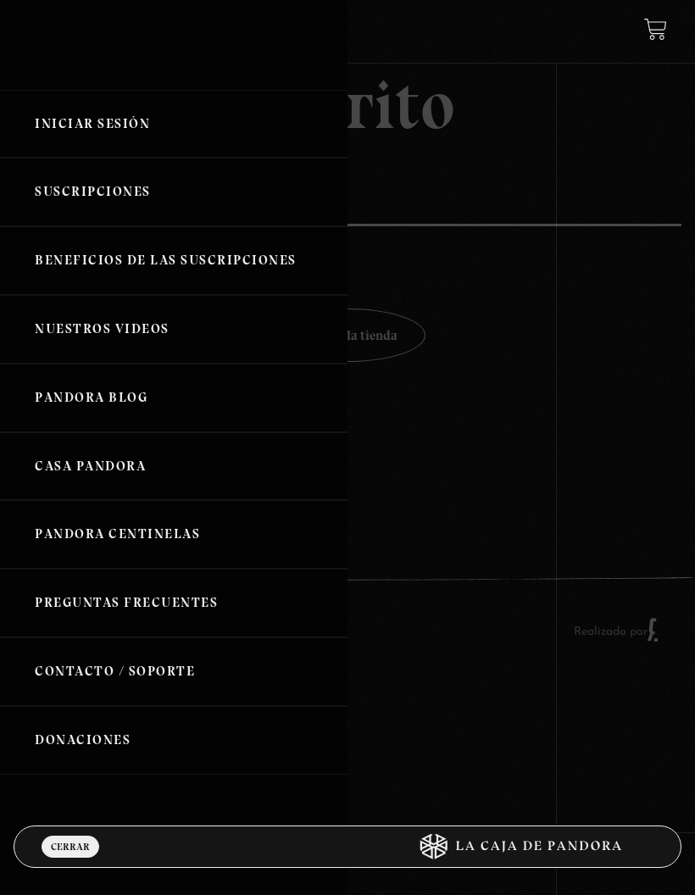
click at [159, 140] on link "Iniciar Sesión" at bounding box center [174, 124] width 348 height 69
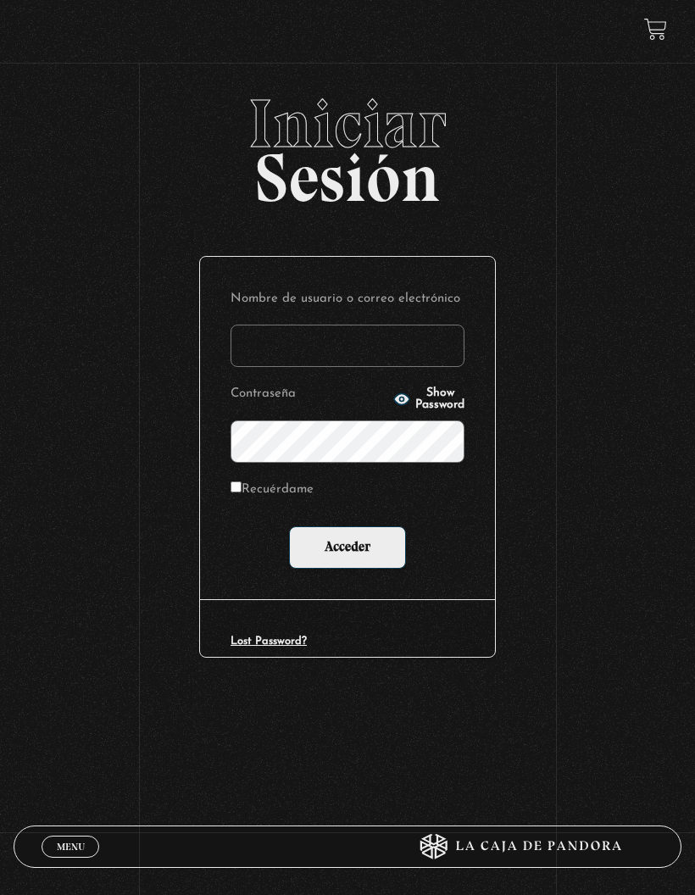
type input "[EMAIL_ADDRESS][PERSON_NAME][PERSON_NAME][DOMAIN_NAME]"
click at [242, 493] on input "Recuérdame" at bounding box center [236, 487] width 11 height 11
checkbox input "true"
click at [365, 554] on input "Acceder" at bounding box center [347, 548] width 117 height 42
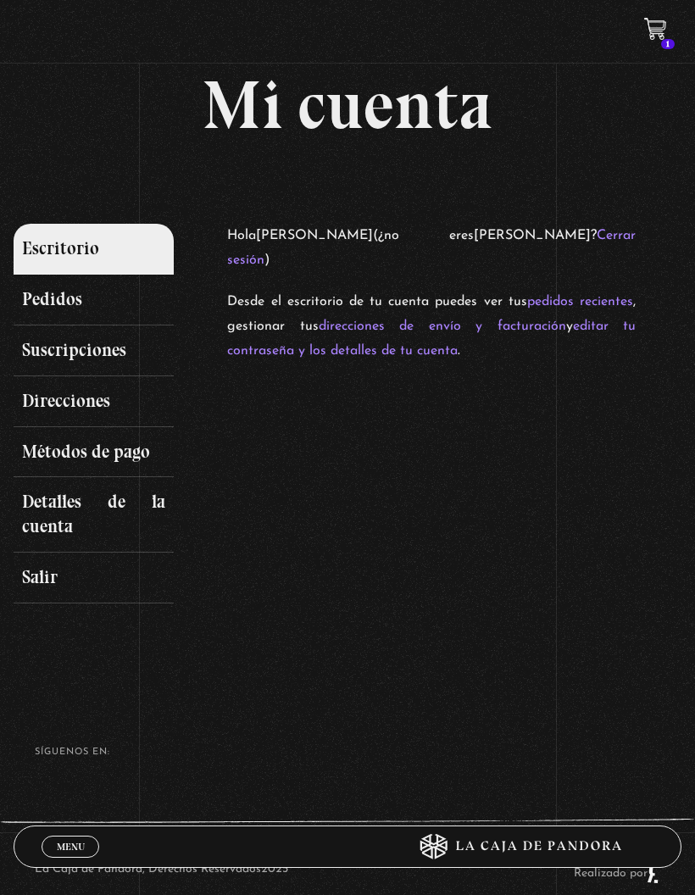
click at [128, 374] on link "Suscripciones" at bounding box center [94, 351] width 160 height 51
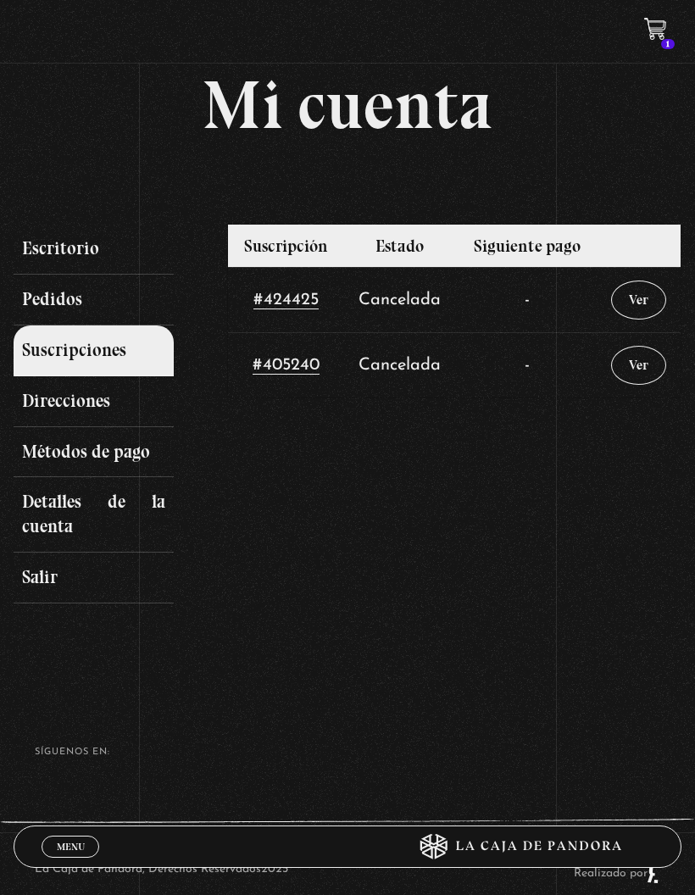
click at [547, 307] on td "-" at bounding box center [527, 299] width 141 height 65
click at [296, 302] on link "#424425" at bounding box center [286, 301] width 65 height 18
click at [293, 310] on link "#424425" at bounding box center [286, 301] width 65 height 18
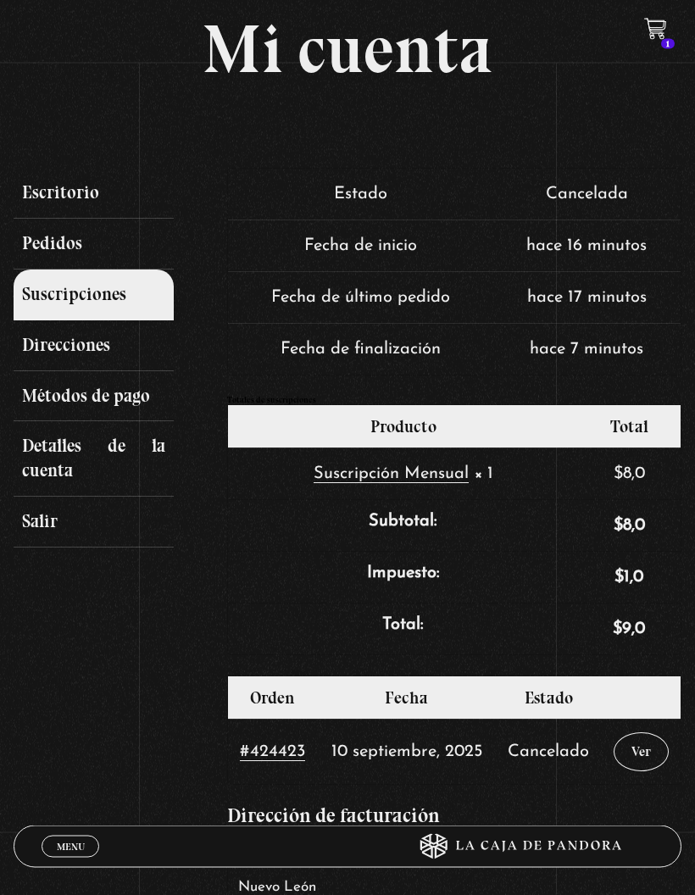
scroll to position [59, 0]
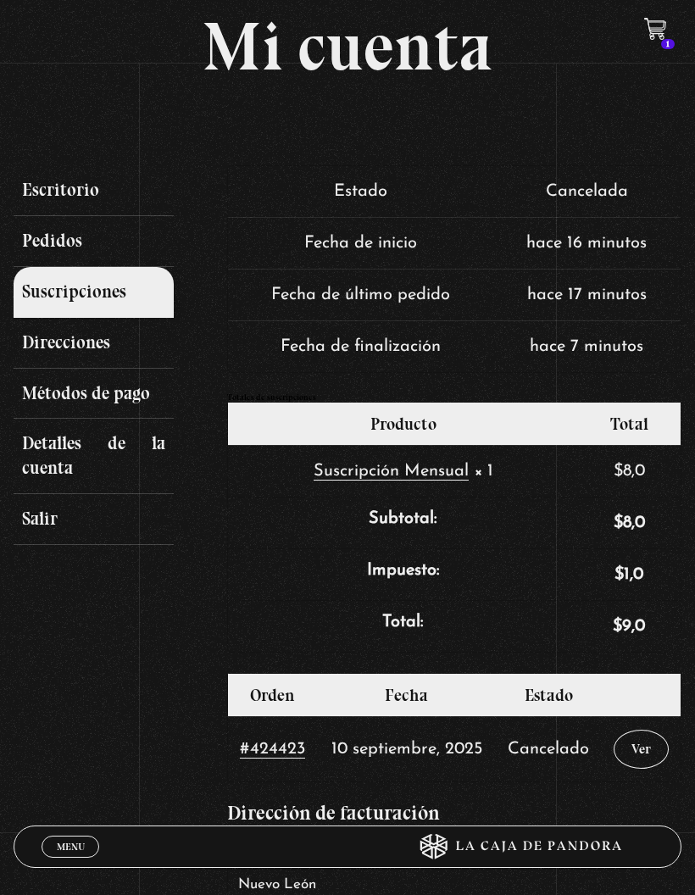
click at [650, 38] on link "1" at bounding box center [655, 29] width 23 height 23
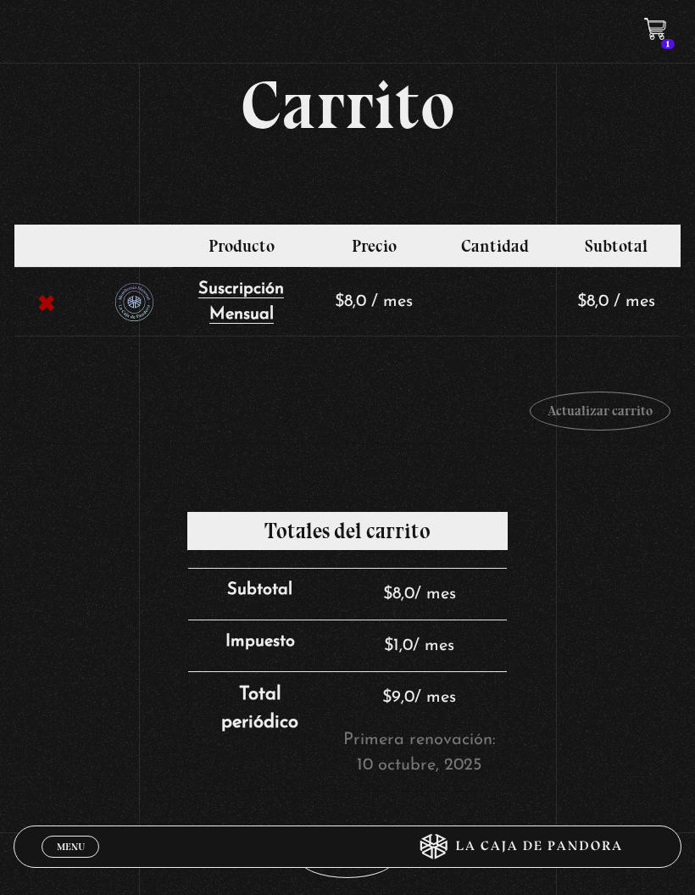
click at [620, 320] on td "$ 8,0 / mes" at bounding box center [617, 301] width 128 height 69
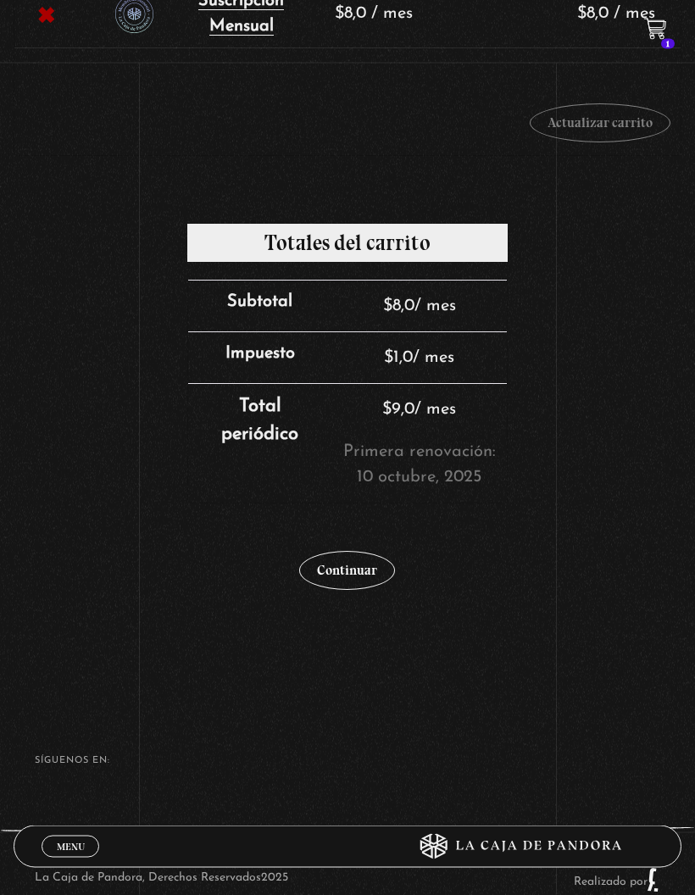
scroll to position [310, 0]
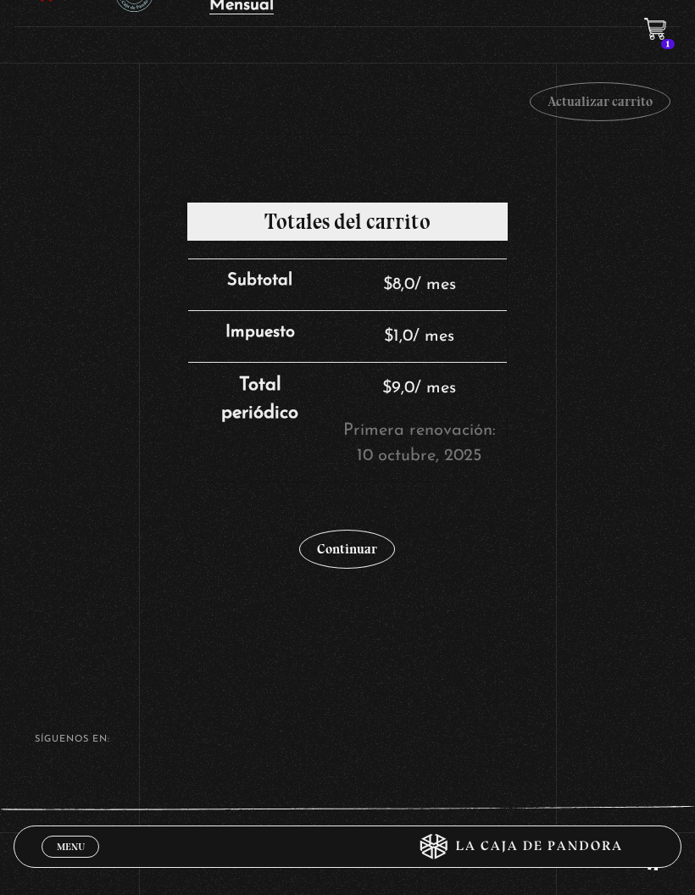
click at [372, 551] on link "Continuar" at bounding box center [347, 549] width 96 height 39
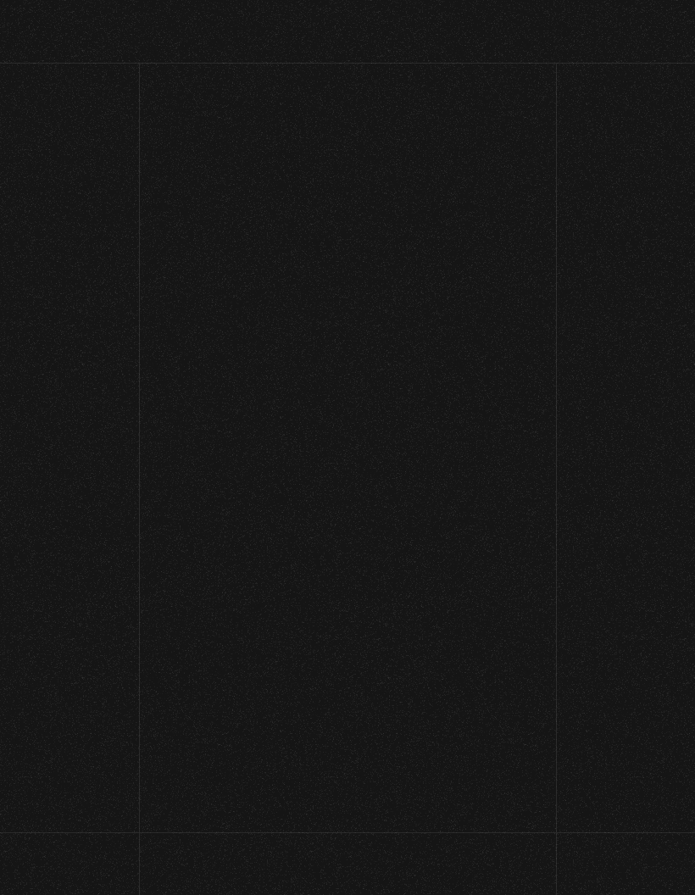
select select "NL"
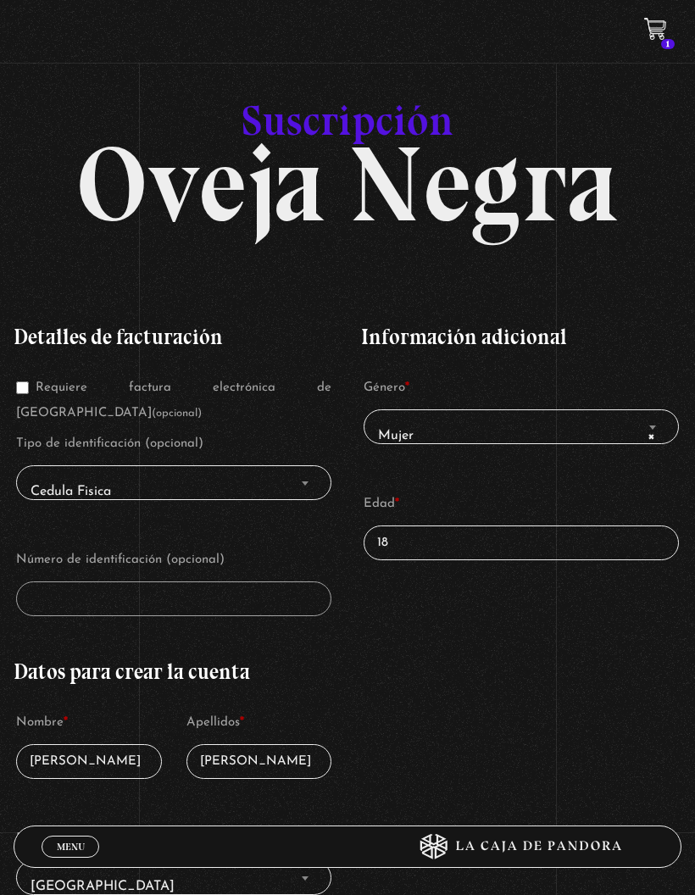
scroll to position [10, 0]
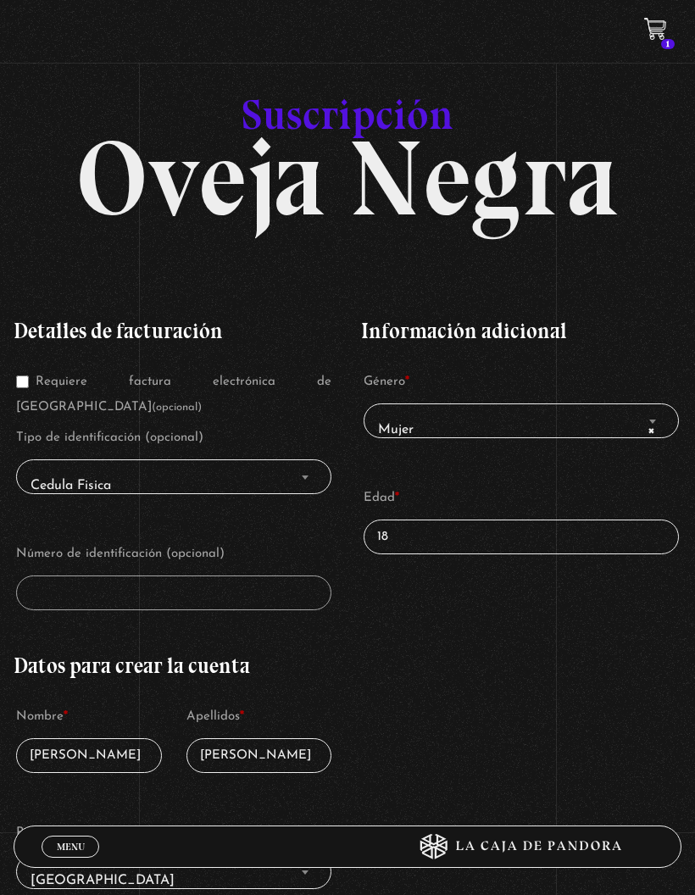
click at [402, 537] on input "18" at bounding box center [521, 537] width 315 height 35
type input "30"
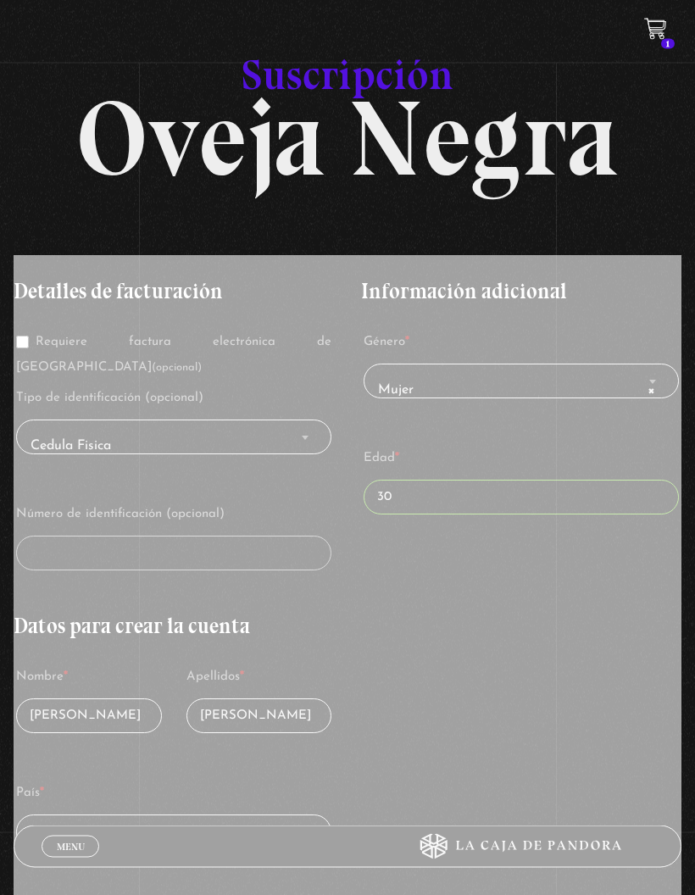
scroll to position [59, 0]
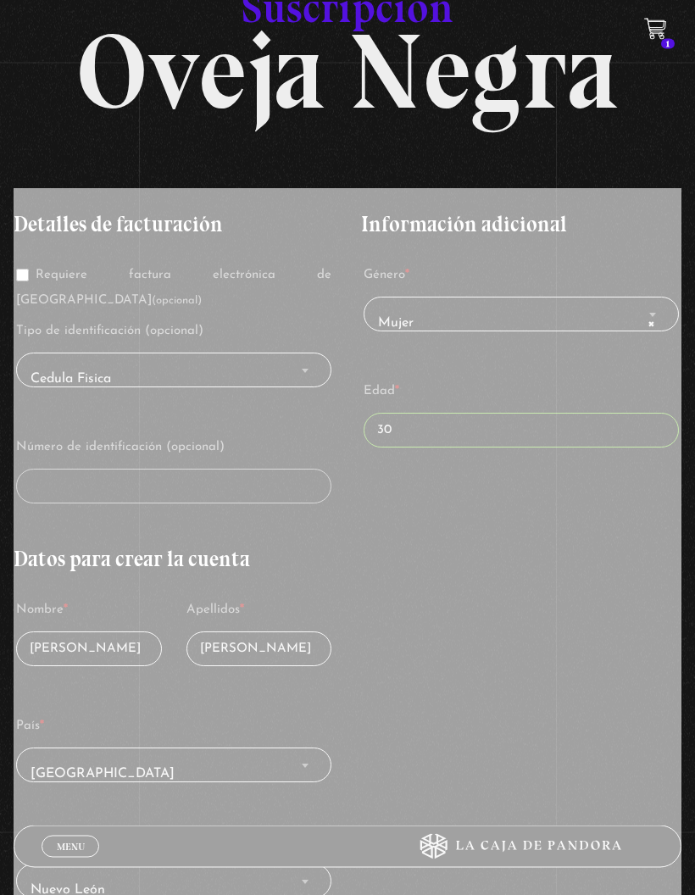
scroll to position [0, 0]
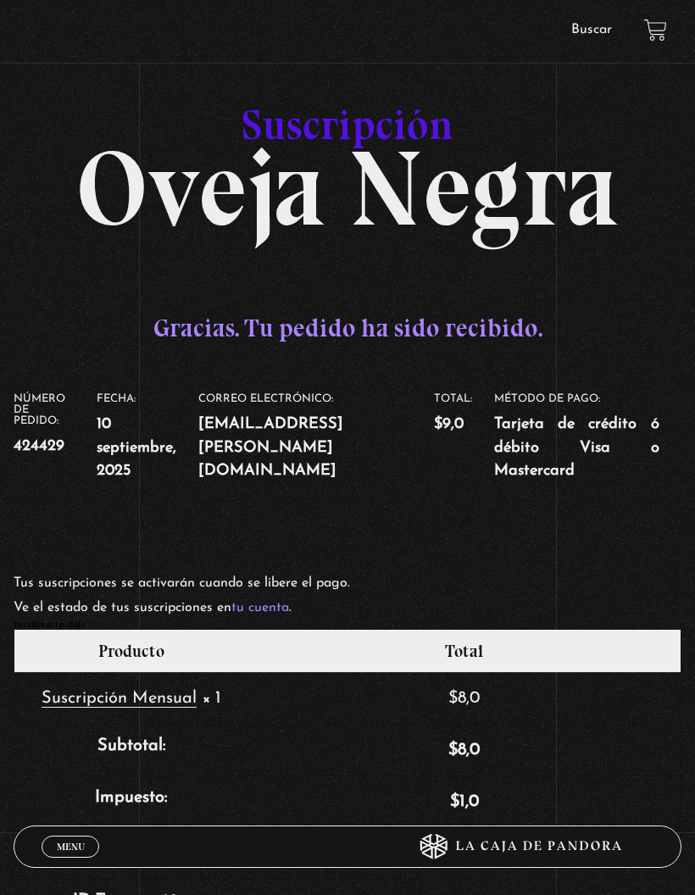
click at [437, 144] on h1 "Suscripción Oveja Negra" at bounding box center [347, 145] width 667 height 149
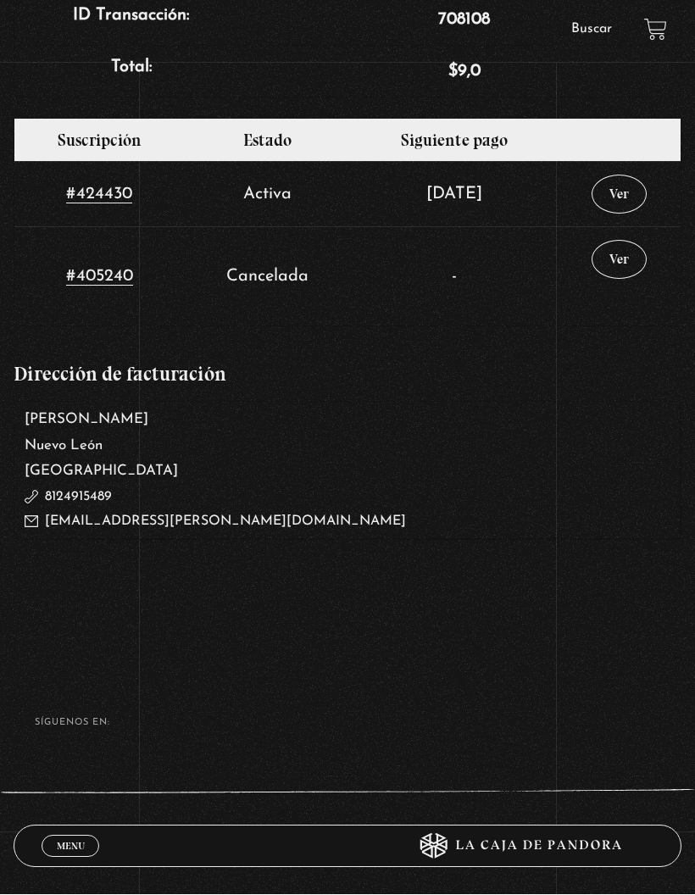
scroll to position [931, 0]
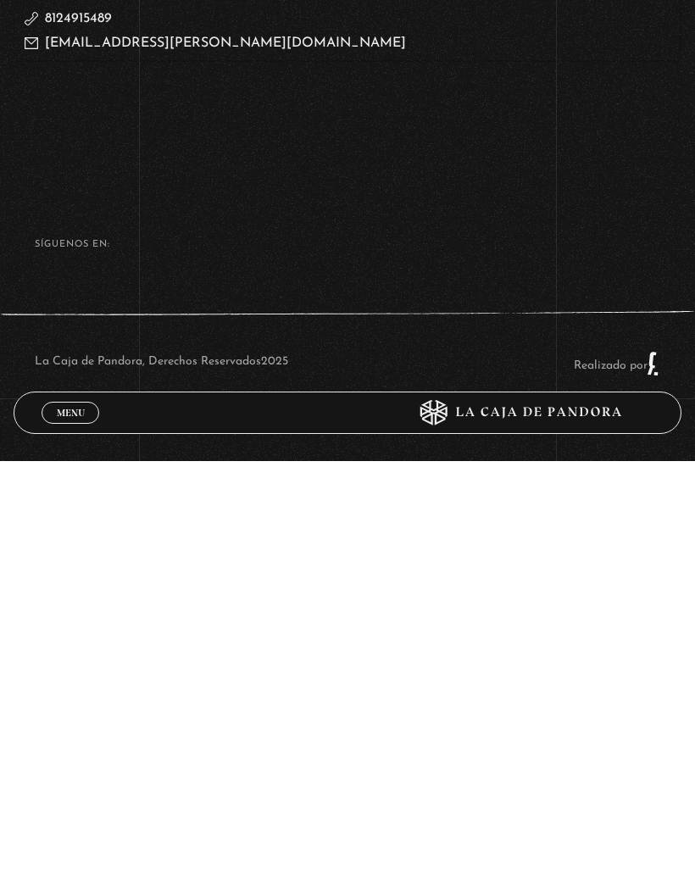
click at [90, 836] on link "Menu Cerrar" at bounding box center [71, 847] width 58 height 22
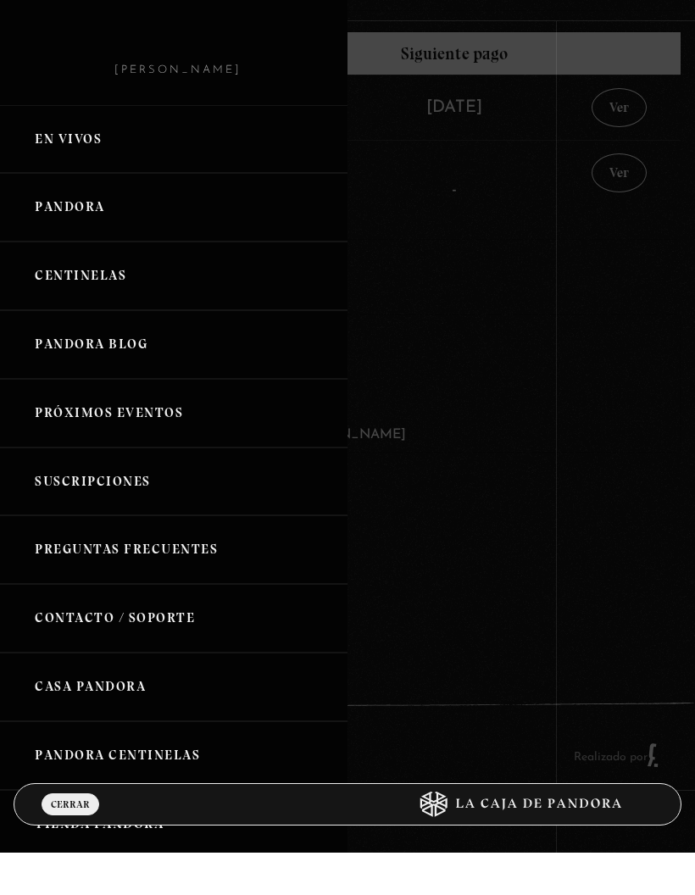
scroll to position [913, 0]
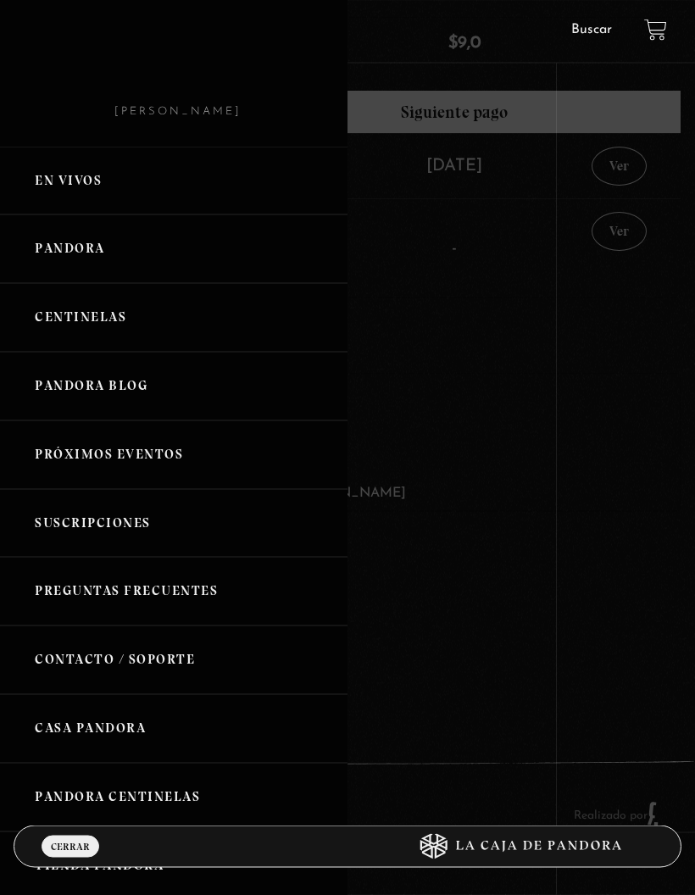
click at [146, 251] on link "Pandora" at bounding box center [174, 249] width 348 height 69
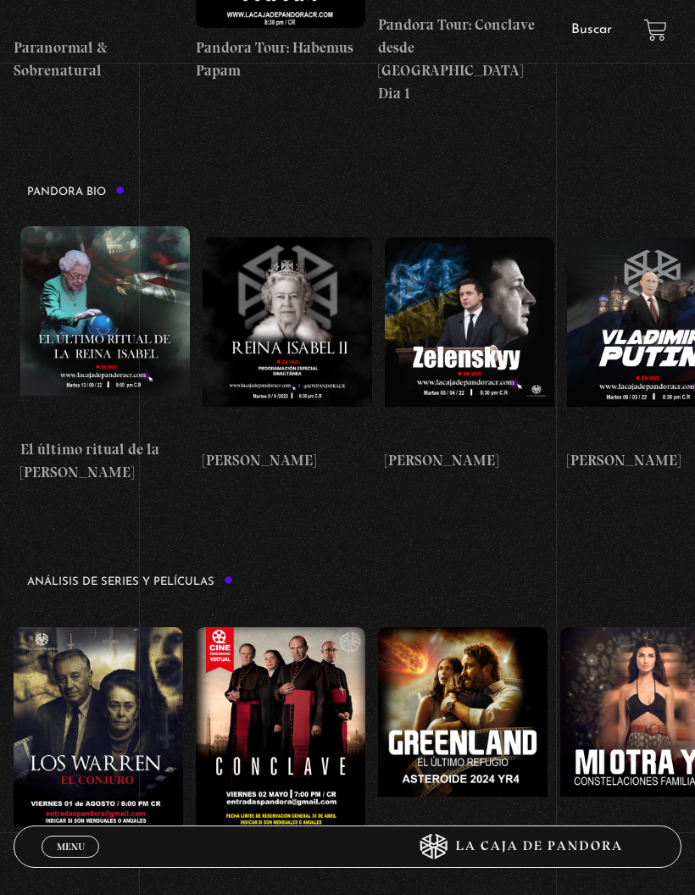
scroll to position [1492, 0]
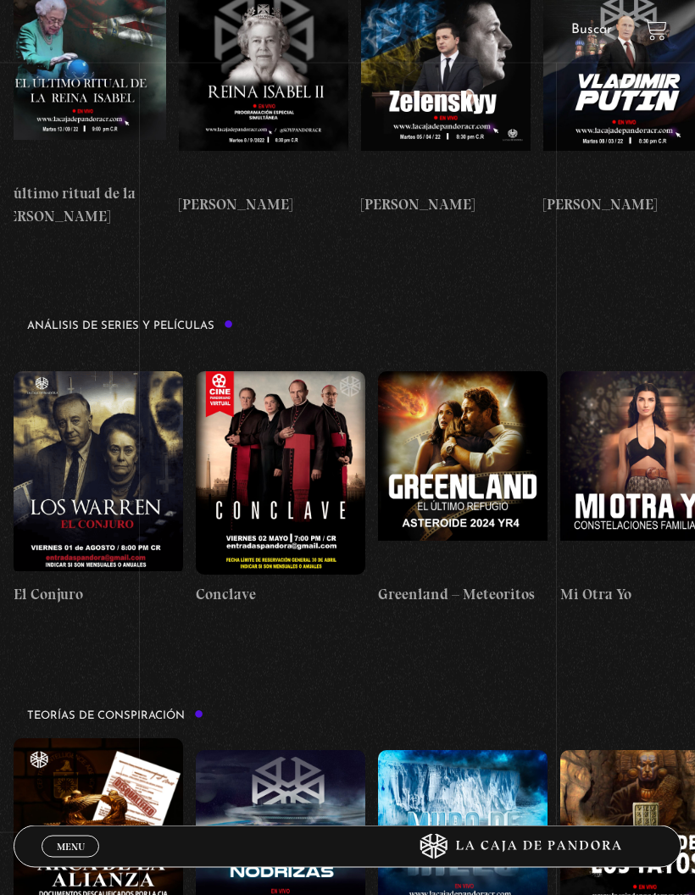
click at [138, 416] on figure at bounding box center [99, 474] width 170 height 204
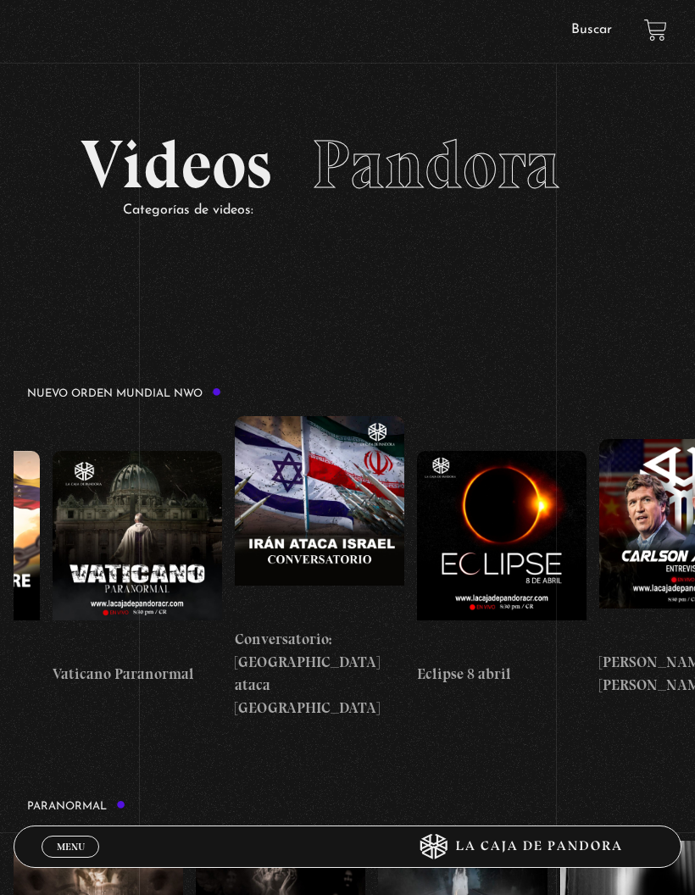
scroll to position [0, 2878]
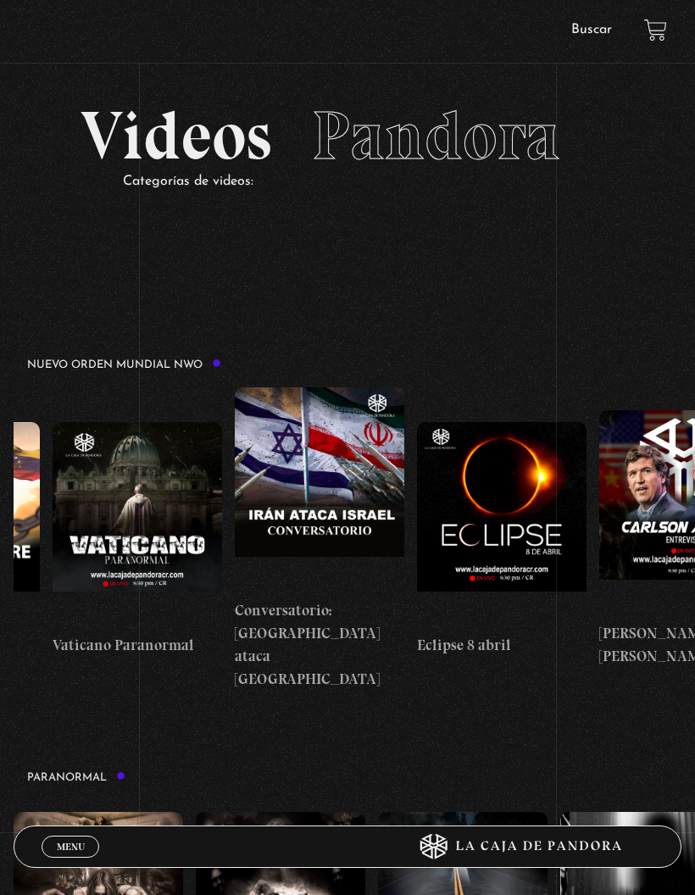
click at [80, 843] on span "Menu" at bounding box center [71, 847] width 28 height 10
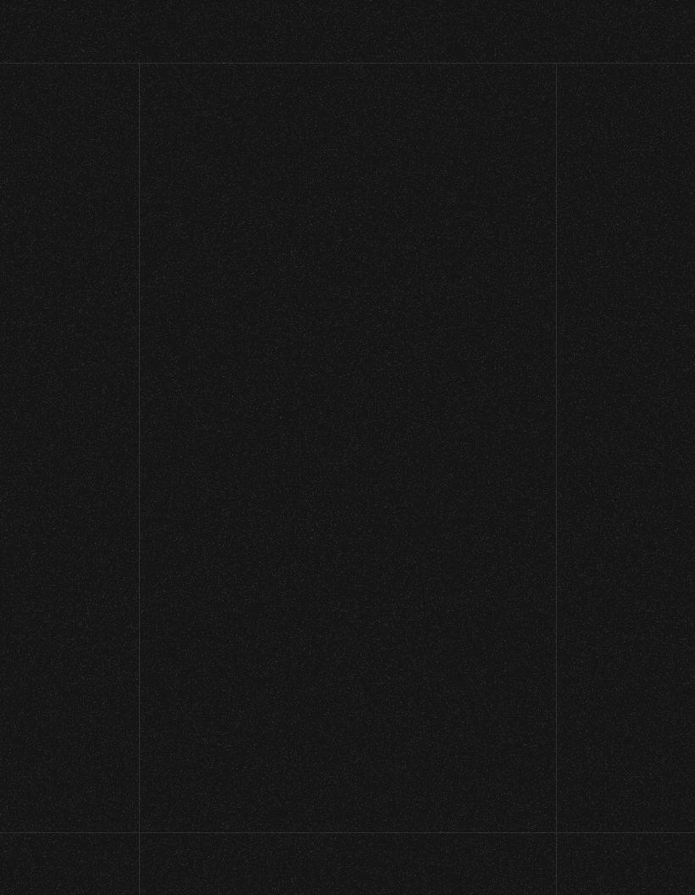
click at [70, 840] on link "Menu Cerrar" at bounding box center [90, 847] width 53 height 20
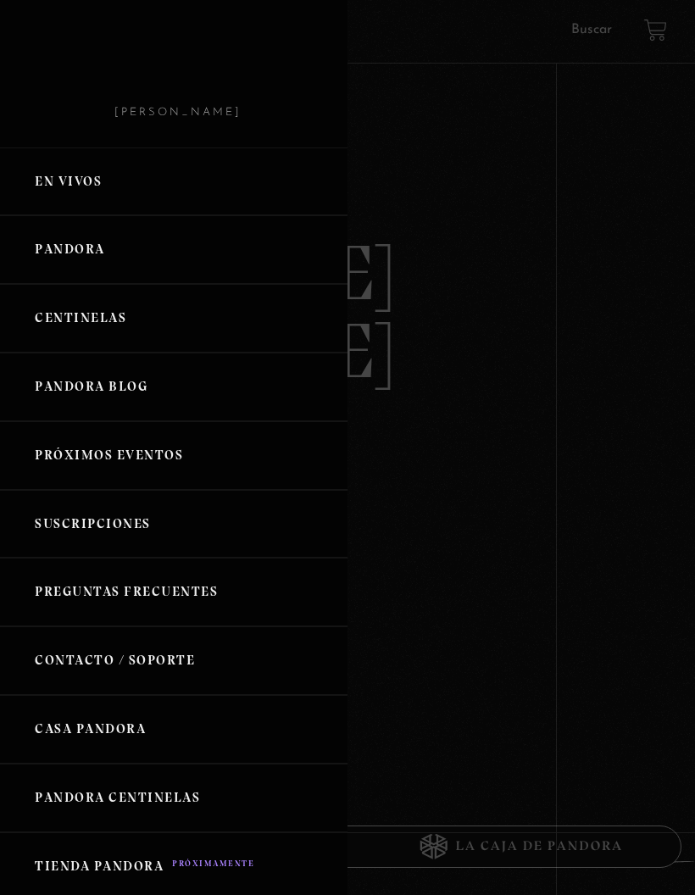
click at [165, 332] on link "Centinelas" at bounding box center [174, 318] width 348 height 69
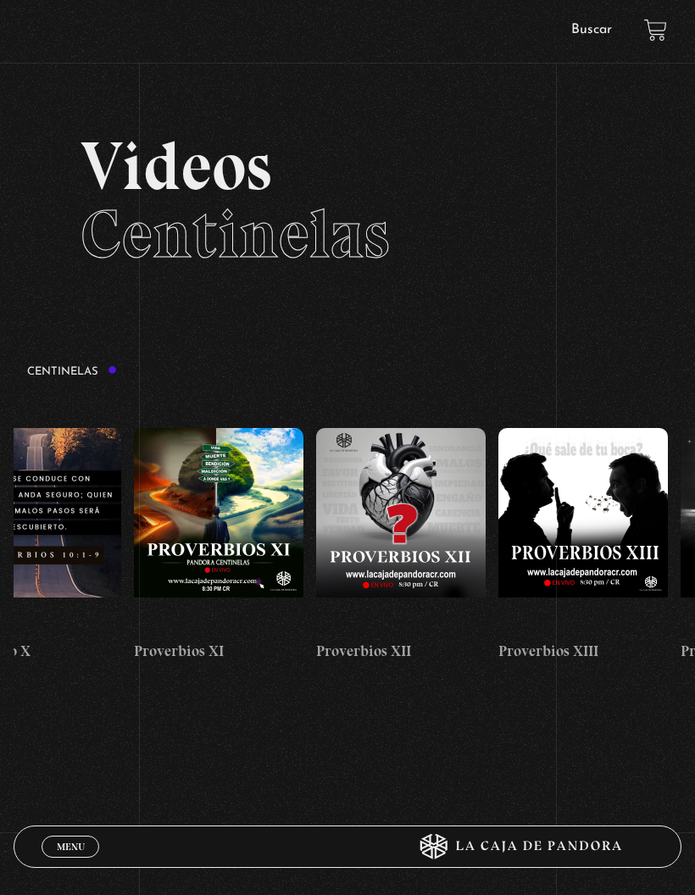
click at [77, 838] on link "Menu Cerrar" at bounding box center [71, 847] width 58 height 22
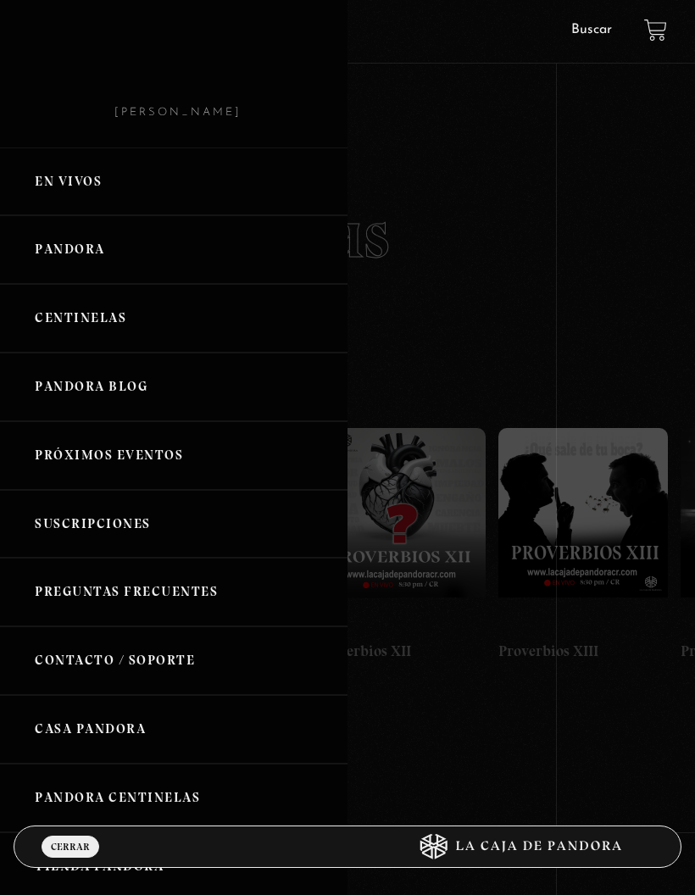
click at [121, 261] on link "Pandora" at bounding box center [174, 249] width 348 height 69
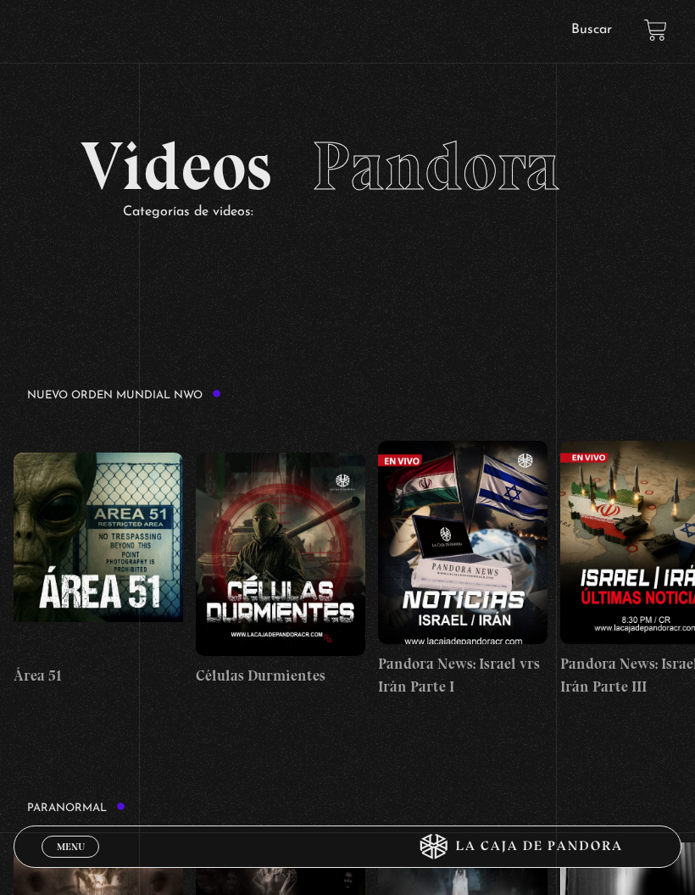
click at [144, 533] on figure at bounding box center [99, 555] width 170 height 204
